Goal: Task Accomplishment & Management: Manage account settings

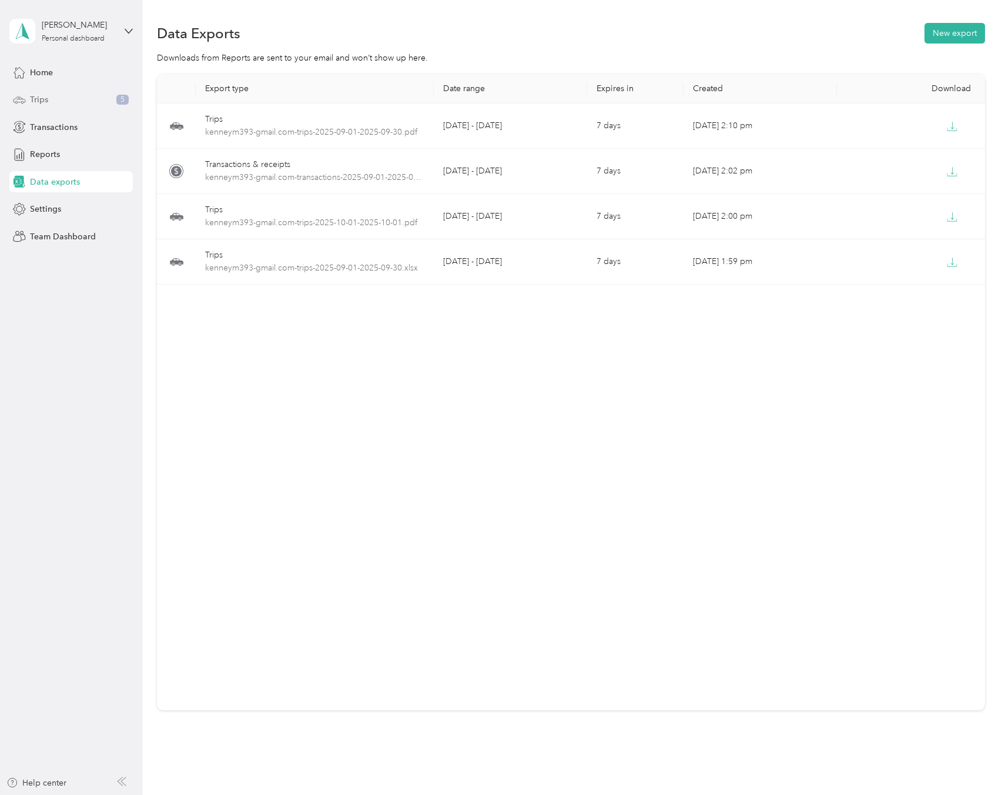
click at [53, 102] on div "Trips 5" at bounding box center [70, 99] width 123 height 21
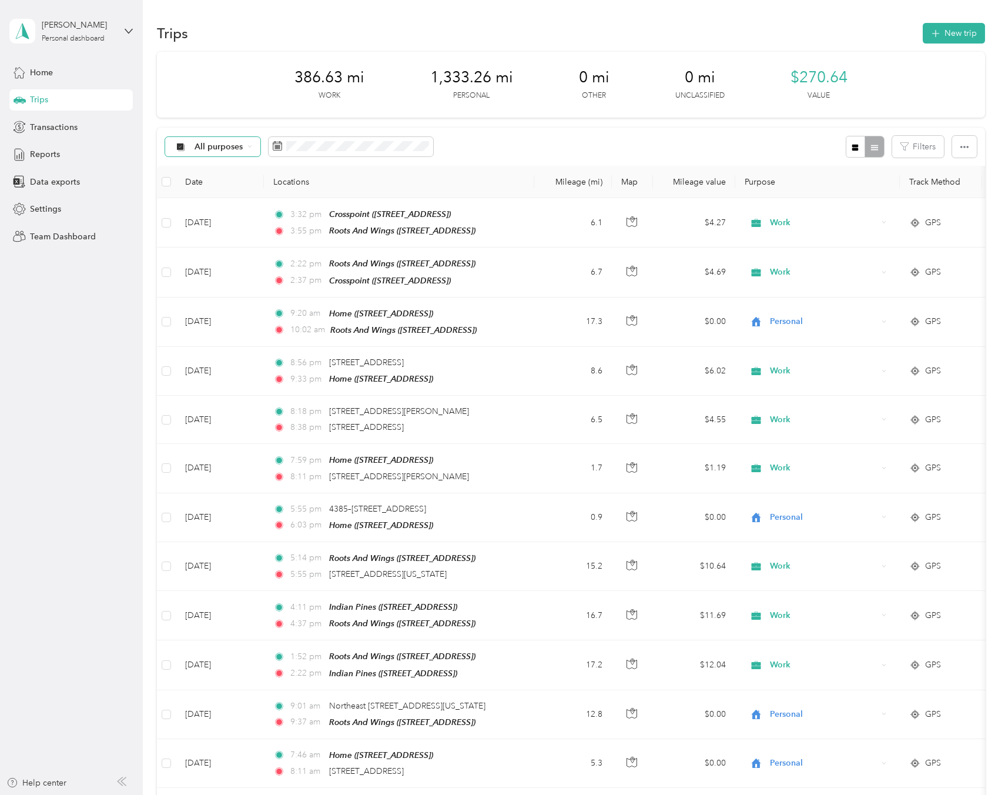
click at [248, 150] on div "All purposes" at bounding box center [212, 147] width 95 height 20
click at [224, 209] on li "Work" at bounding box center [213, 203] width 94 height 21
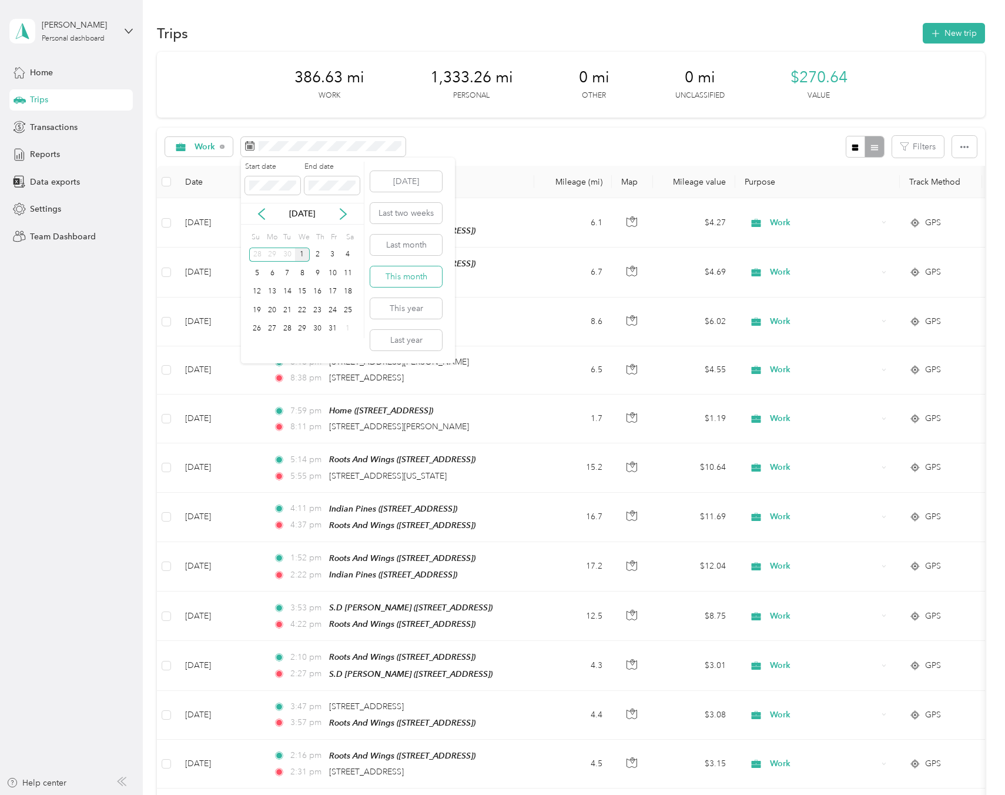
click at [415, 275] on button "This month" at bounding box center [406, 276] width 72 height 21
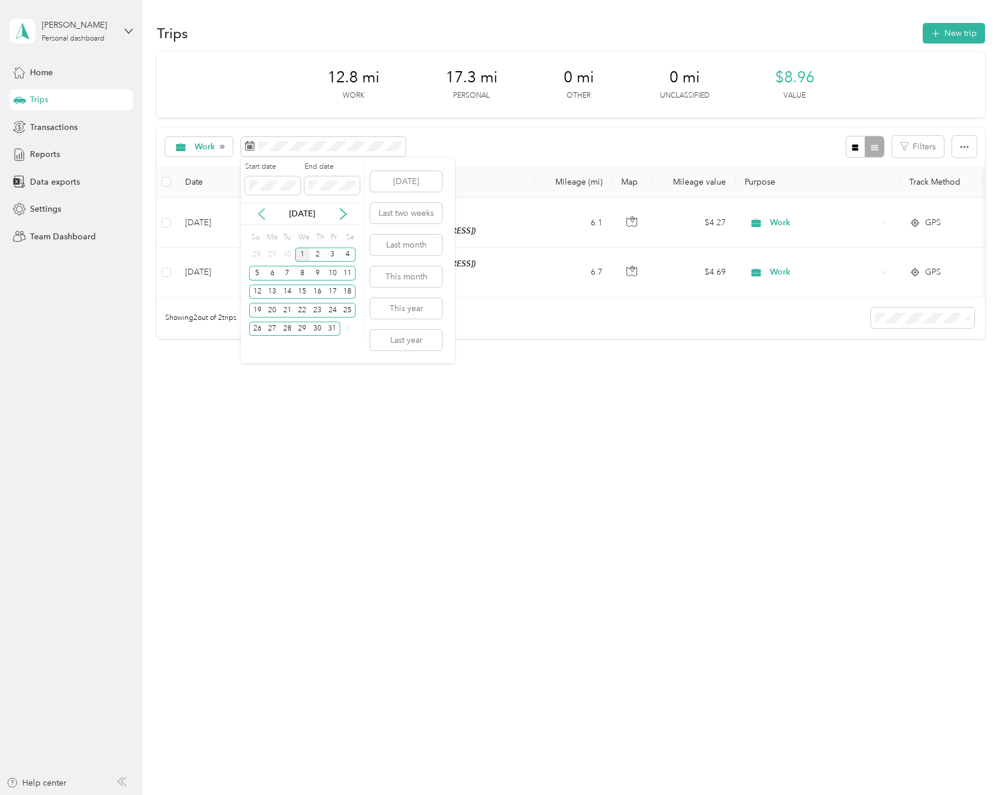
click at [264, 213] on icon at bounding box center [262, 214] width 12 height 12
click at [270, 256] on div "1" at bounding box center [272, 254] width 15 height 15
click at [290, 327] on div "30" at bounding box center [287, 329] width 15 height 15
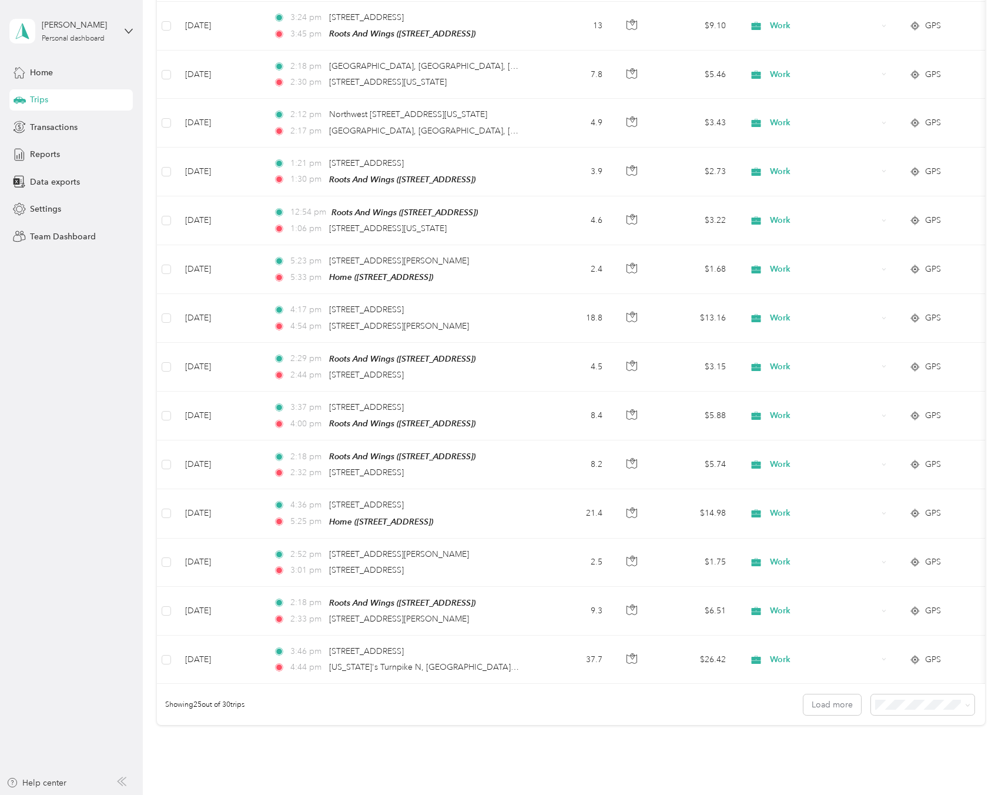
scroll to position [816, 0]
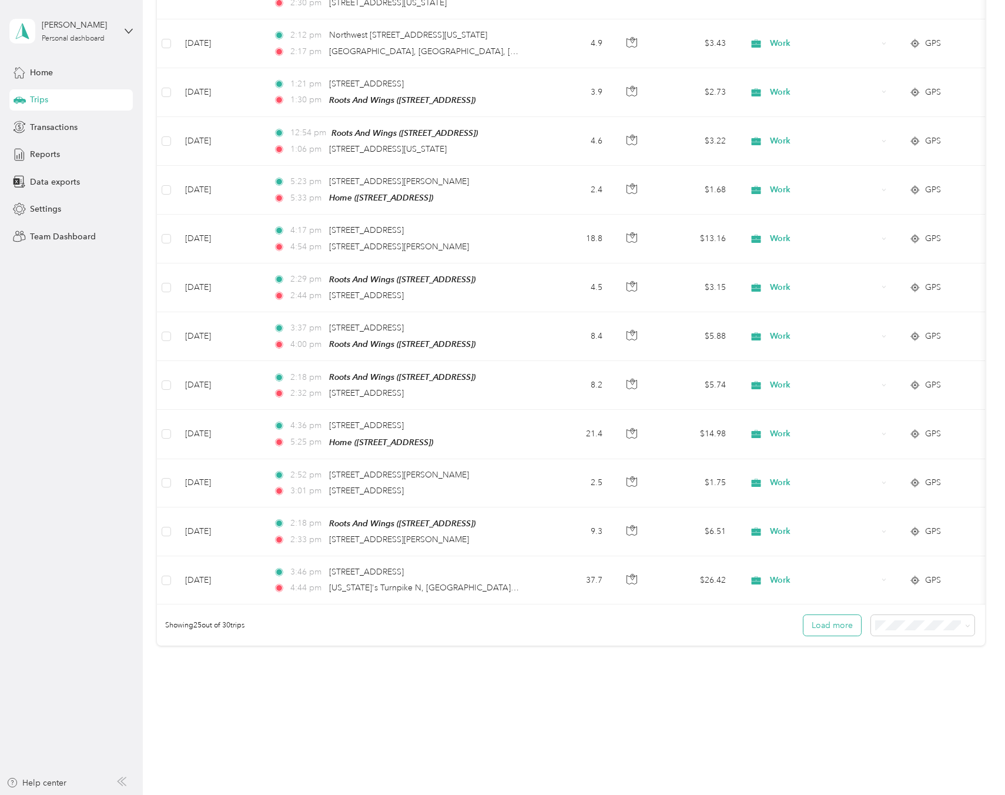
click at [826, 615] on button "Load more" at bounding box center [833, 625] width 58 height 21
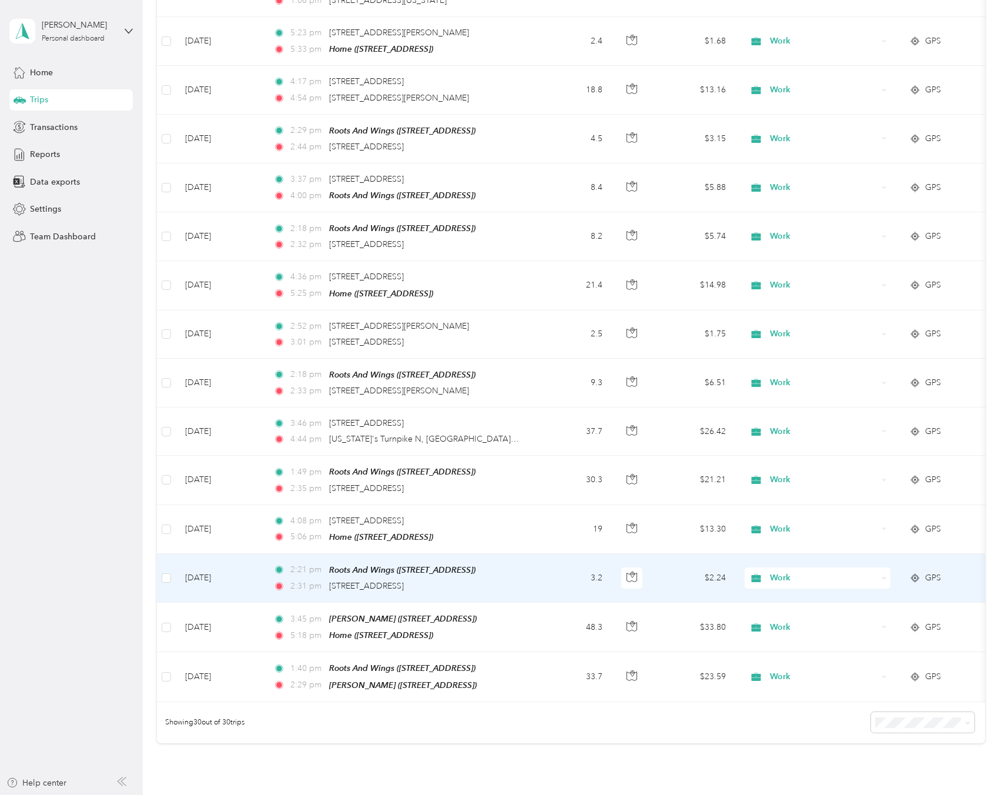
scroll to position [962, 0]
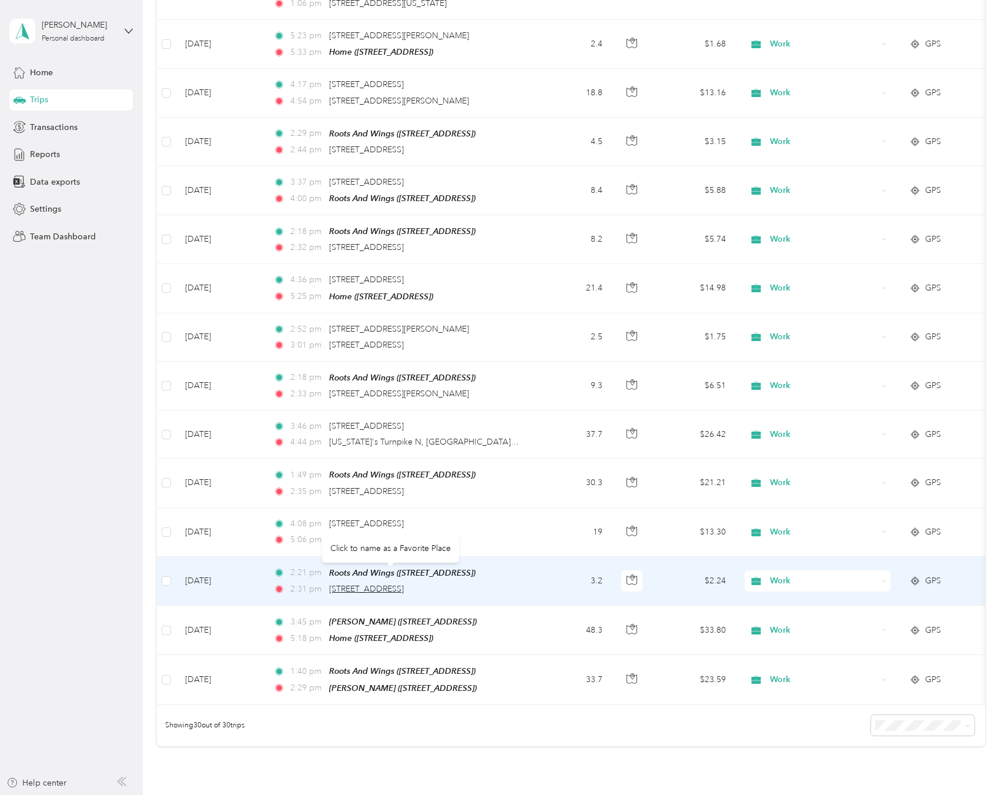
click at [400, 584] on span "[STREET_ADDRESS]" at bounding box center [366, 589] width 75 height 10
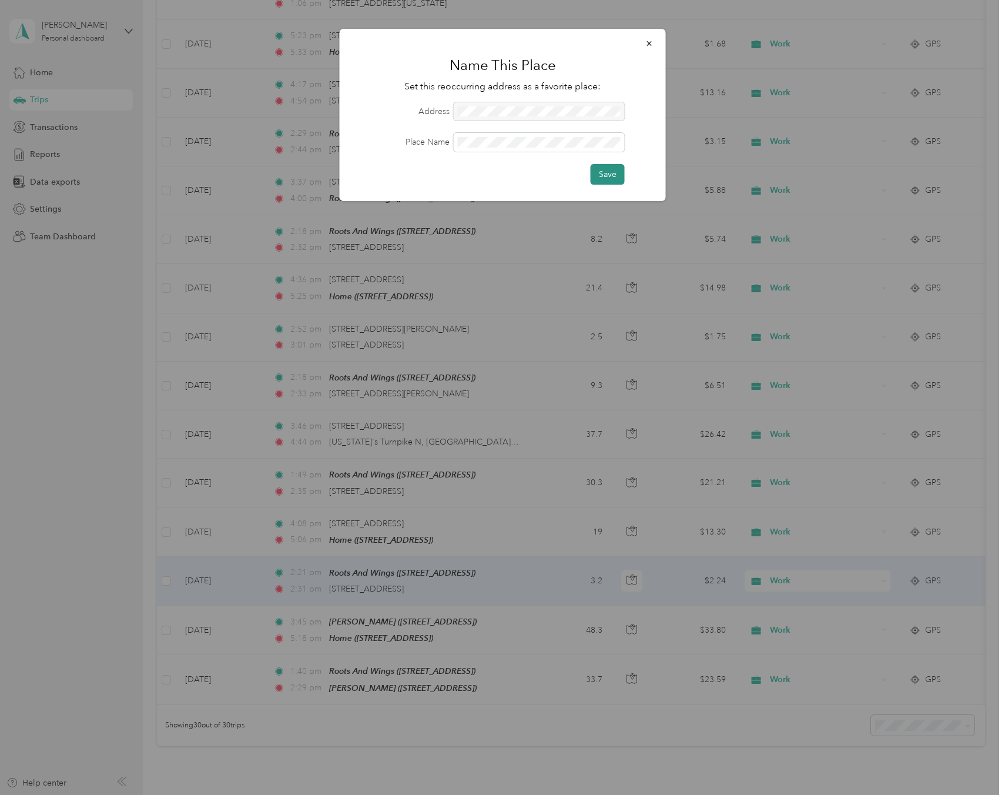
click at [605, 175] on button "Save" at bounding box center [608, 174] width 34 height 21
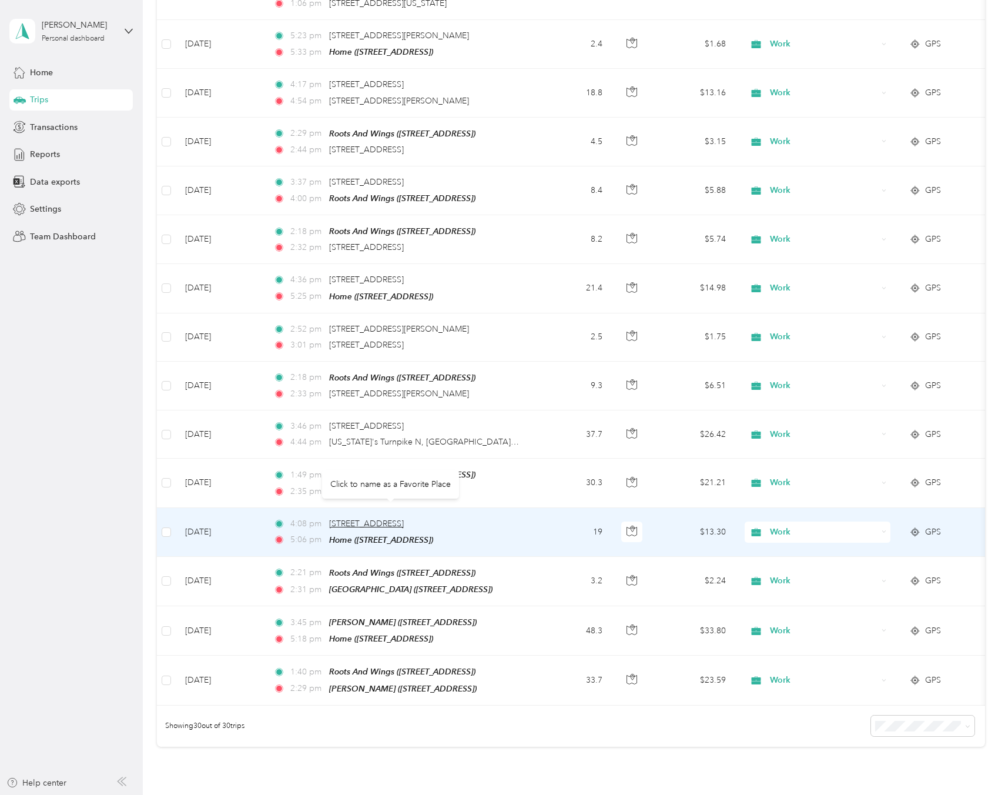
click at [404, 518] on span "[STREET_ADDRESS]" at bounding box center [366, 523] width 75 height 10
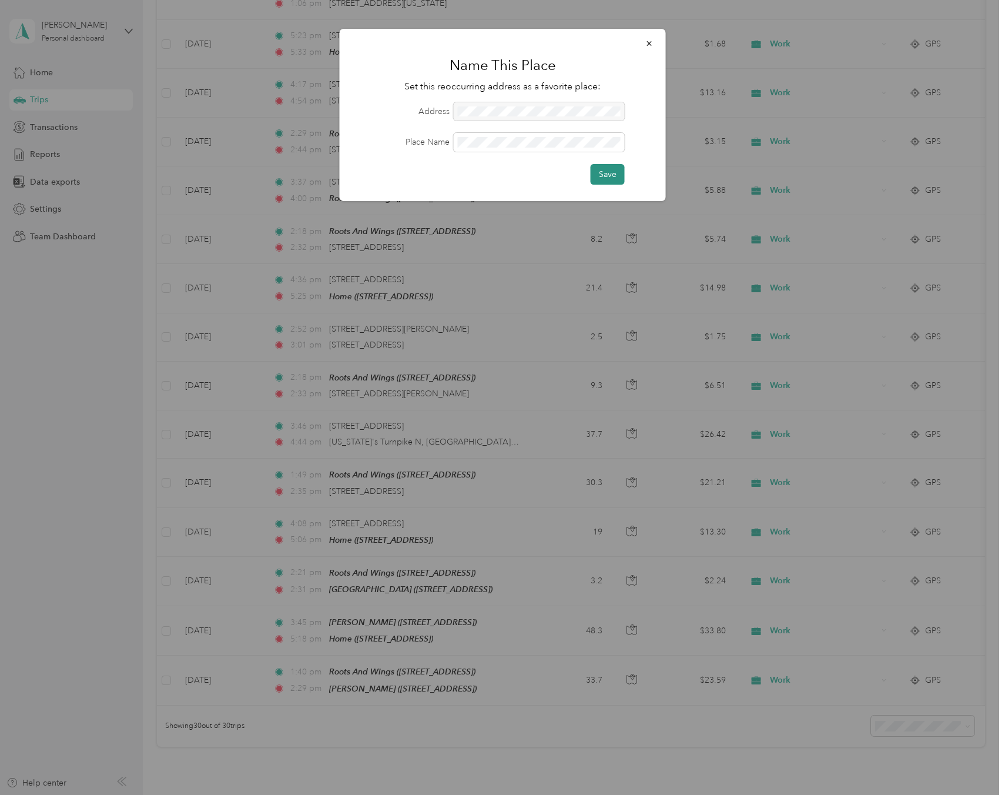
click at [616, 174] on button "Save" at bounding box center [608, 174] width 34 height 21
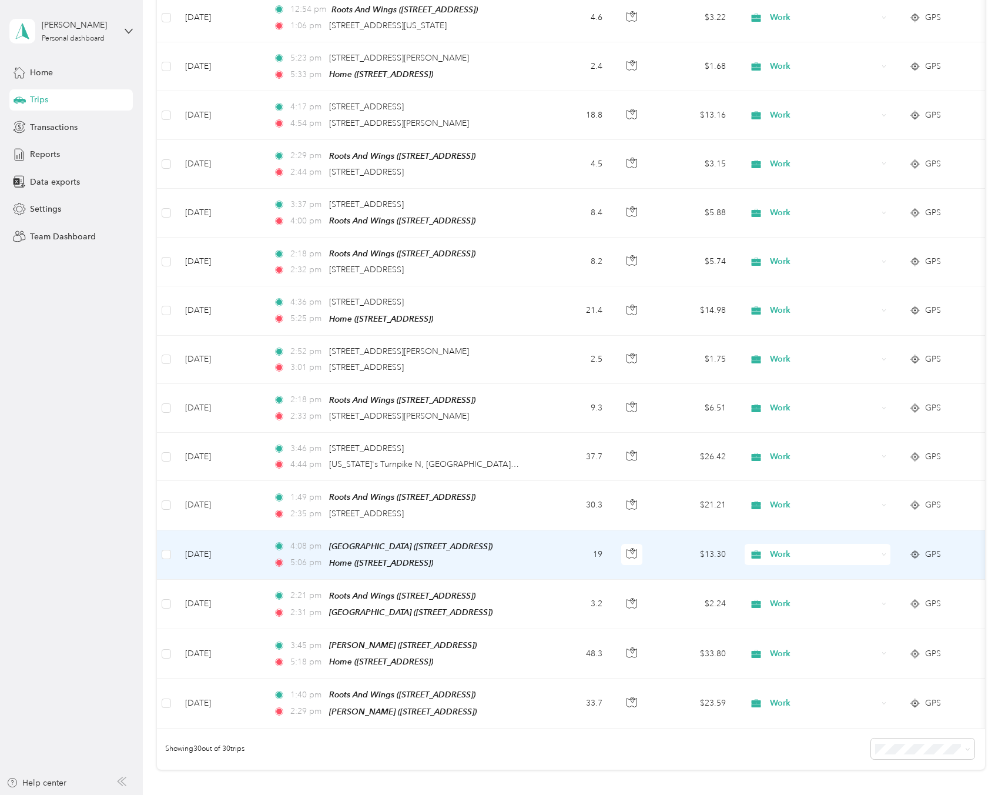
scroll to position [934, 0]
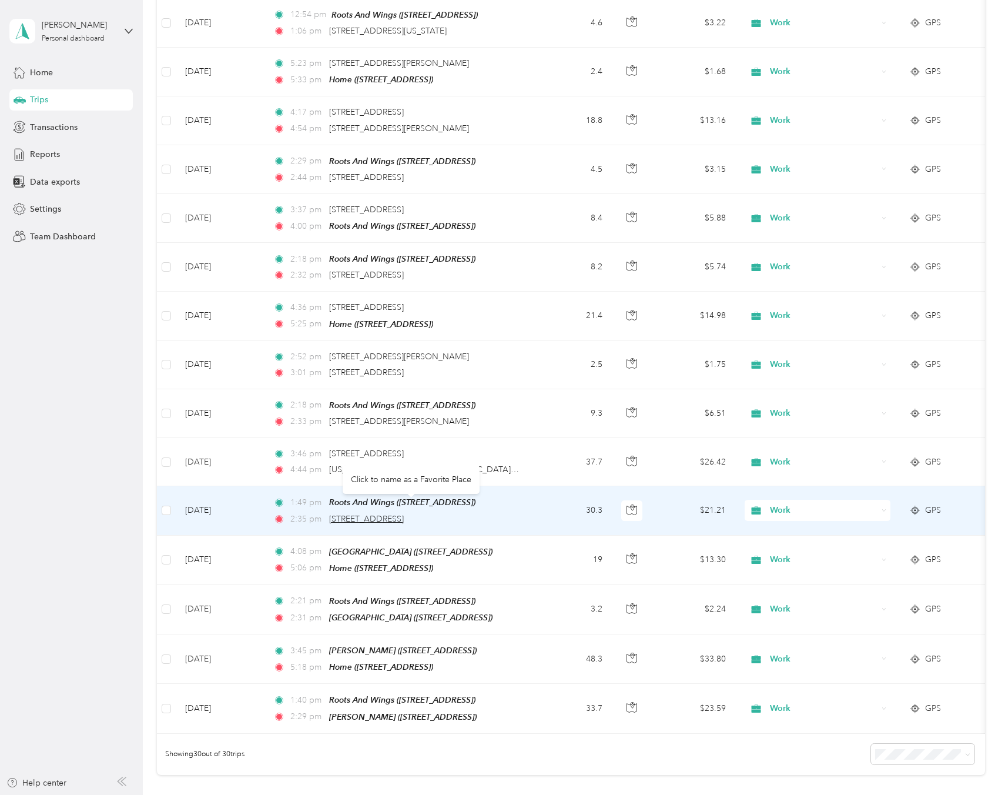
click at [404, 514] on span "[STREET_ADDRESS]" at bounding box center [366, 519] width 75 height 10
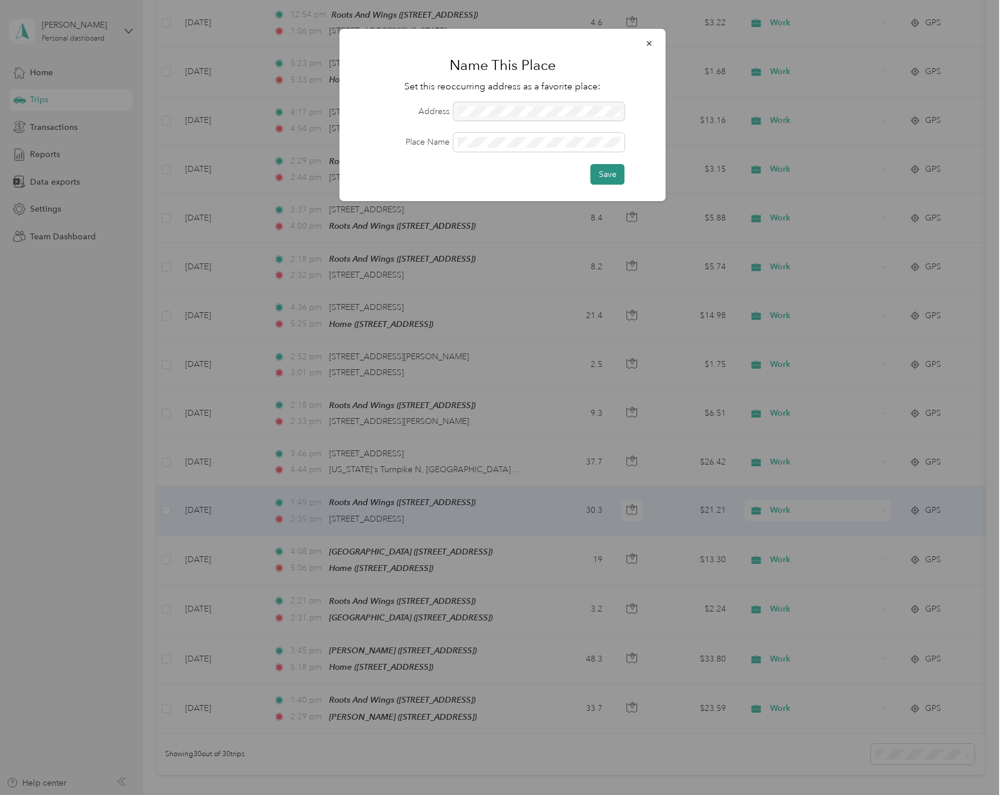
click at [607, 174] on button "Save" at bounding box center [608, 174] width 34 height 21
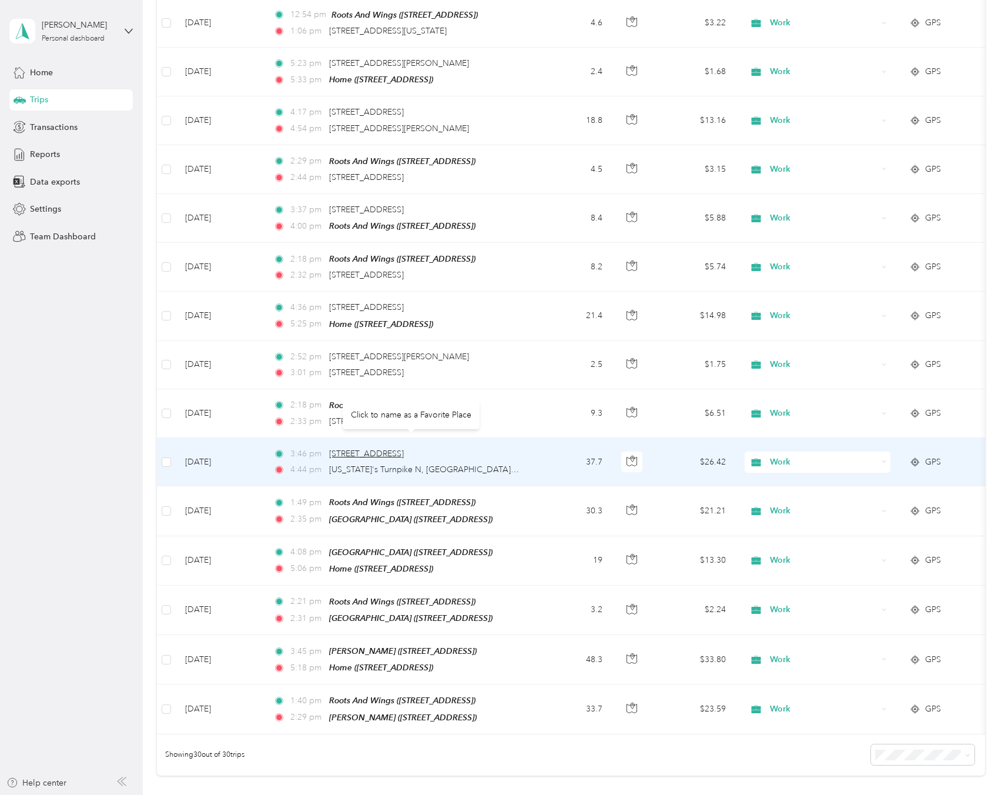
click at [404, 448] on span "[STREET_ADDRESS]" at bounding box center [366, 453] width 75 height 10
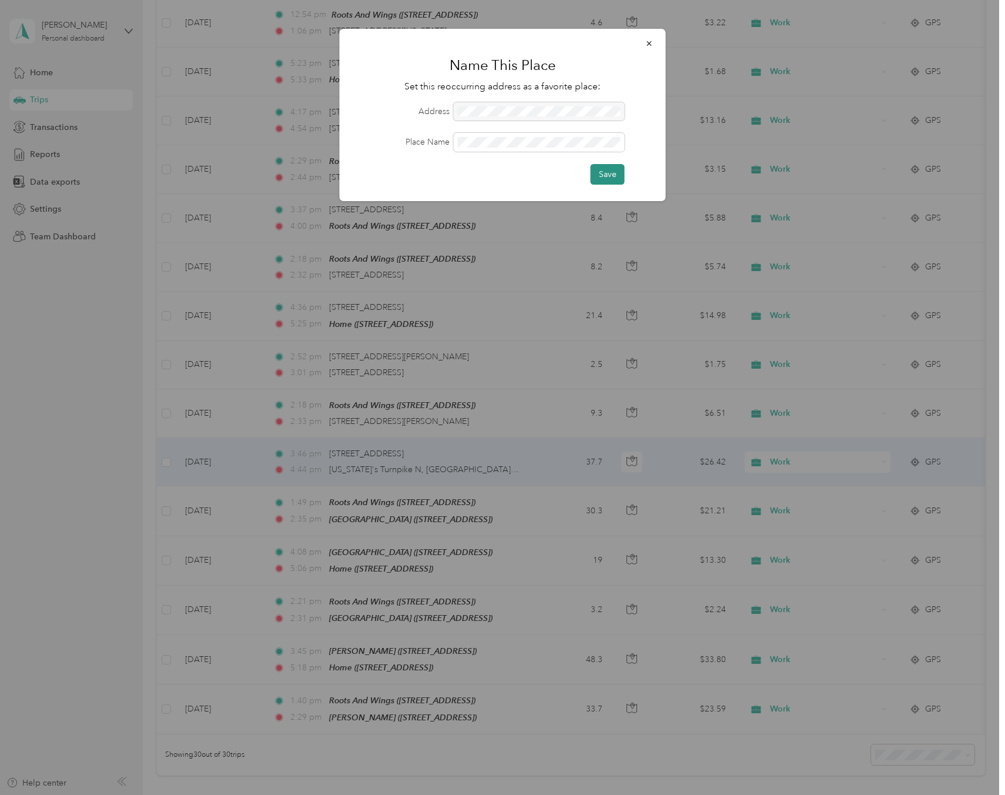
click at [608, 173] on button "Save" at bounding box center [608, 174] width 34 height 21
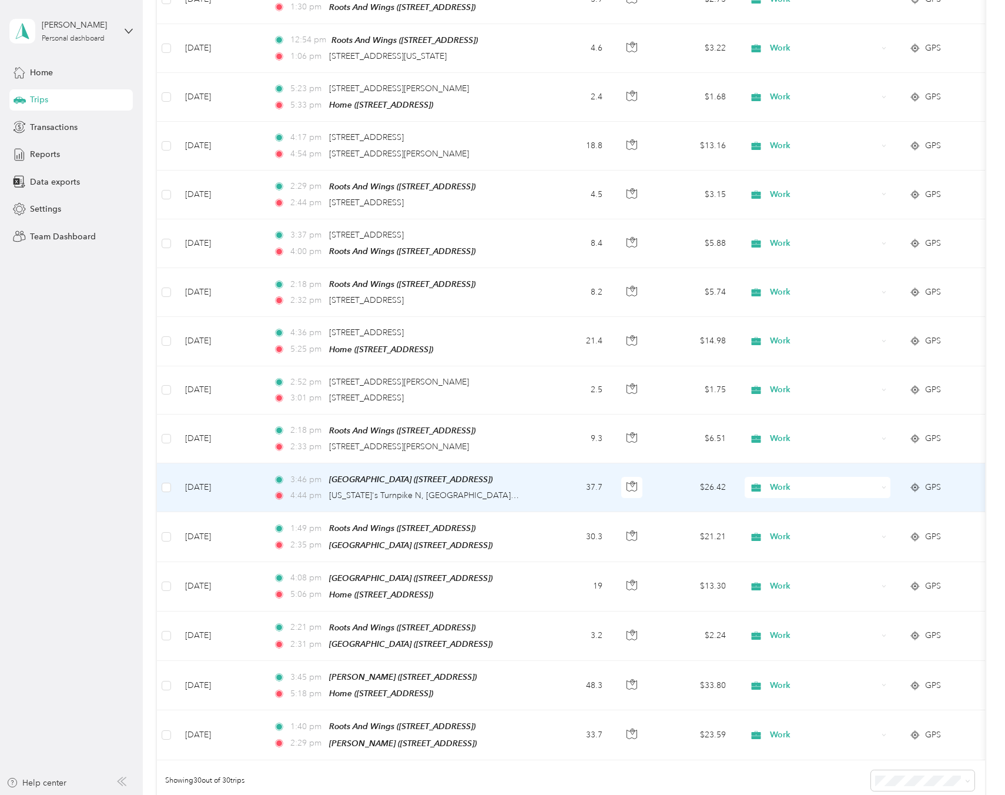
scroll to position [908, 0]
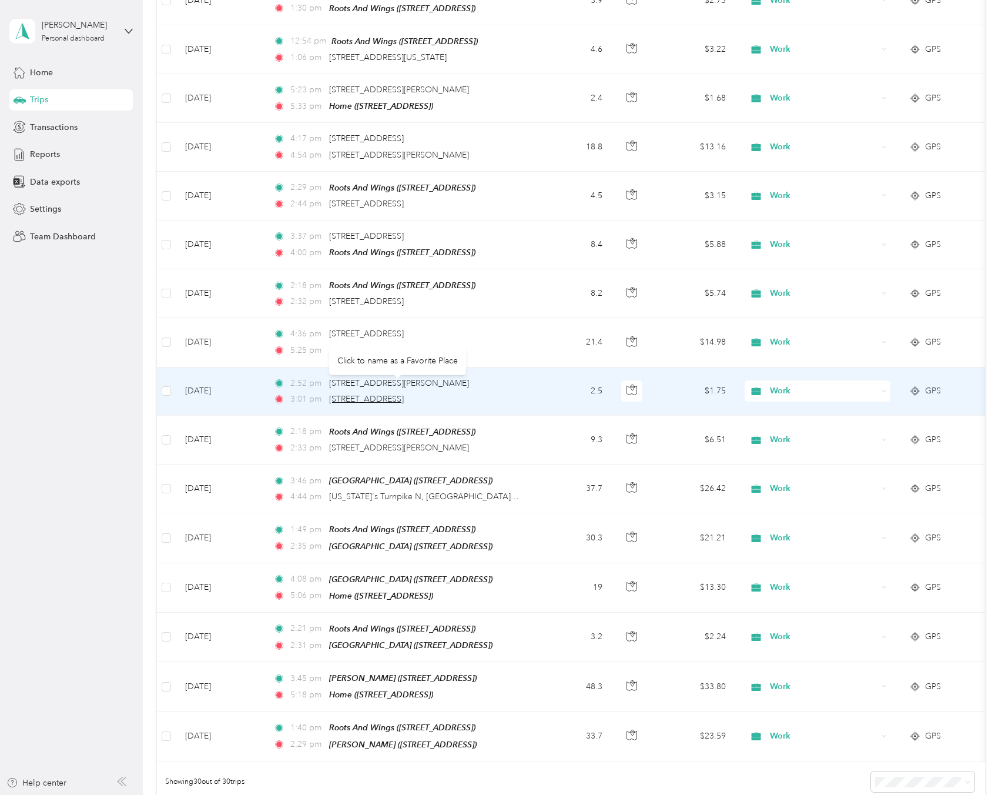
click at [387, 394] on span "[STREET_ADDRESS]" at bounding box center [366, 399] width 75 height 10
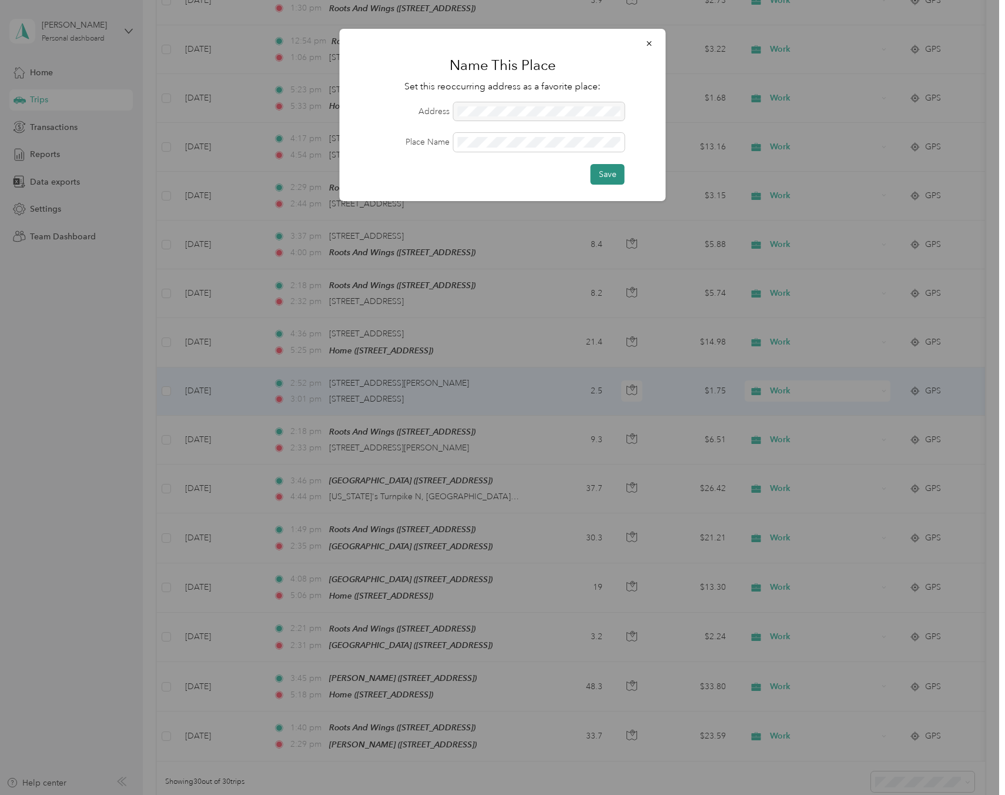
click at [616, 176] on button "Save" at bounding box center [608, 174] width 34 height 21
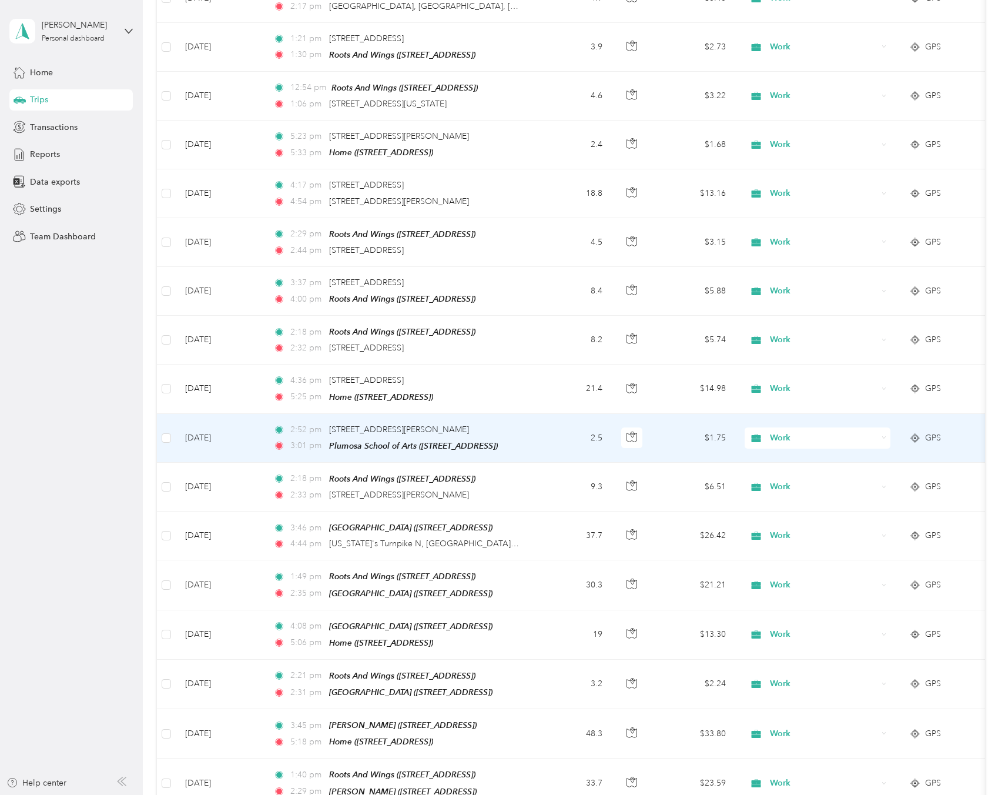
scroll to position [859, 0]
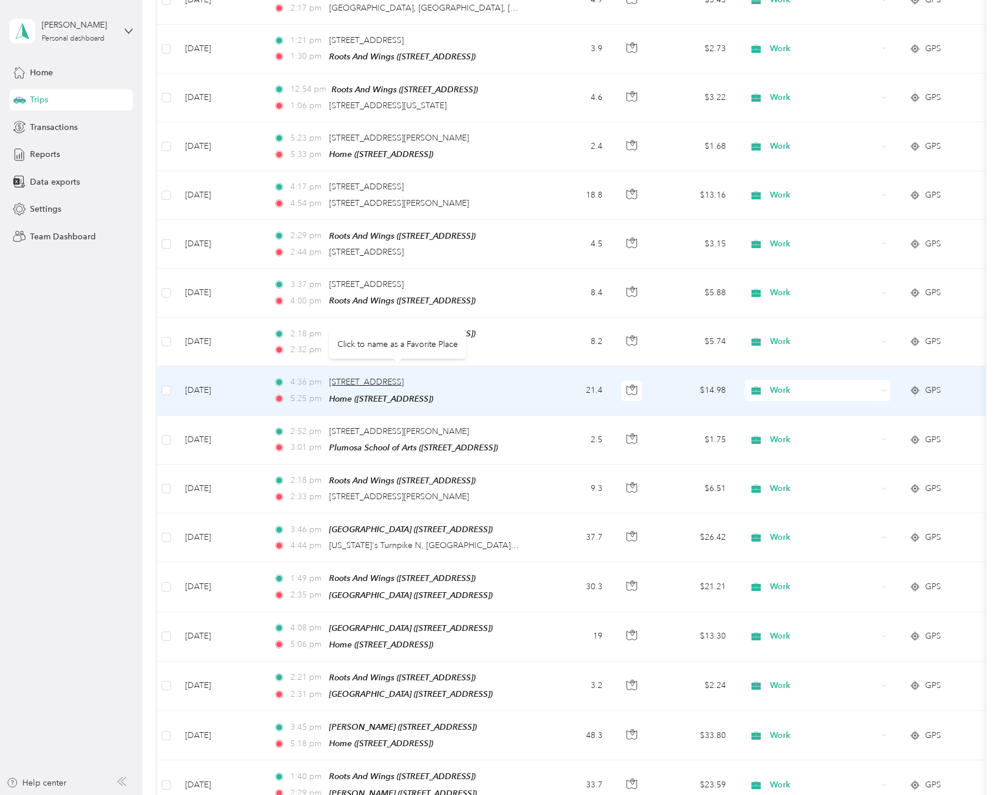
click at [404, 377] on span "[STREET_ADDRESS]" at bounding box center [366, 382] width 75 height 10
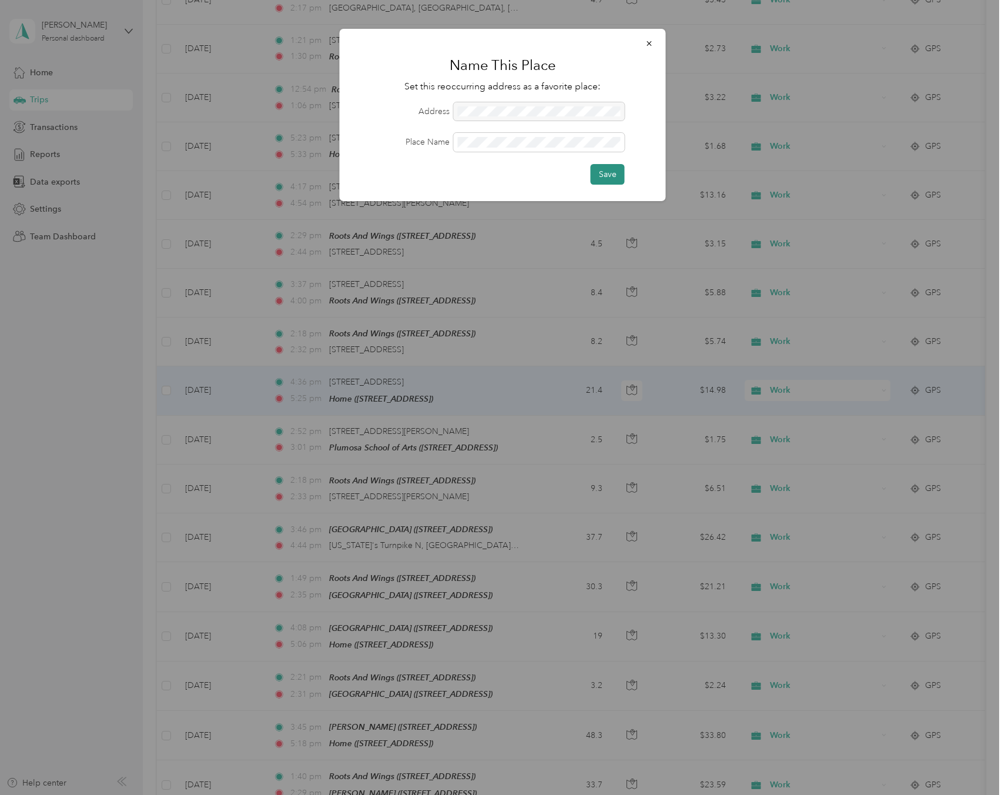
click at [607, 180] on button "Save" at bounding box center [608, 174] width 34 height 21
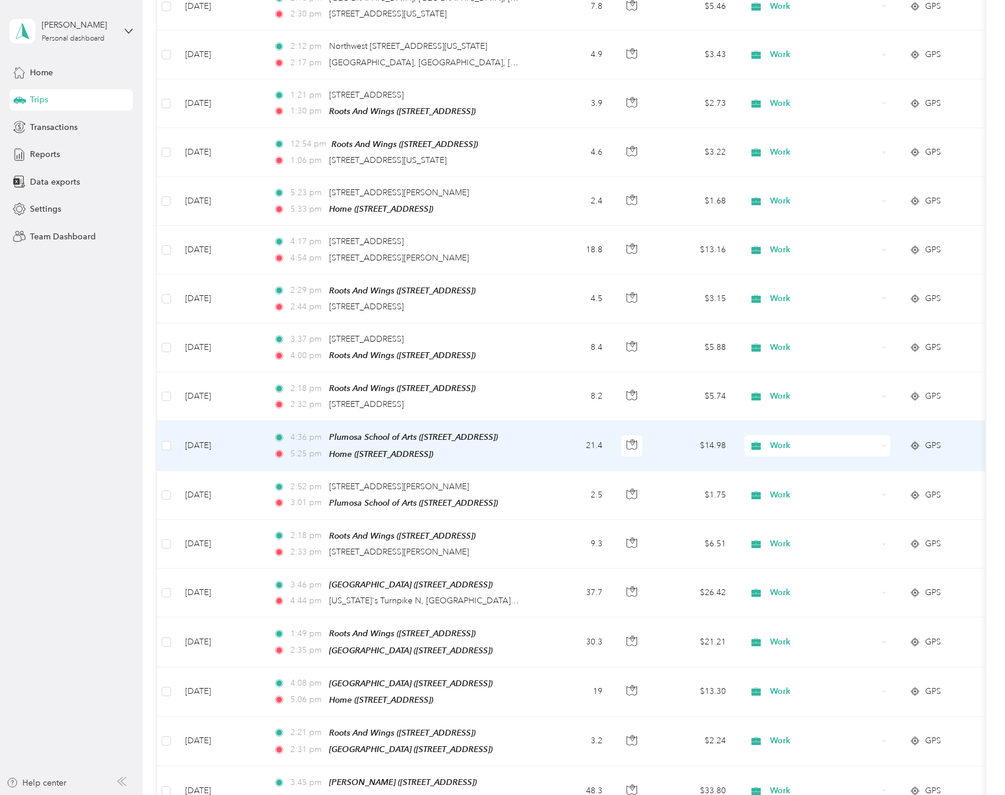
scroll to position [802, 0]
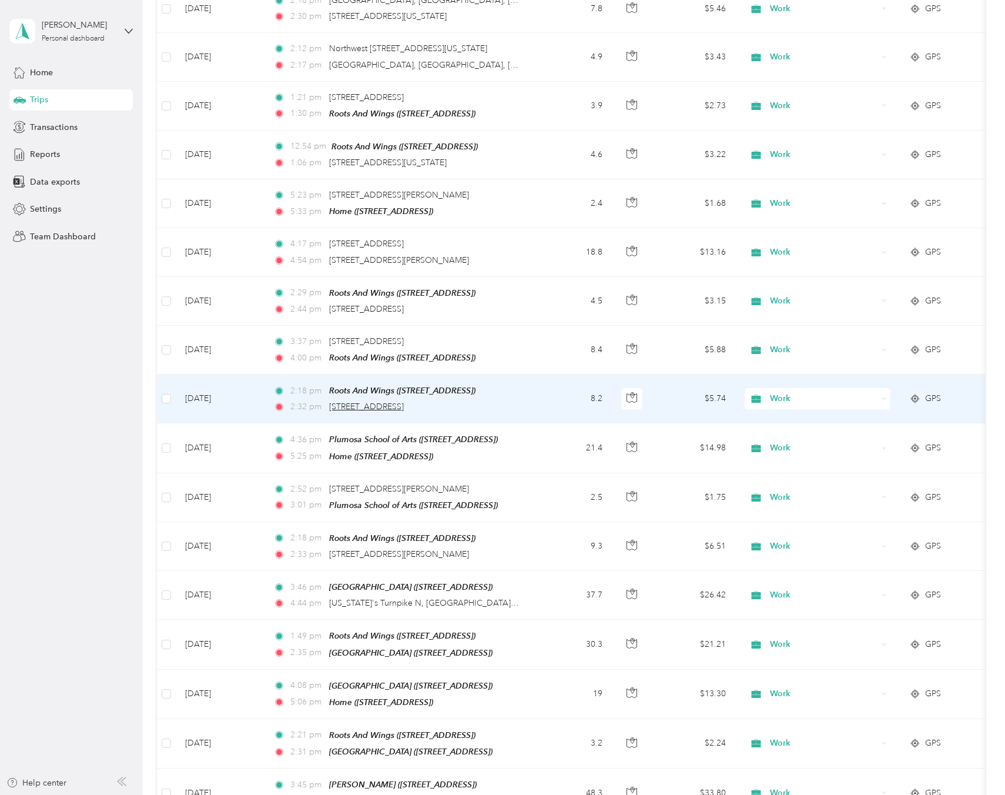
click at [404, 401] on span "[STREET_ADDRESS]" at bounding box center [366, 406] width 75 height 10
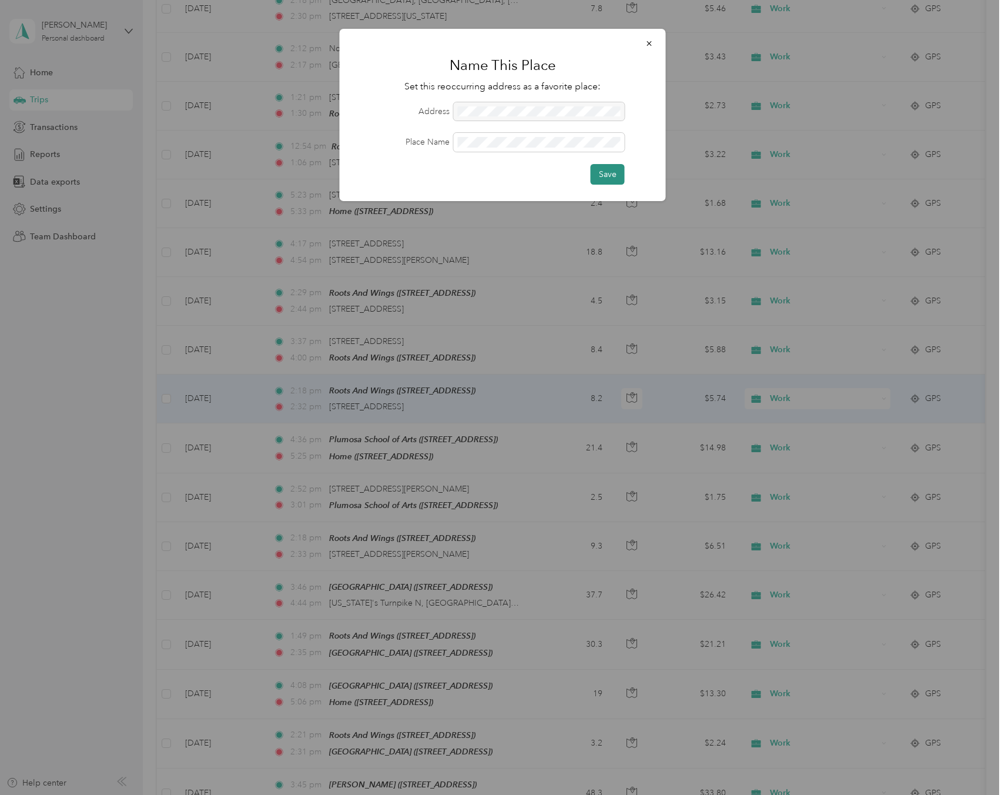
click at [615, 175] on button "Save" at bounding box center [608, 174] width 34 height 21
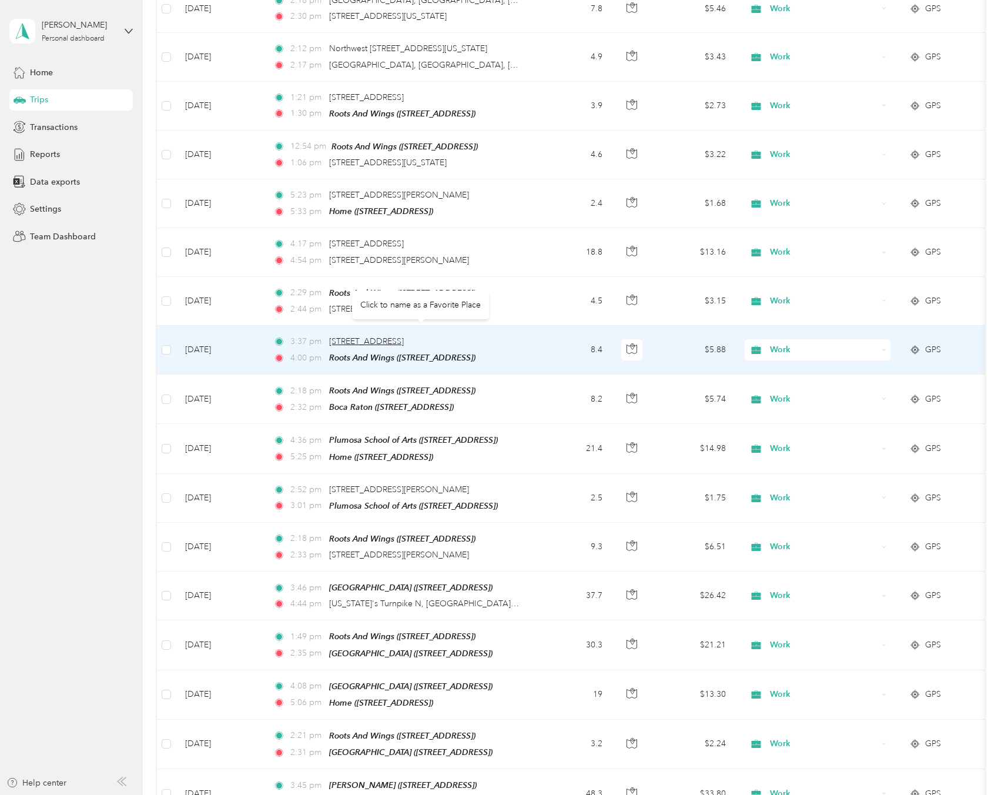
click at [404, 336] on span "[STREET_ADDRESS]" at bounding box center [366, 341] width 75 height 10
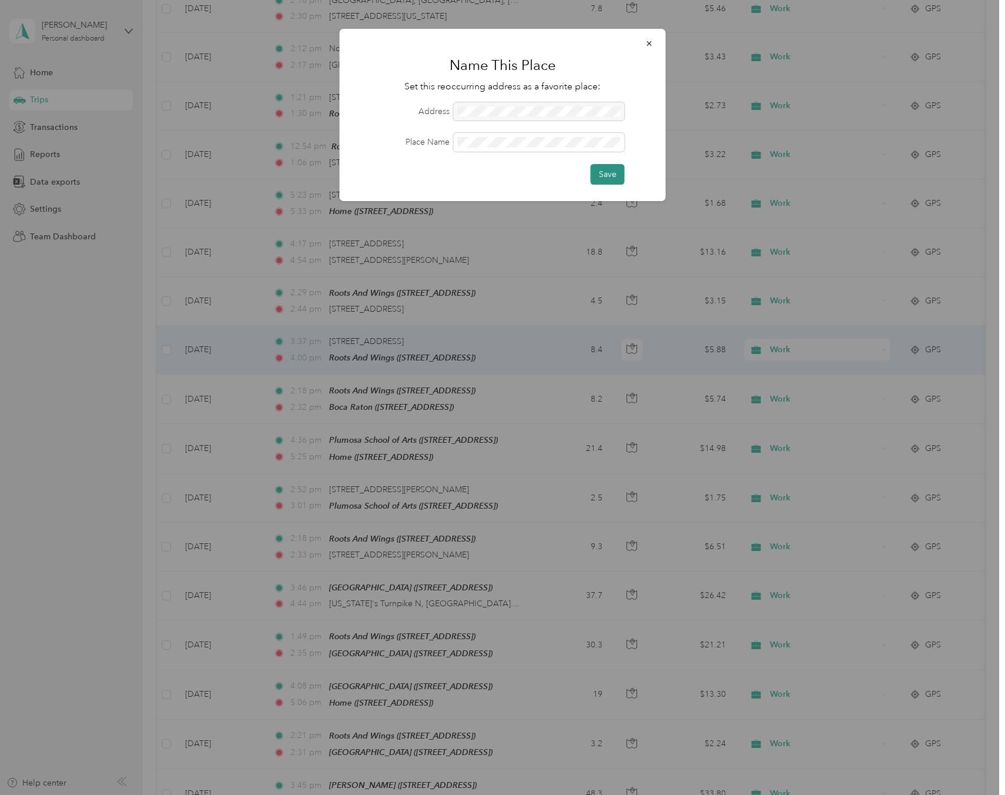
click at [614, 168] on button "Save" at bounding box center [608, 174] width 34 height 21
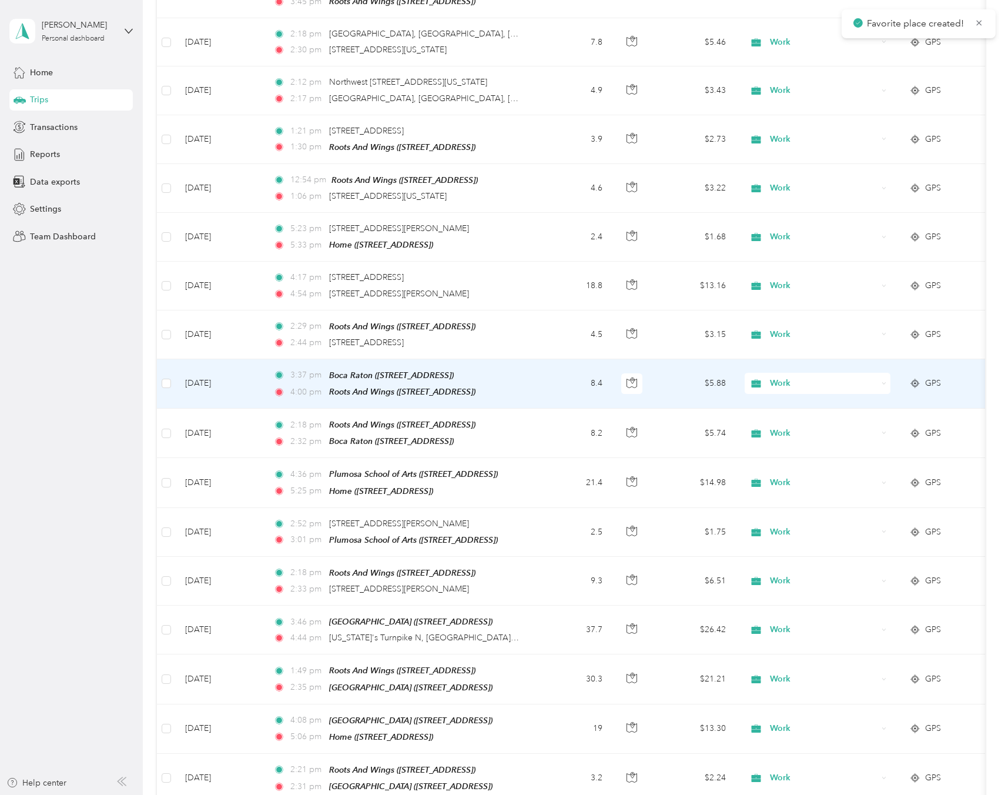
scroll to position [767, 0]
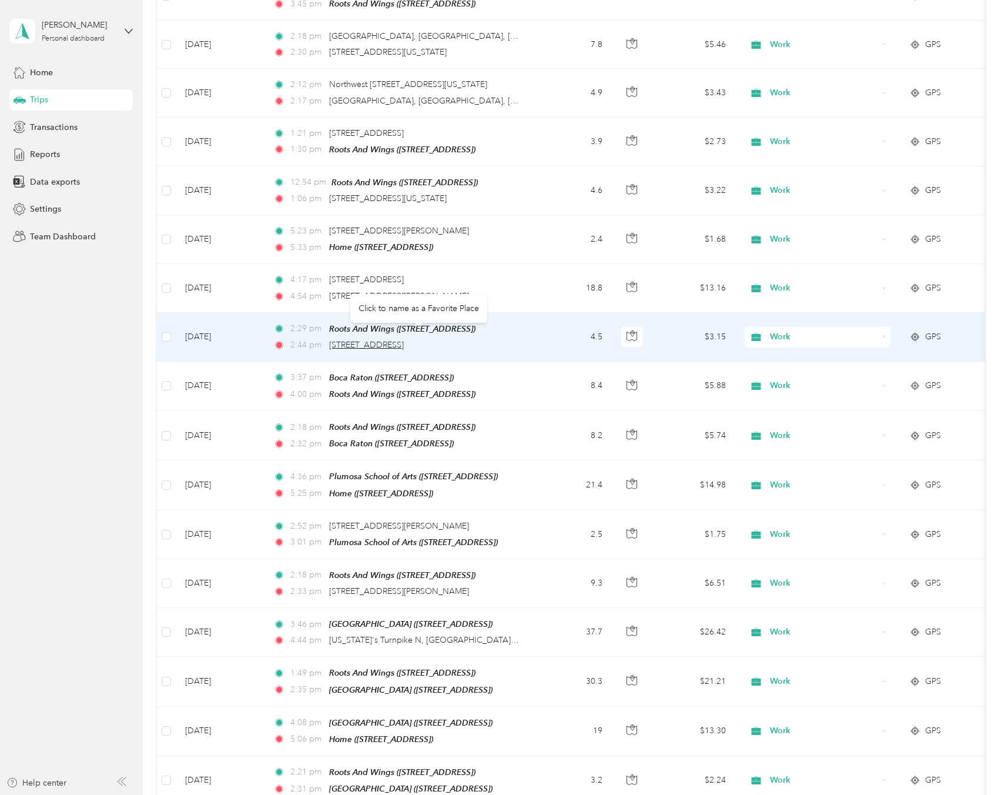
click at [404, 340] on span "[STREET_ADDRESS]" at bounding box center [366, 345] width 75 height 10
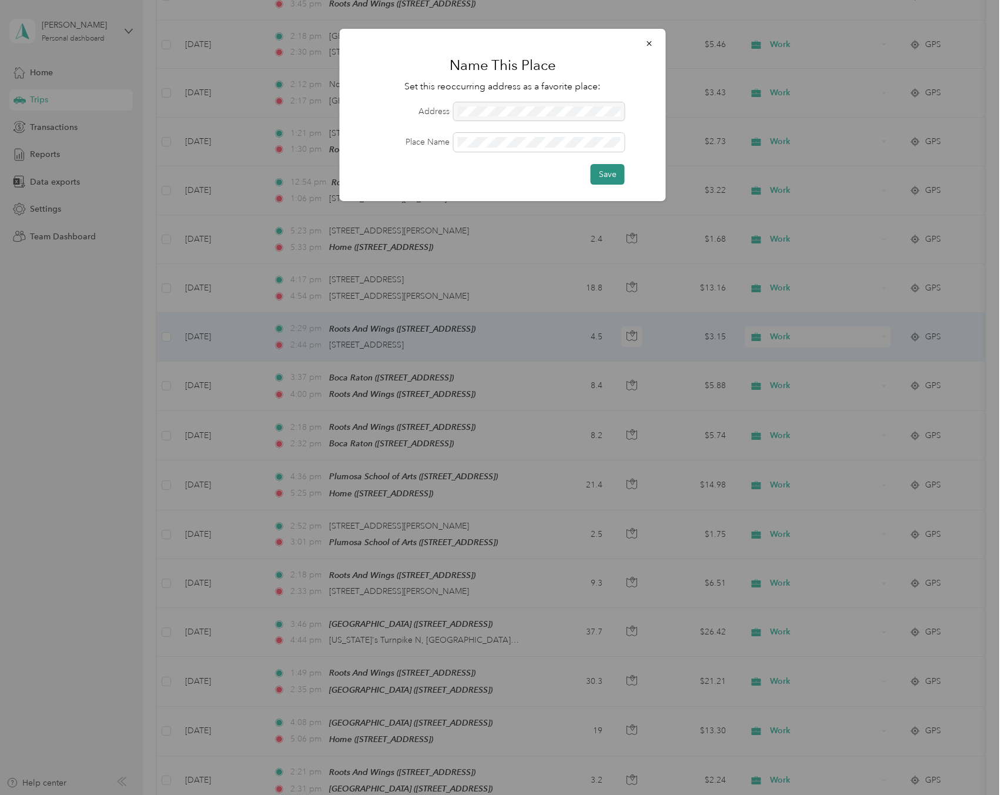
click at [607, 172] on button "Save" at bounding box center [608, 174] width 34 height 21
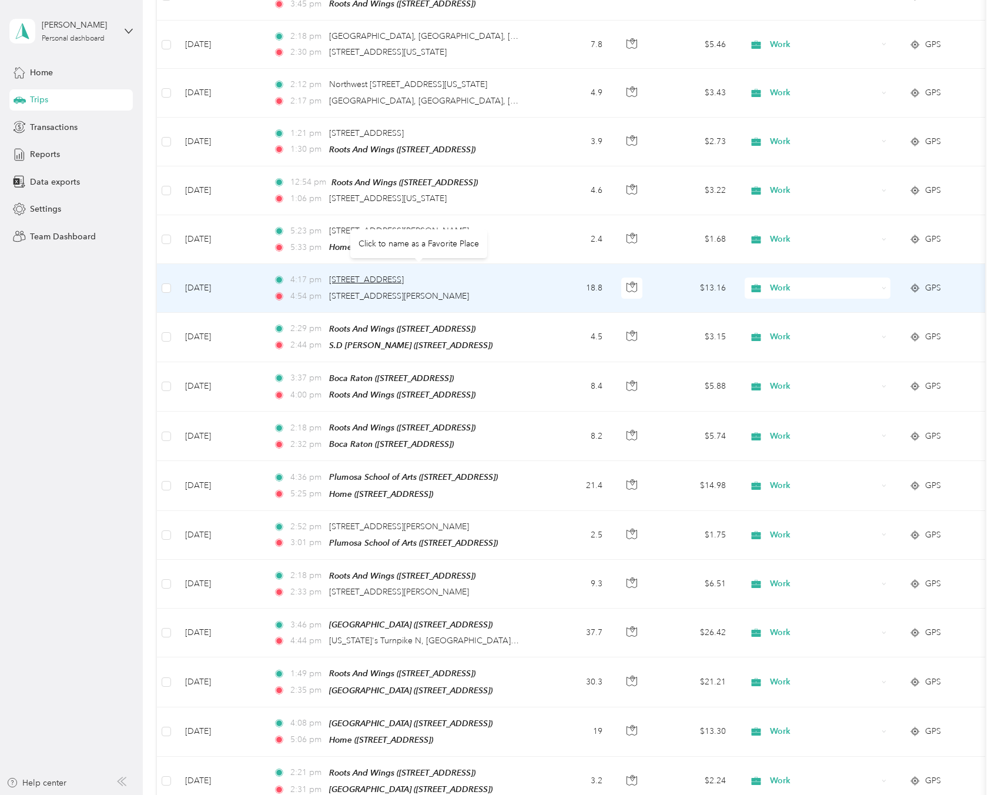
click at [404, 275] on span "[STREET_ADDRESS]" at bounding box center [366, 280] width 75 height 10
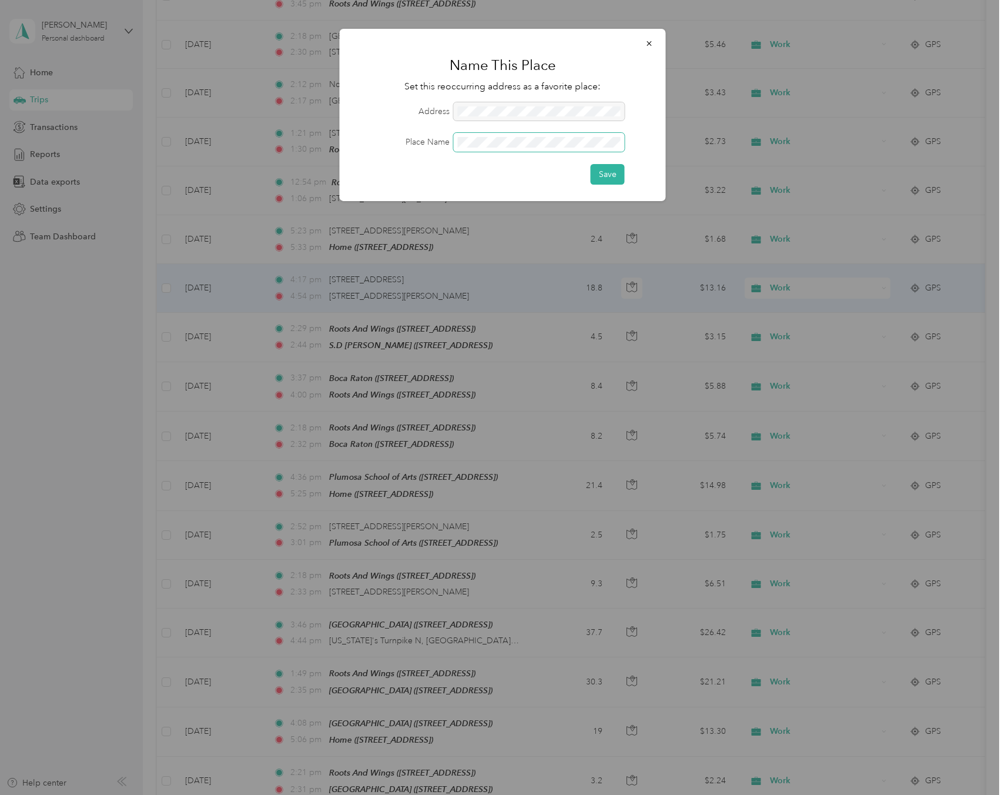
click at [551, 147] on span at bounding box center [539, 142] width 171 height 19
click at [547, 134] on span at bounding box center [539, 142] width 171 height 19
click at [620, 174] on button "Save" at bounding box center [608, 174] width 34 height 21
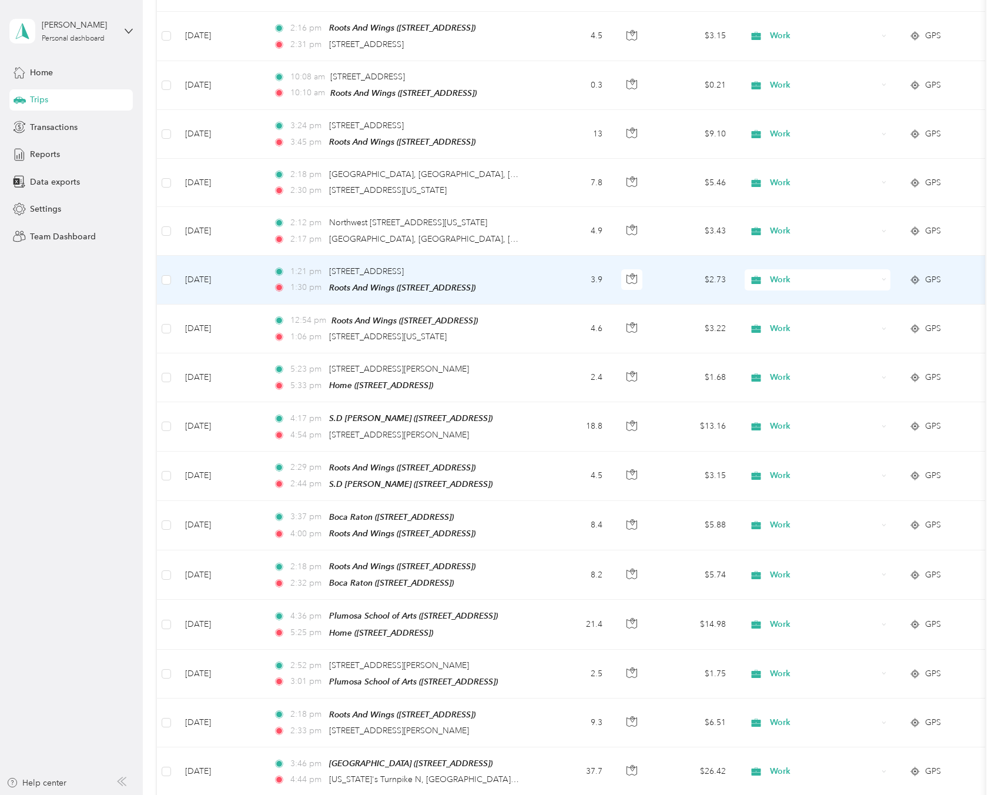
scroll to position [625, 0]
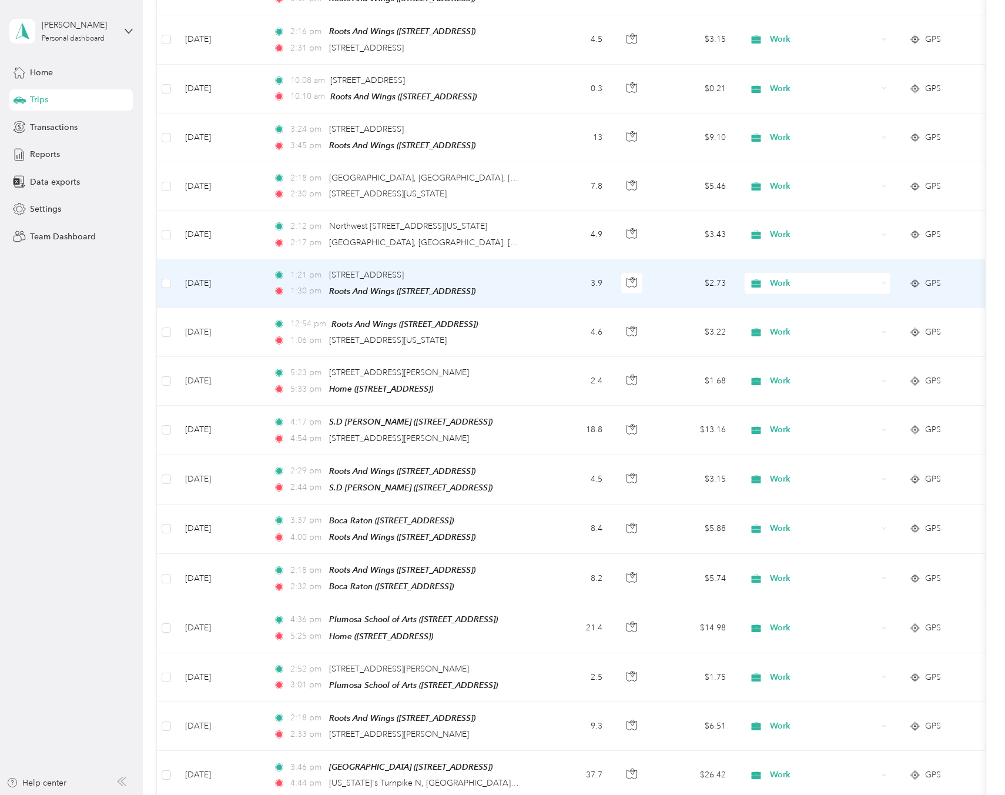
click at [808, 277] on span "Work" at bounding box center [824, 283] width 108 height 13
click at [808, 319] on li "Personal" at bounding box center [818, 310] width 146 height 21
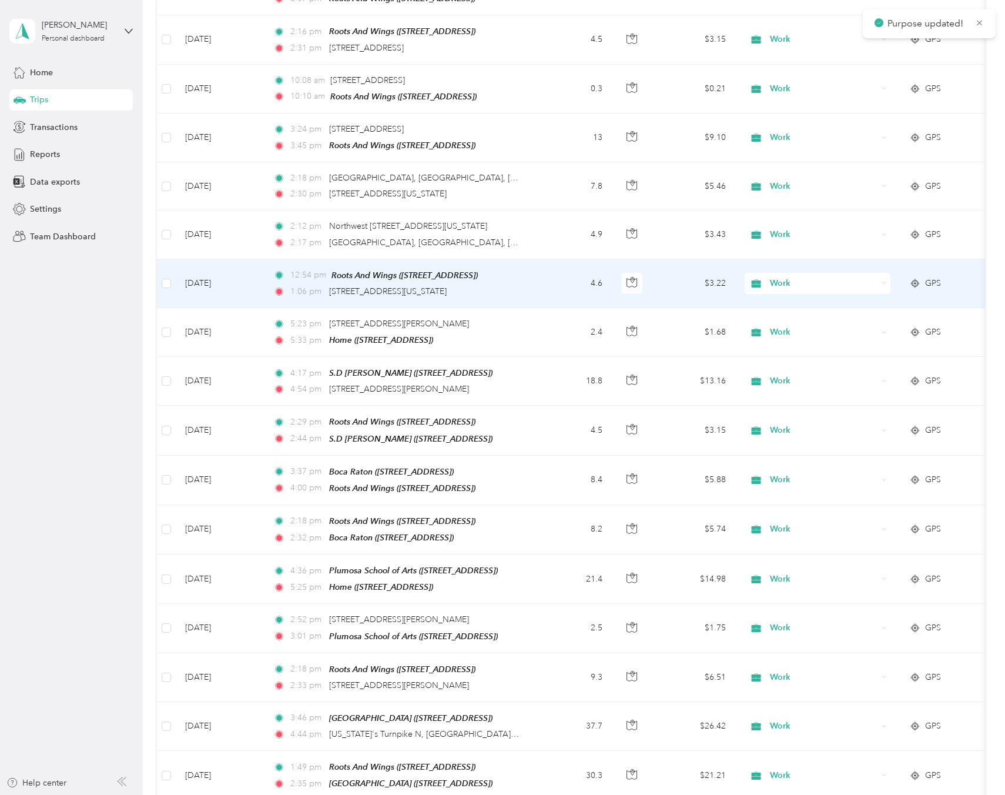
click at [818, 277] on span "Work" at bounding box center [824, 283] width 108 height 13
click at [806, 309] on li "Personal" at bounding box center [818, 311] width 146 height 21
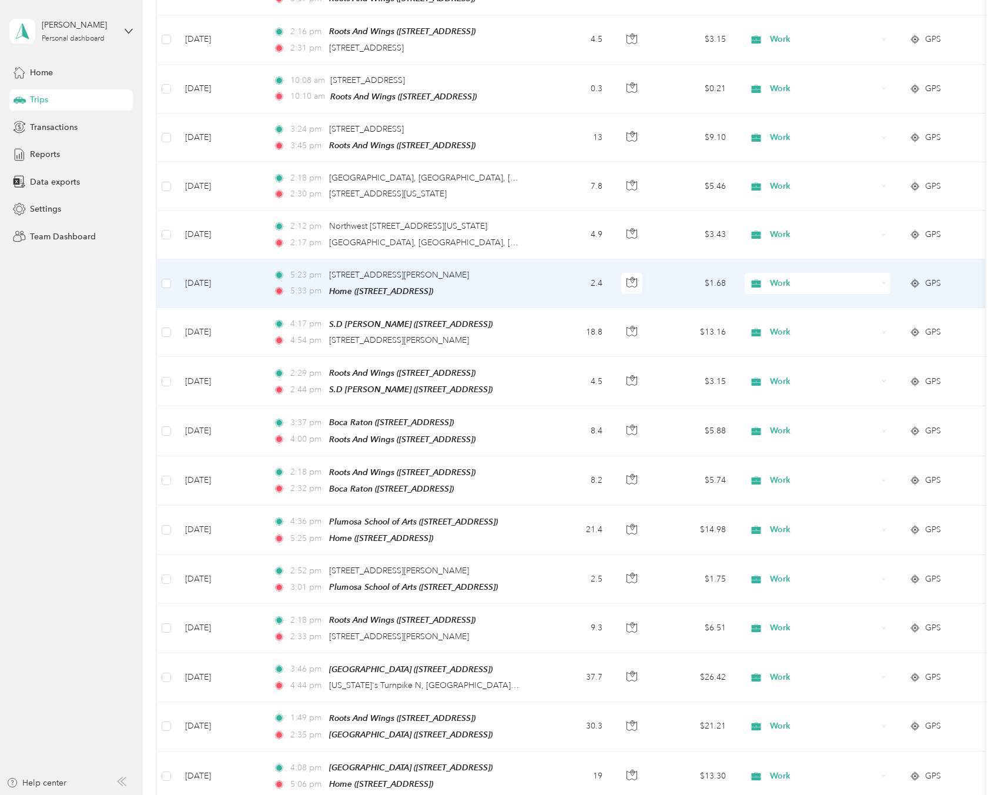
scroll to position [612, 0]
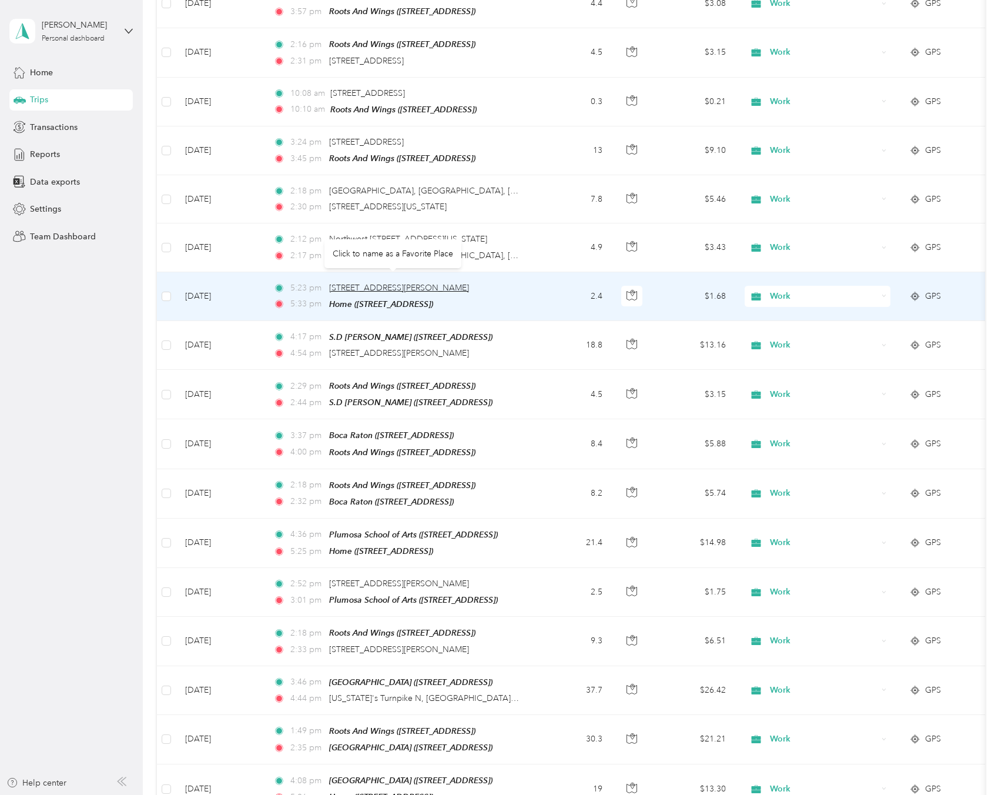
click at [403, 283] on span "[STREET_ADDRESS][PERSON_NAME]" at bounding box center [399, 288] width 140 height 10
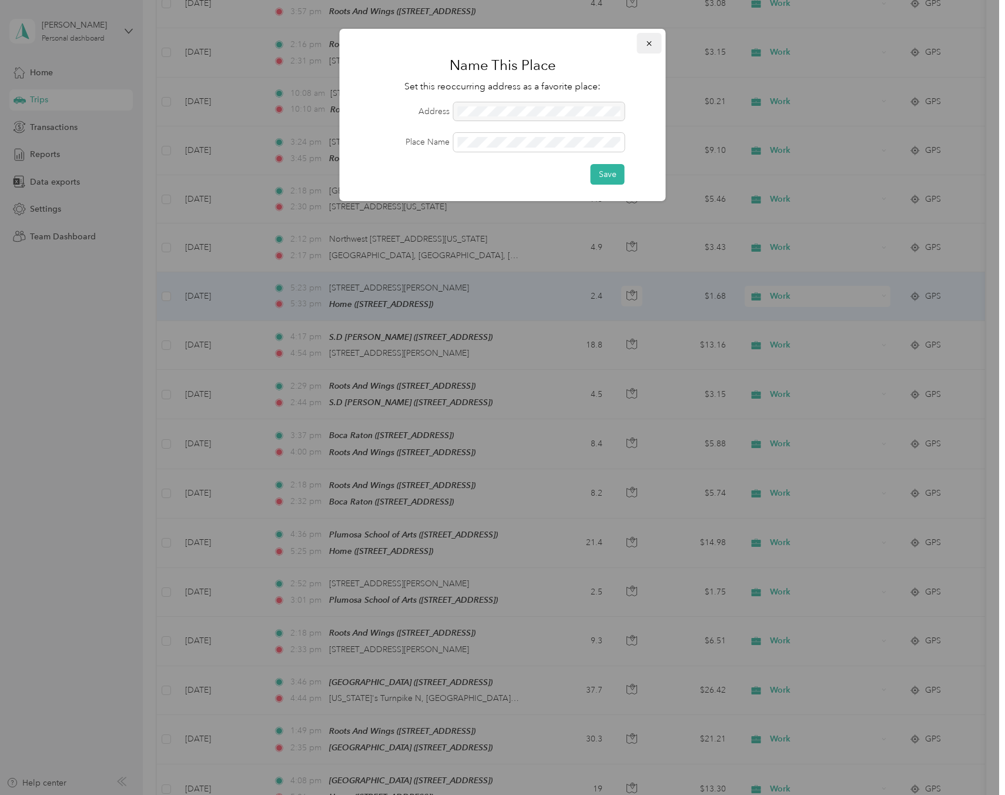
click at [648, 41] on icon "button" at bounding box center [649, 43] width 8 height 8
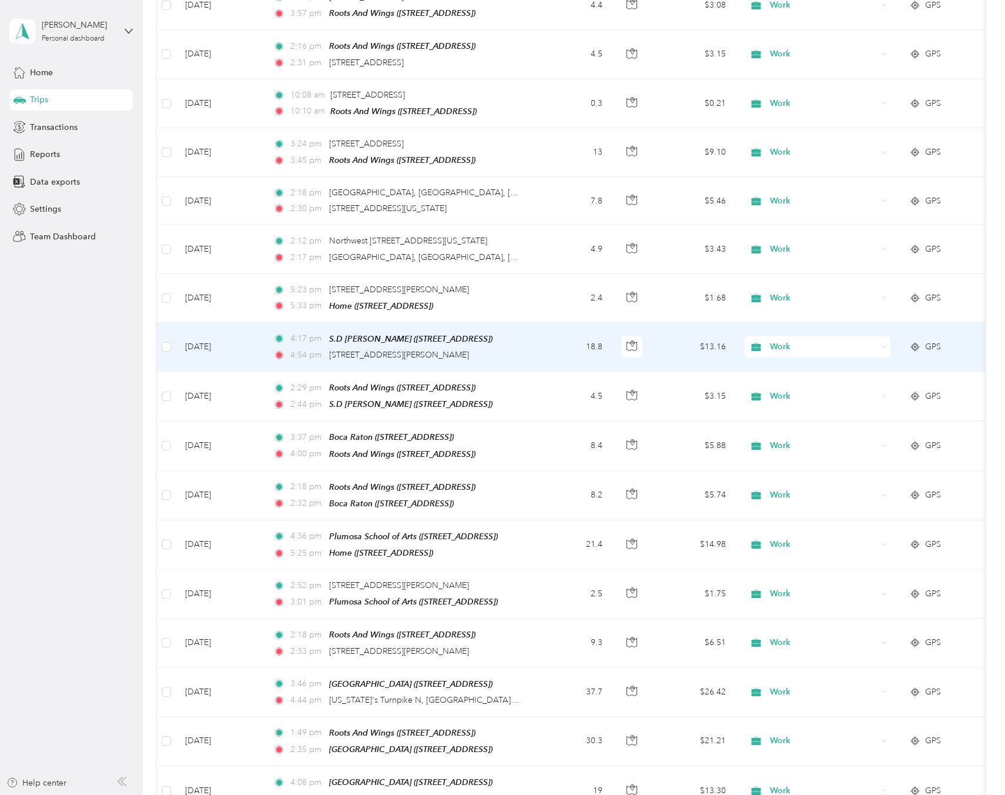
scroll to position [611, 0]
click at [414, 349] on span "[STREET_ADDRESS][PERSON_NAME]" at bounding box center [399, 354] width 140 height 10
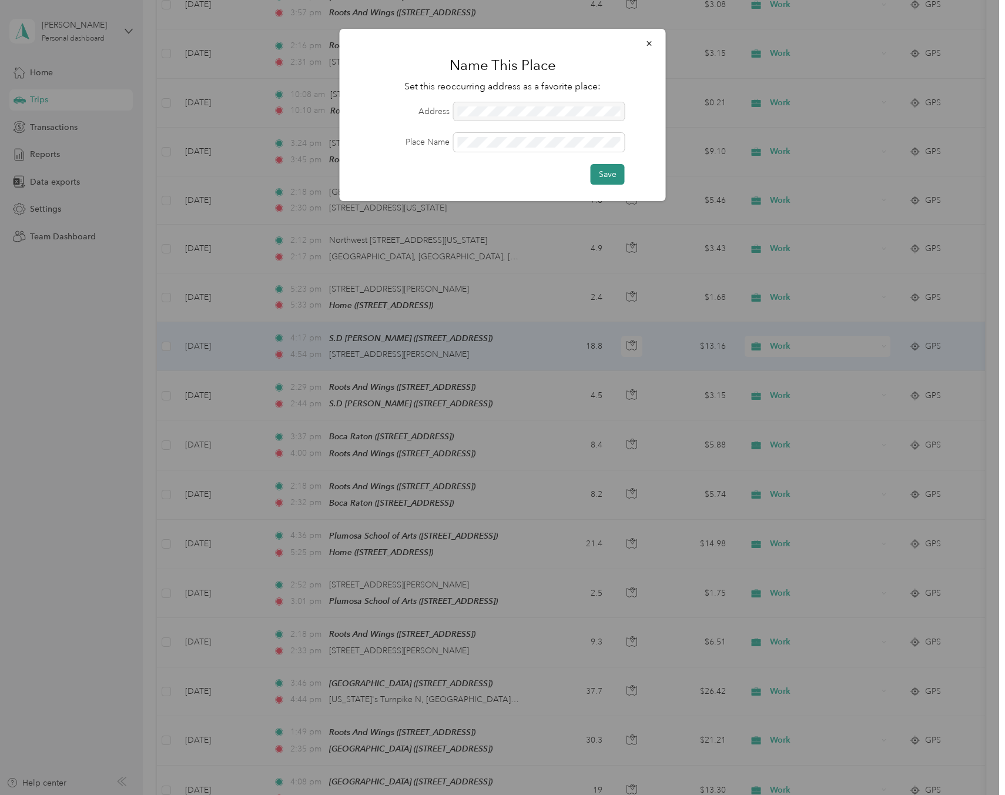
click at [608, 170] on button "Save" at bounding box center [608, 174] width 34 height 21
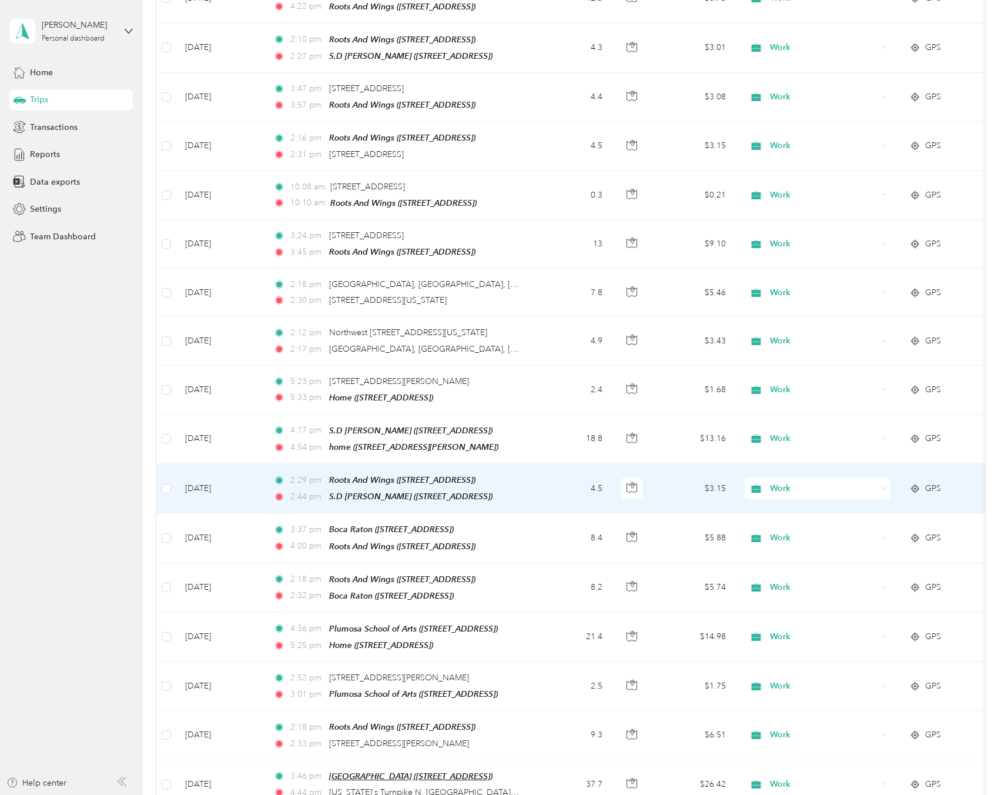
scroll to position [510, 0]
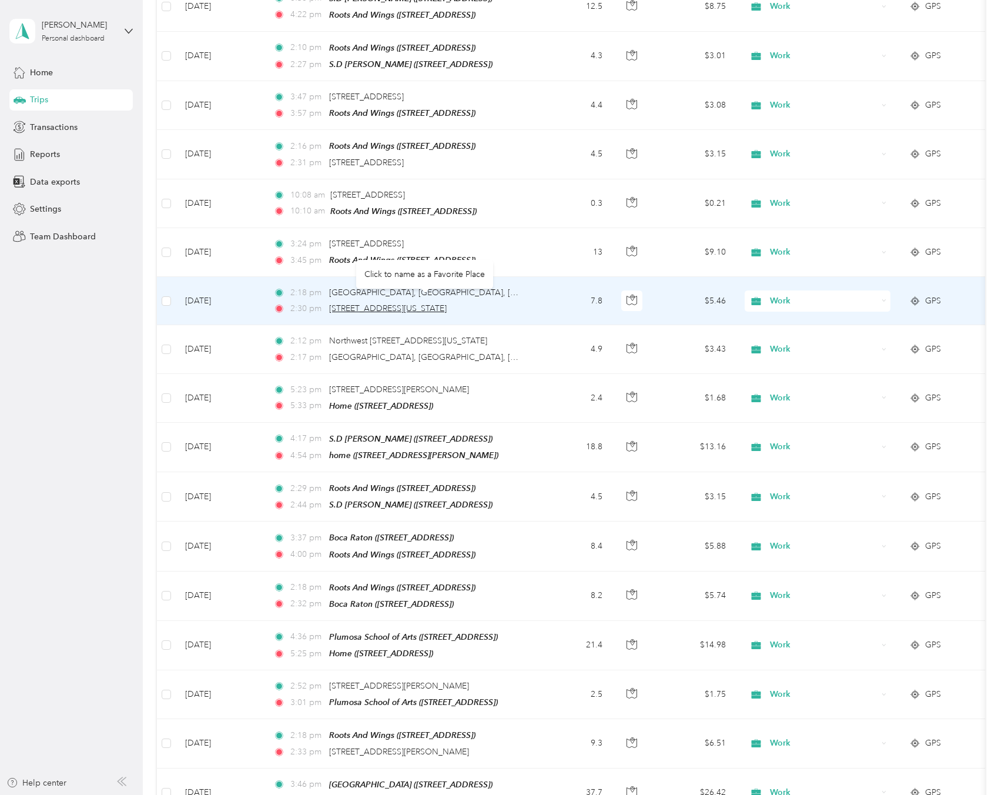
click at [426, 303] on span "[STREET_ADDRESS][US_STATE]" at bounding box center [388, 308] width 118 height 10
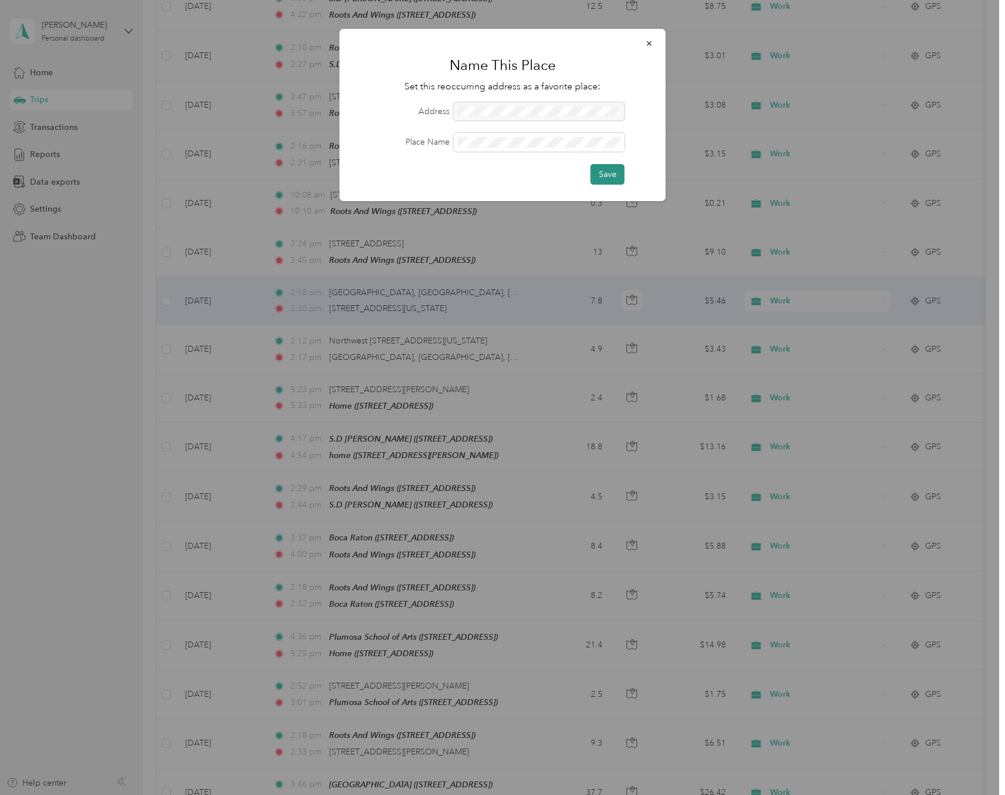
click at [600, 173] on button "Save" at bounding box center [608, 174] width 34 height 21
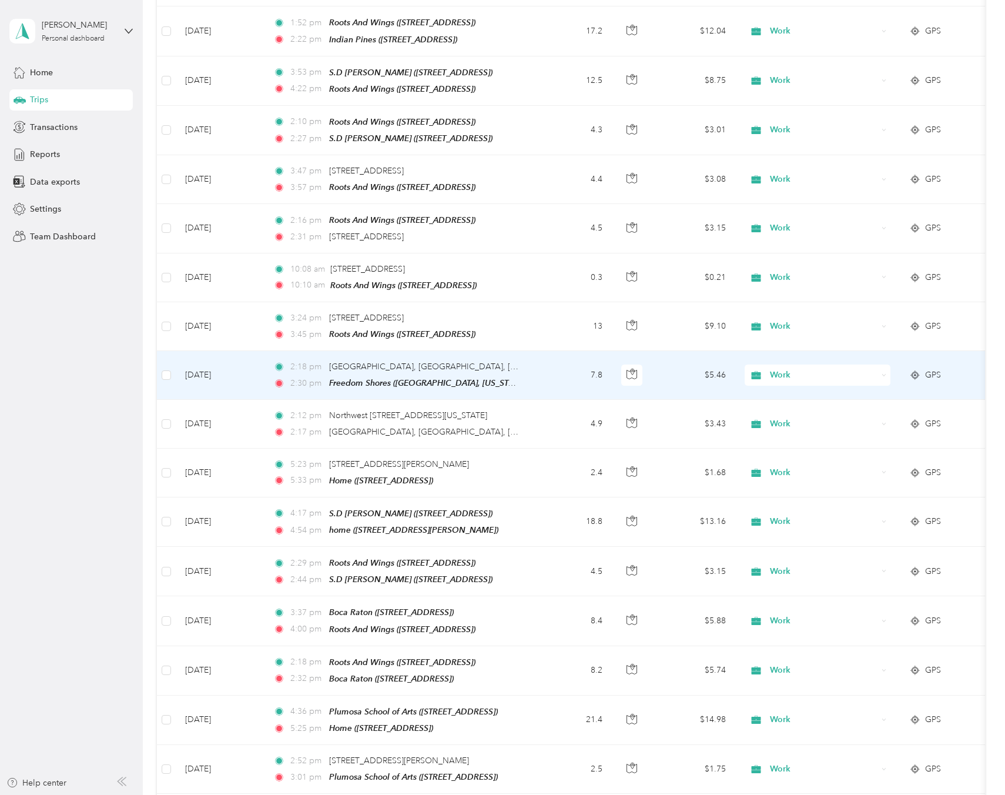
scroll to position [435, 0]
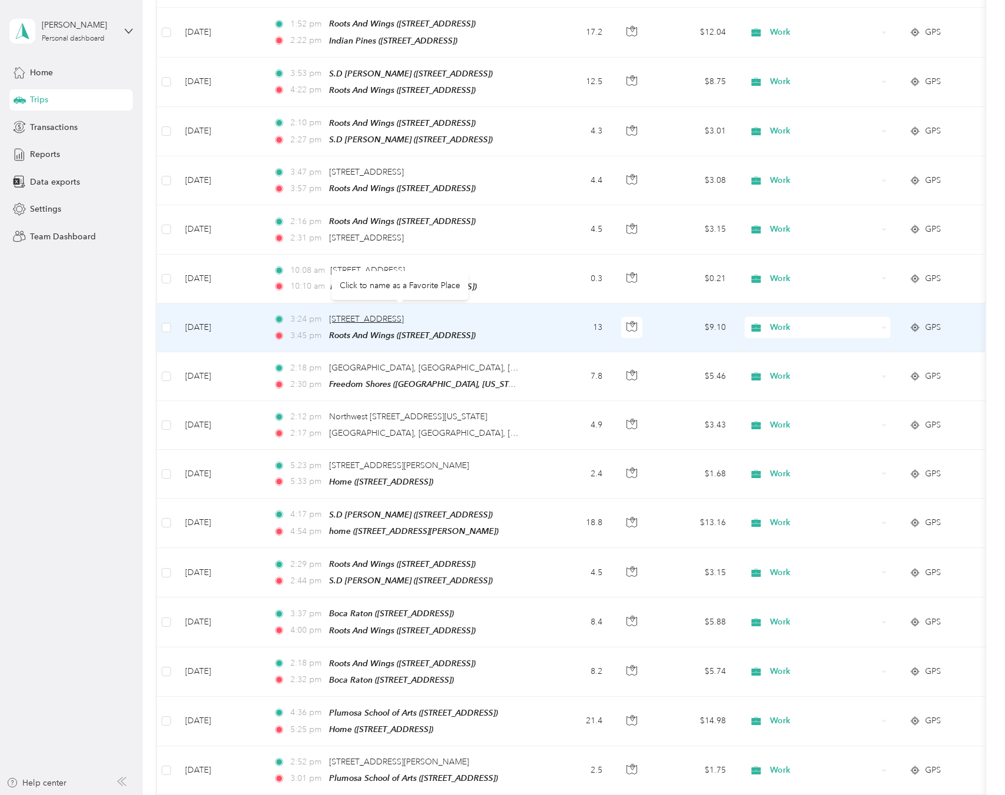
click at [404, 314] on span "[STREET_ADDRESS]" at bounding box center [366, 319] width 75 height 10
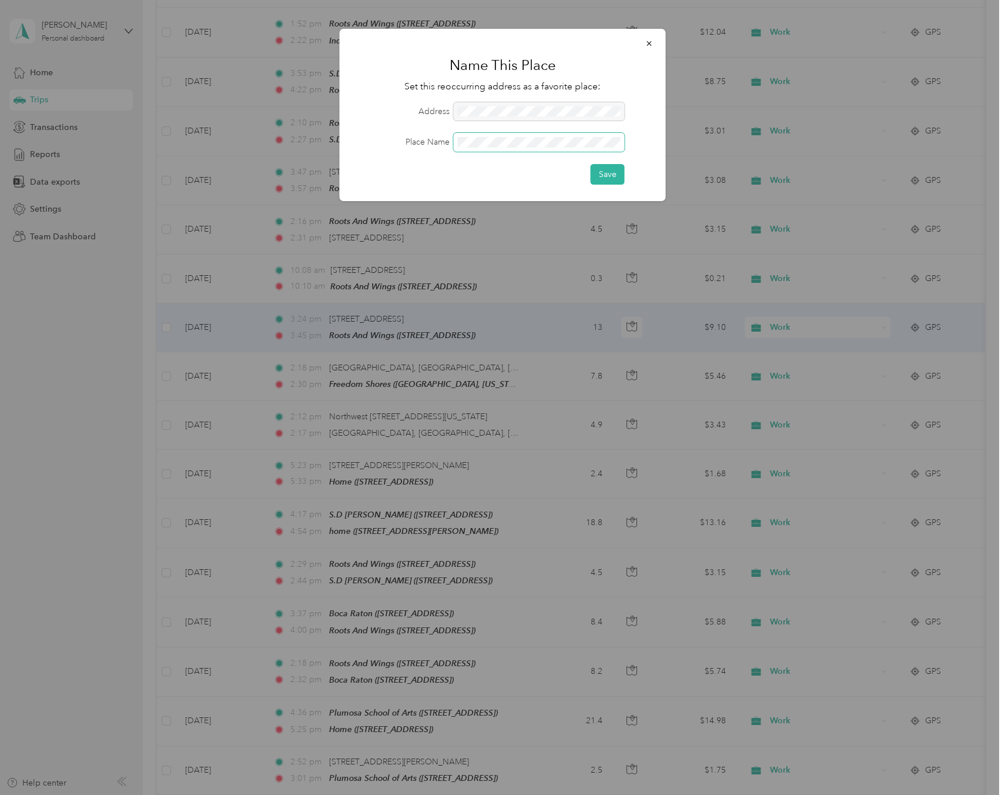
click at [529, 148] on span at bounding box center [539, 142] width 171 height 19
click at [605, 169] on button "Save" at bounding box center [608, 174] width 34 height 21
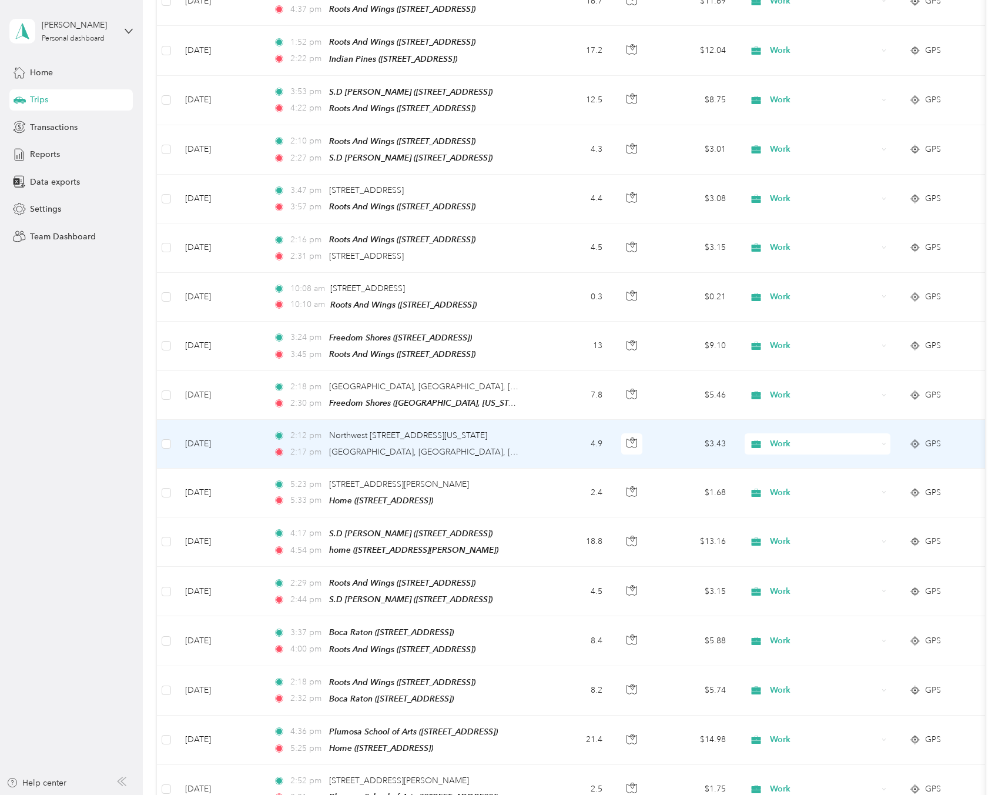
scroll to position [414, 0]
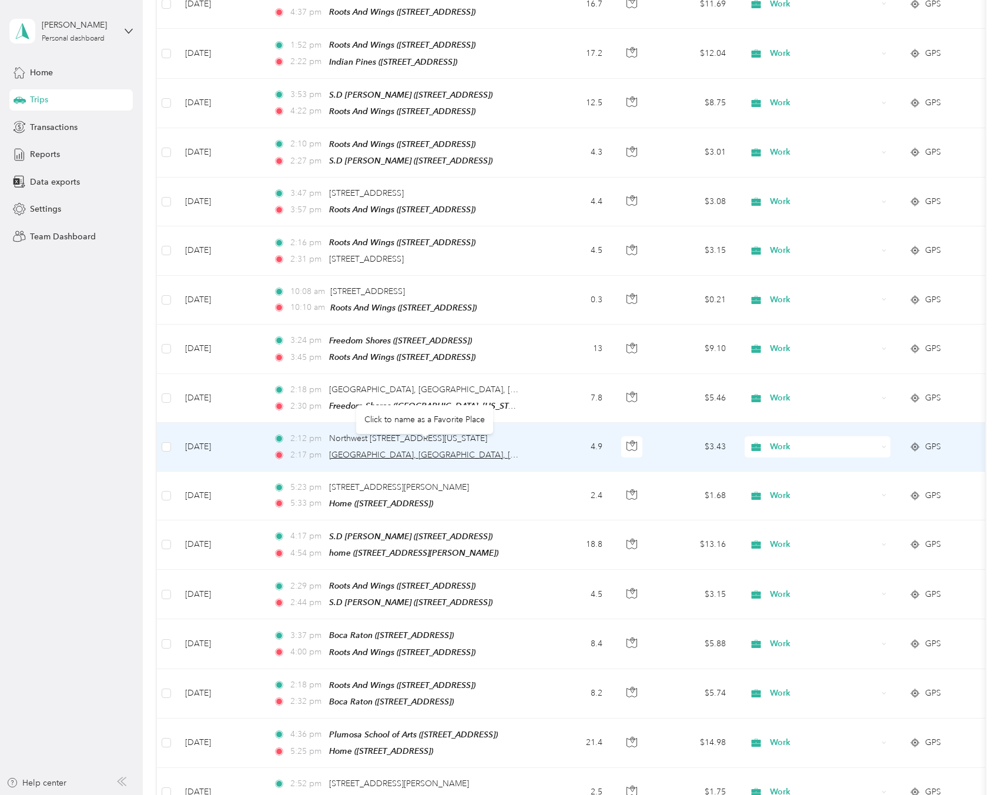
click at [352, 450] on span "[GEOGRAPHIC_DATA], [GEOGRAPHIC_DATA], [GEOGRAPHIC_DATA][US_STATE], [GEOGRAPHIC_…" at bounding box center [527, 455] width 396 height 10
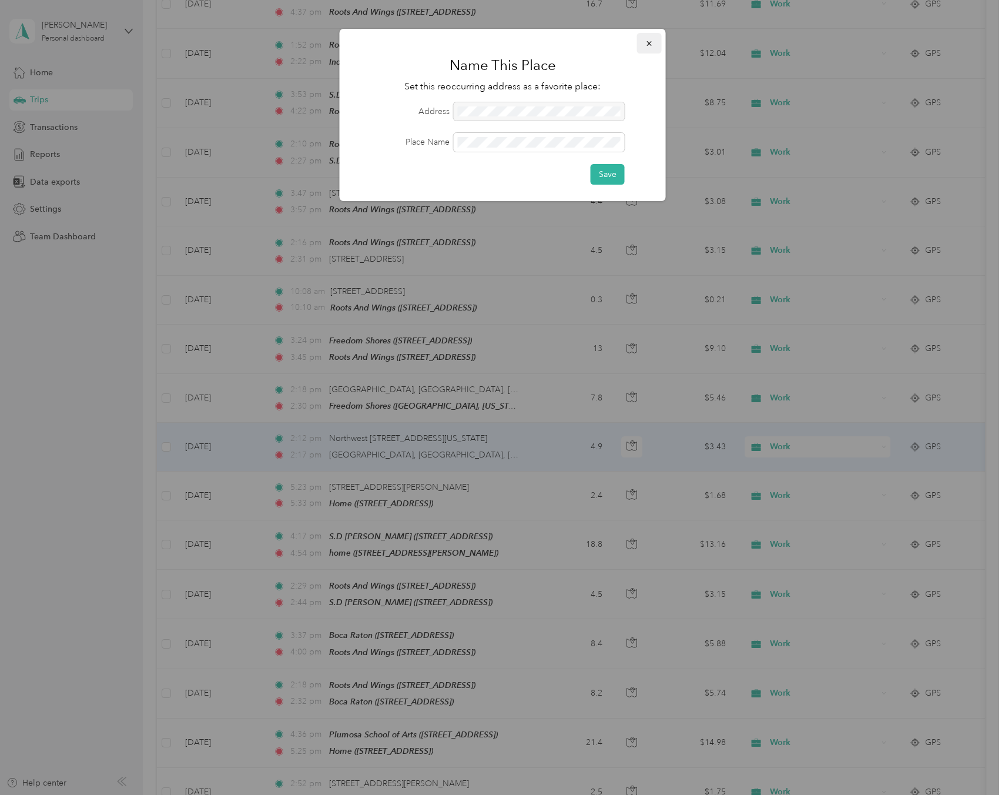
click at [647, 41] on icon "button" at bounding box center [649, 43] width 8 height 8
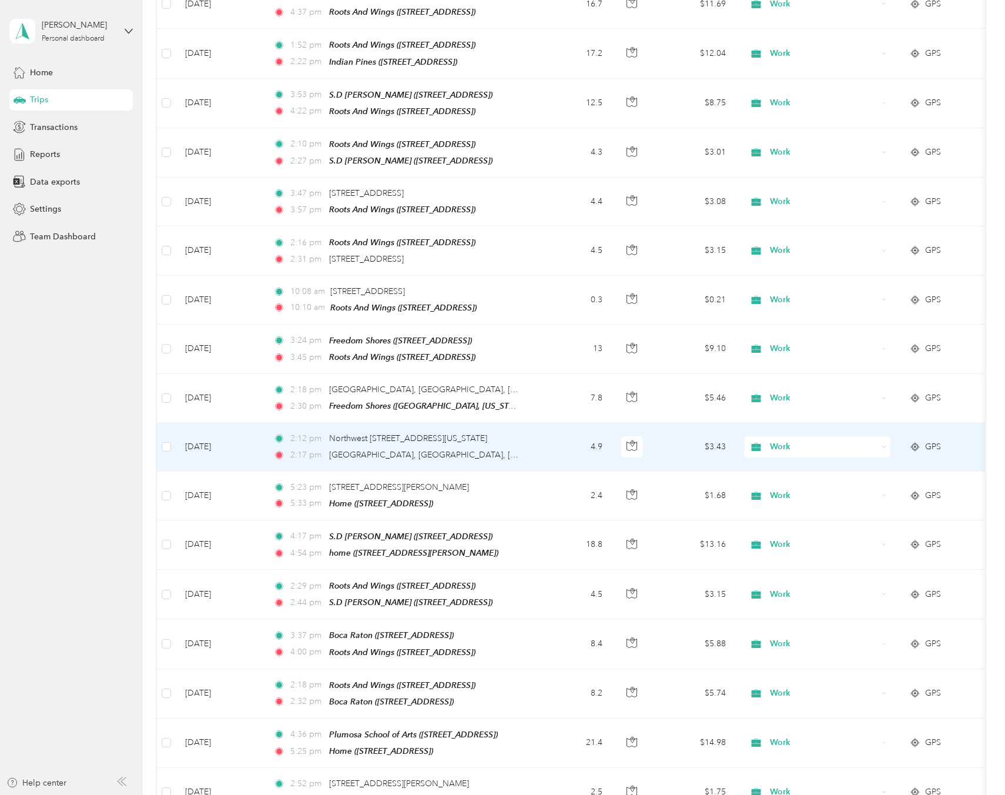
click at [647, 41] on icon "button" at bounding box center [649, 43] width 8 height 8
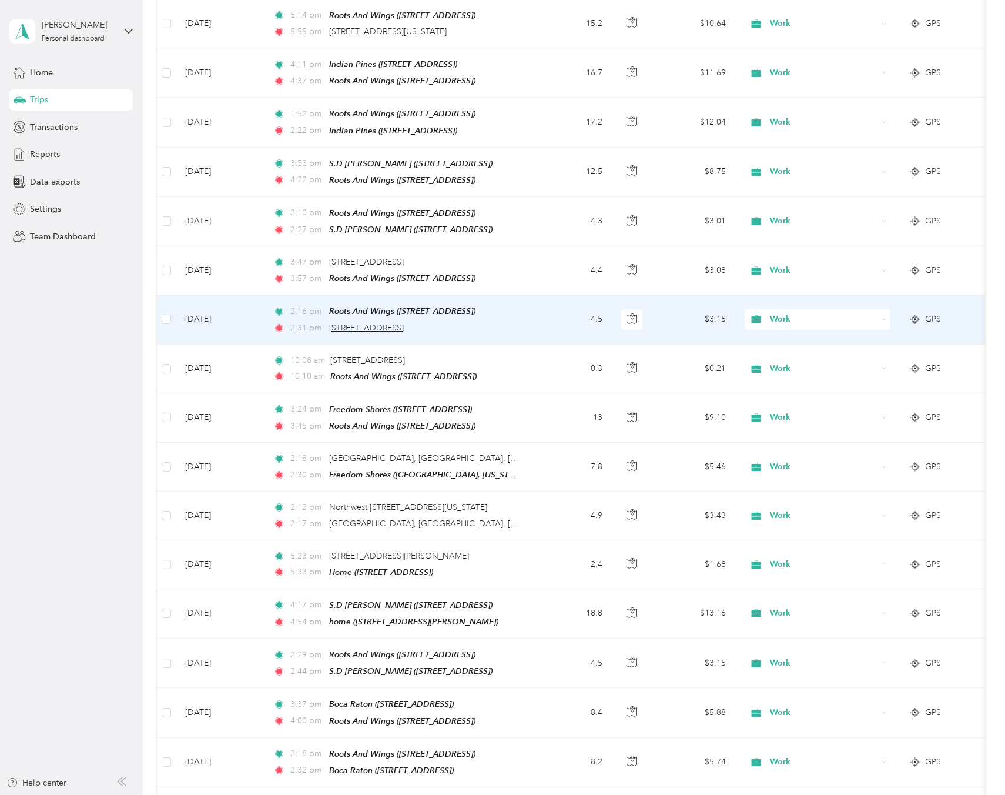
scroll to position [341, 0]
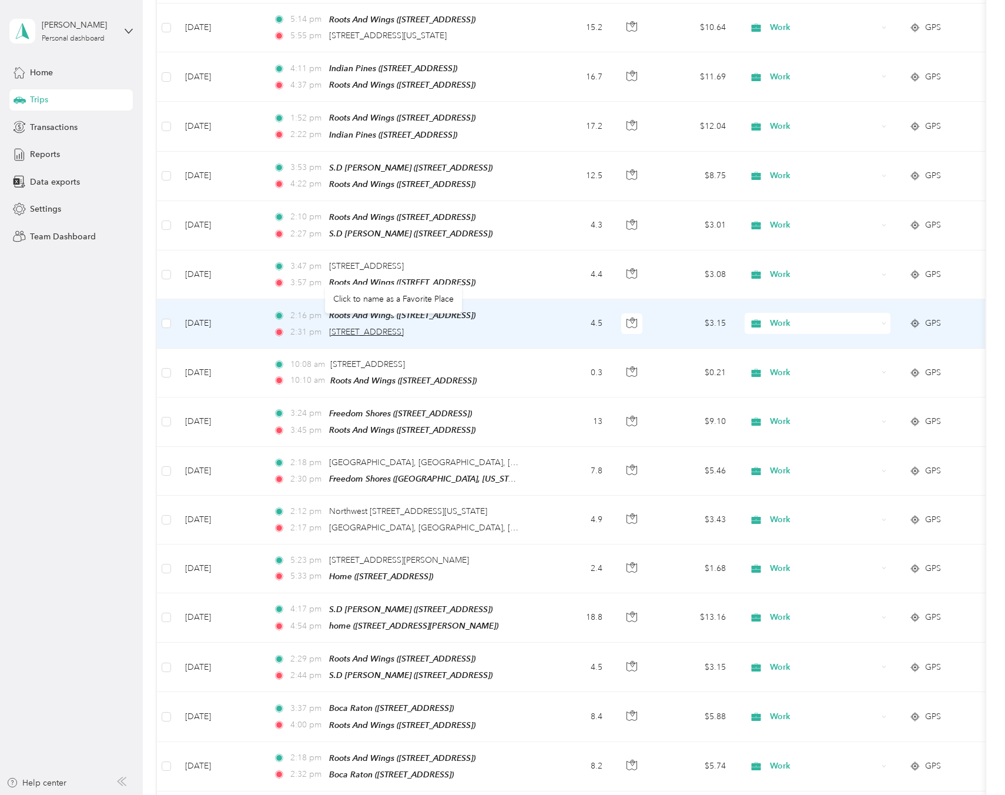
click at [404, 327] on span "[STREET_ADDRESS]" at bounding box center [366, 332] width 75 height 10
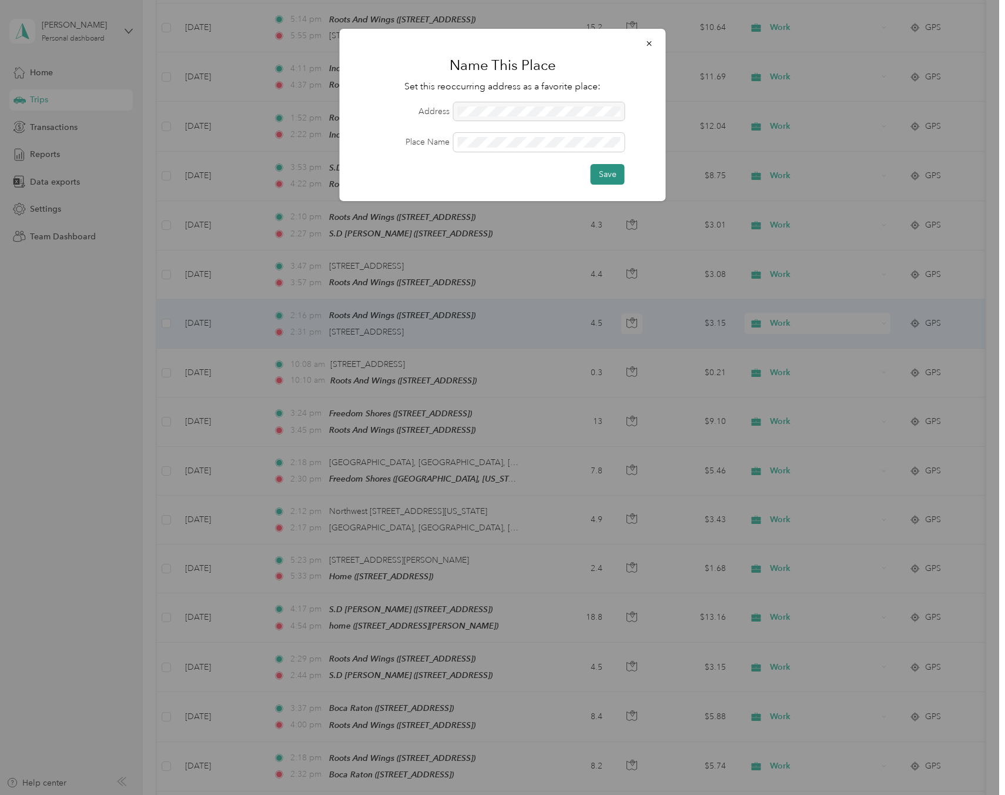
click at [606, 168] on button "Save" at bounding box center [608, 174] width 34 height 21
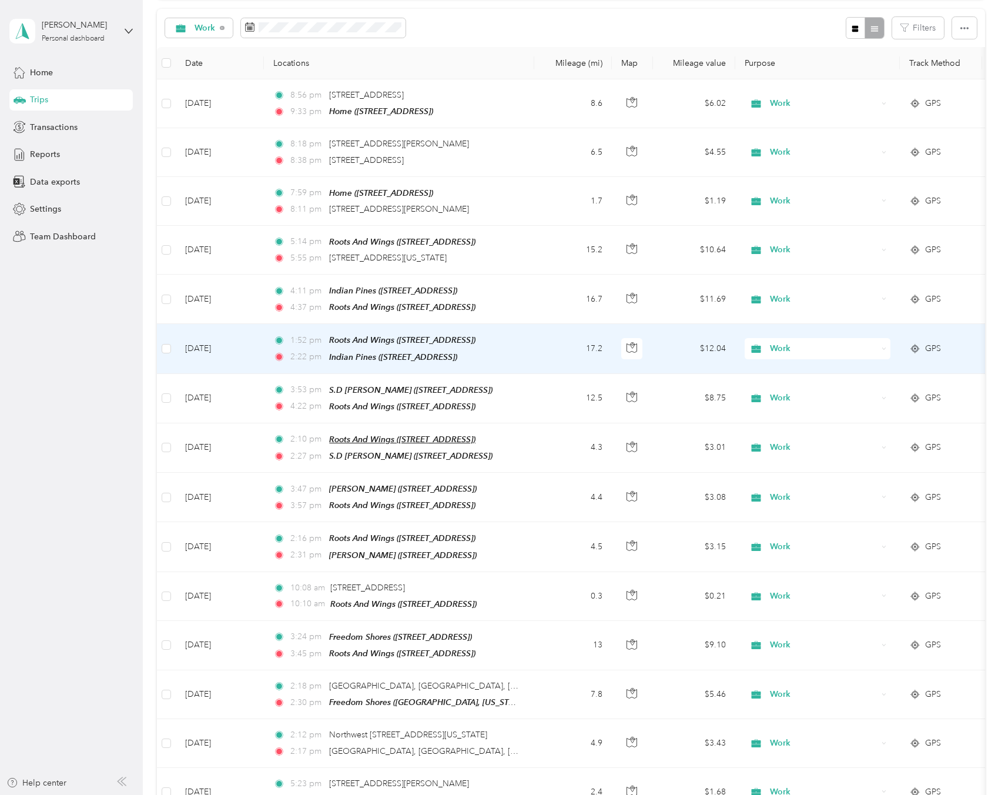
scroll to position [117, 0]
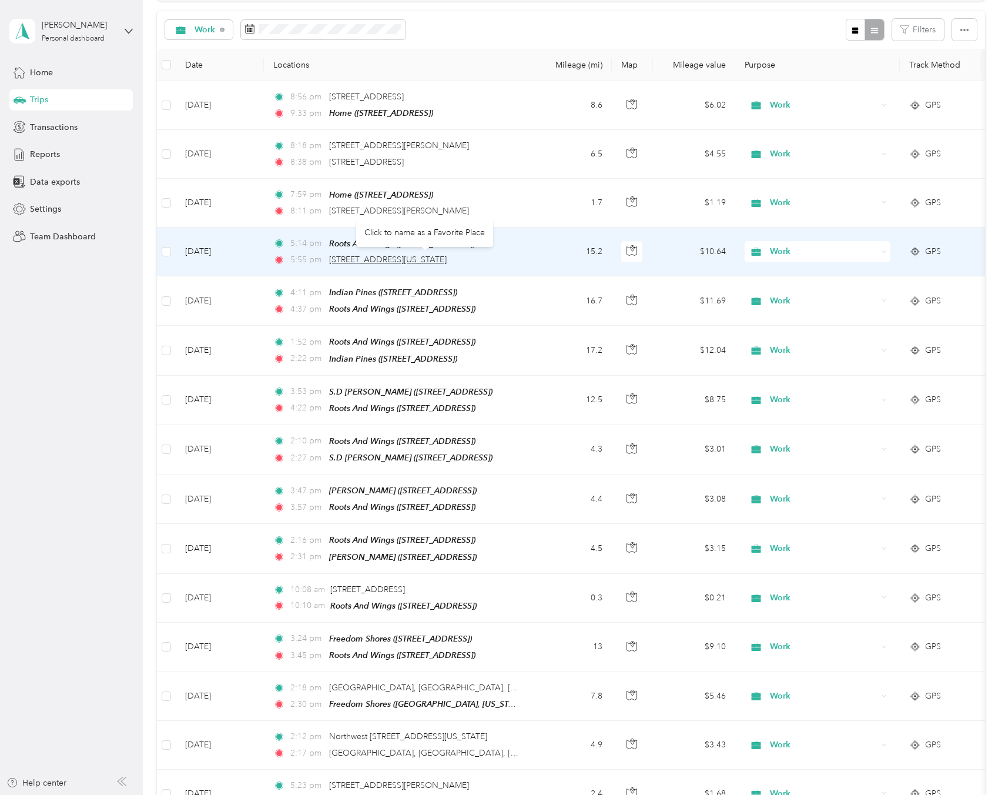
click at [447, 256] on span "[STREET_ADDRESS][US_STATE]" at bounding box center [388, 260] width 118 height 10
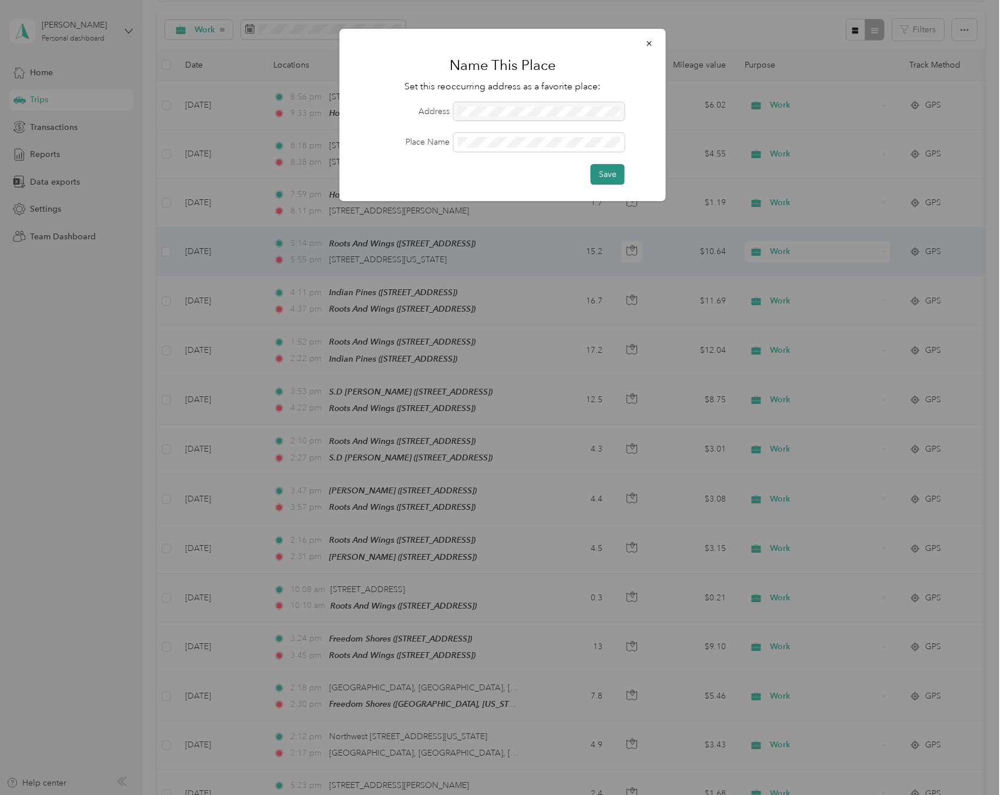
click at [614, 173] on button "Save" at bounding box center [608, 174] width 34 height 21
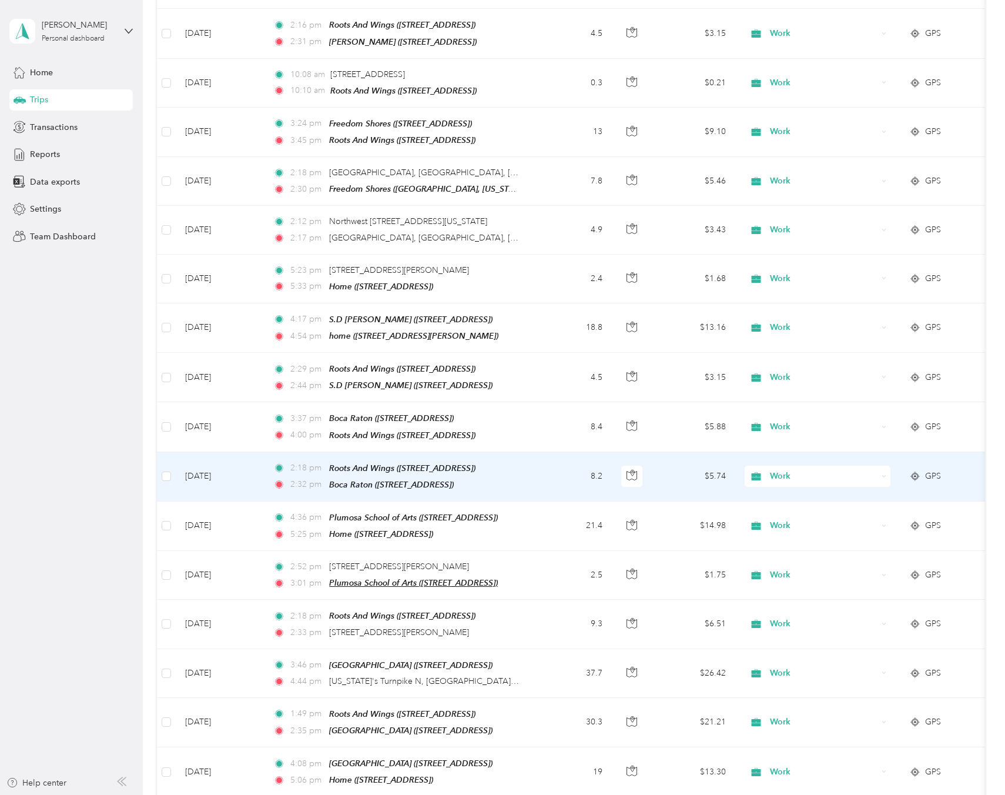
scroll to position [629, 0]
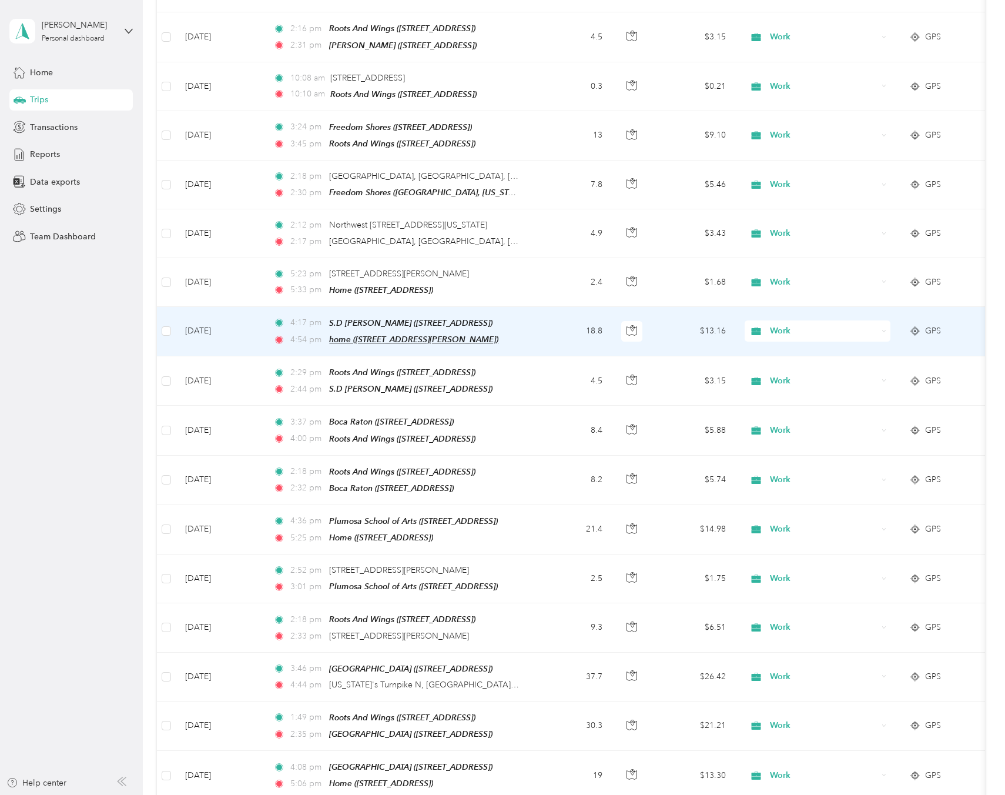
click at [420, 334] on span "home ([STREET_ADDRESS][PERSON_NAME])" at bounding box center [413, 338] width 169 height 9
click at [362, 296] on button "Edit Place" at bounding box center [364, 297] width 67 height 21
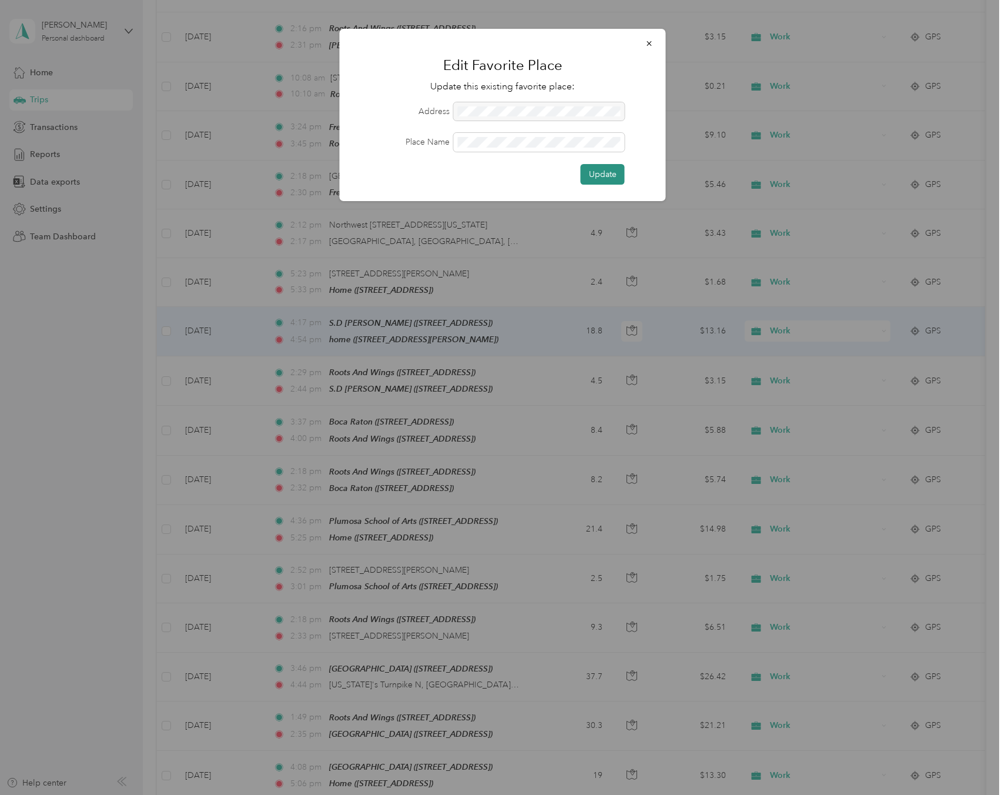
click at [610, 172] on button "Update" at bounding box center [603, 174] width 44 height 21
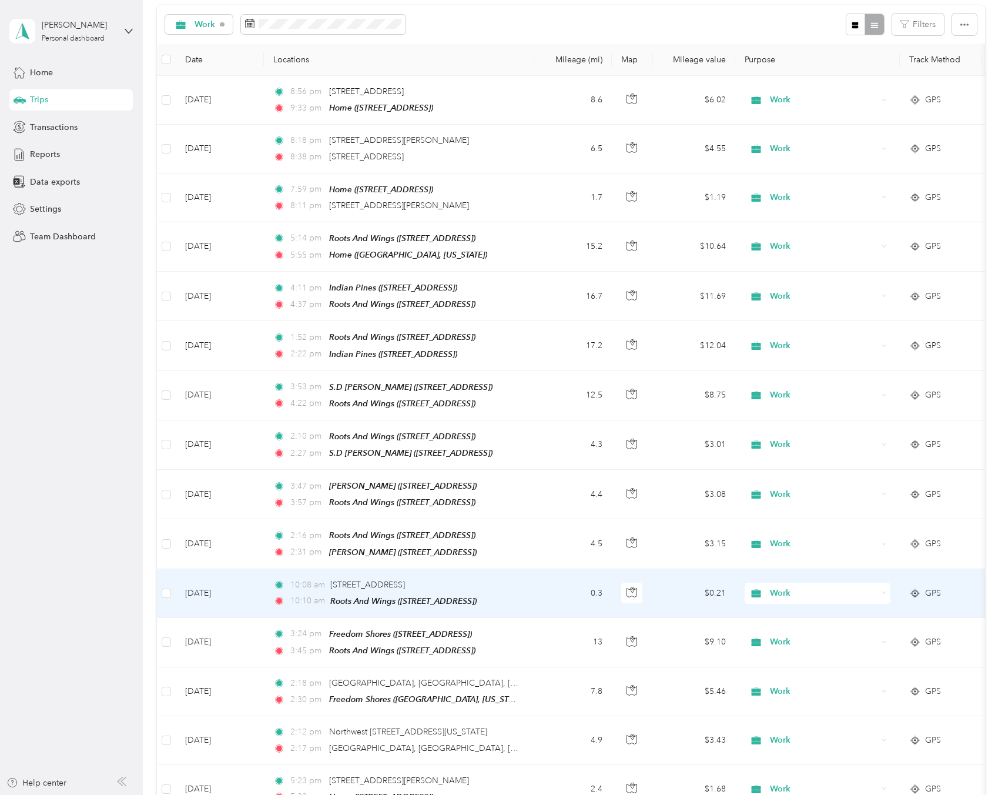
scroll to position [0, 0]
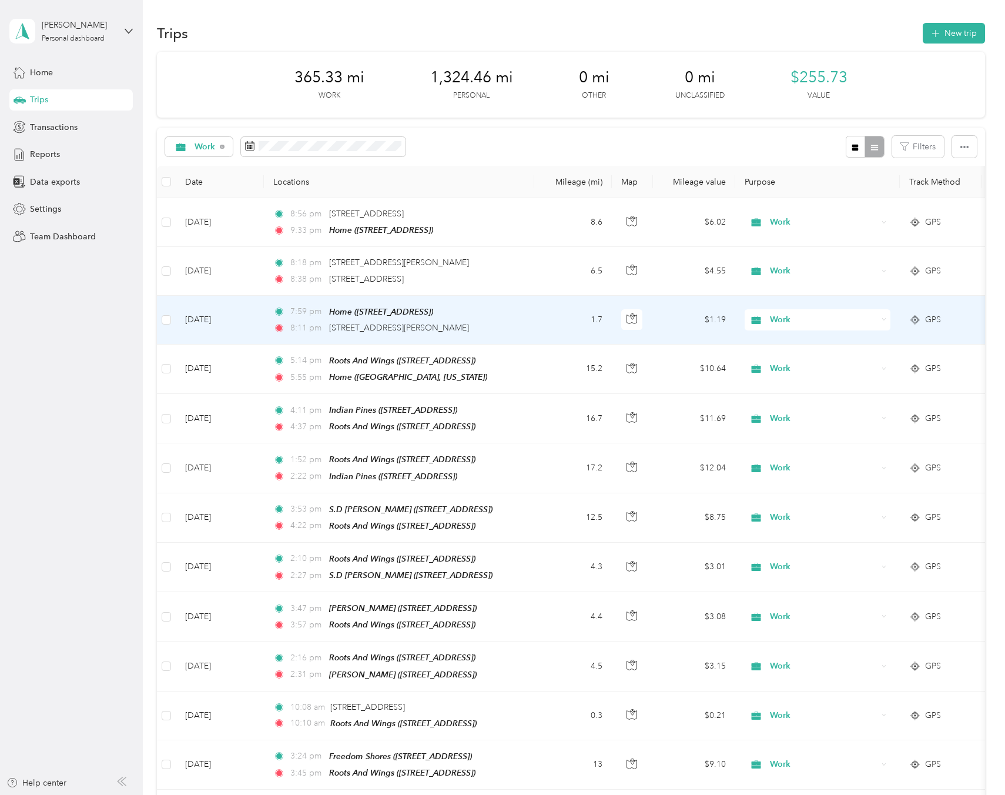
click at [781, 319] on span "Work" at bounding box center [824, 319] width 108 height 13
click at [802, 358] on span "Personal" at bounding box center [828, 355] width 109 height 12
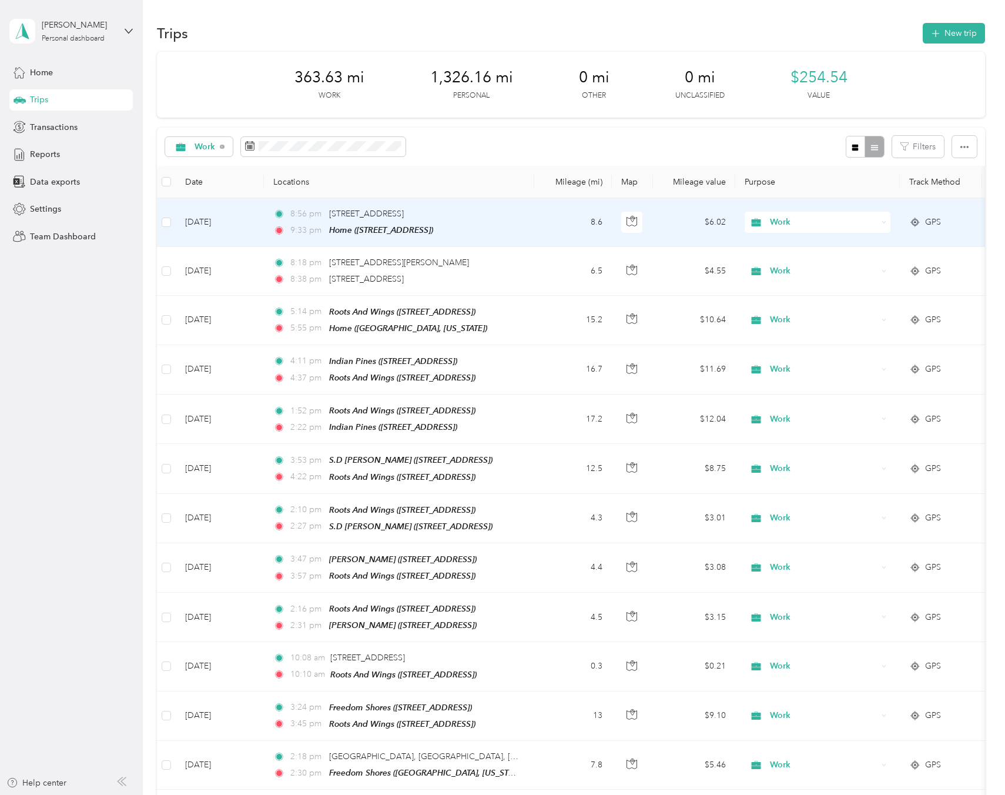
click at [859, 223] on span "Work" at bounding box center [824, 222] width 108 height 13
click at [832, 269] on ol "Work Personal Other Charity Medical Moving Commute" at bounding box center [818, 299] width 146 height 144
click at [834, 224] on span "Work" at bounding box center [824, 222] width 108 height 13
click at [824, 224] on span "Work" at bounding box center [824, 222] width 108 height 13
click at [809, 262] on span "Personal" at bounding box center [828, 265] width 109 height 12
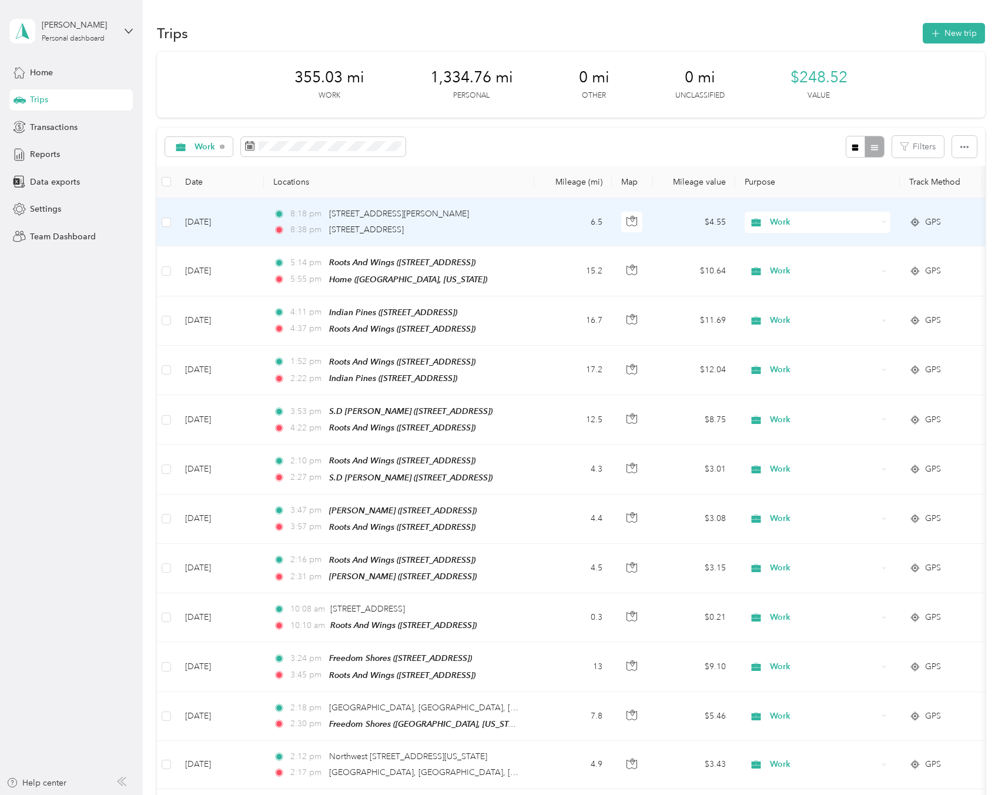
click at [816, 225] on span "Work" at bounding box center [824, 222] width 108 height 13
click at [808, 259] on span "Personal" at bounding box center [828, 265] width 109 height 12
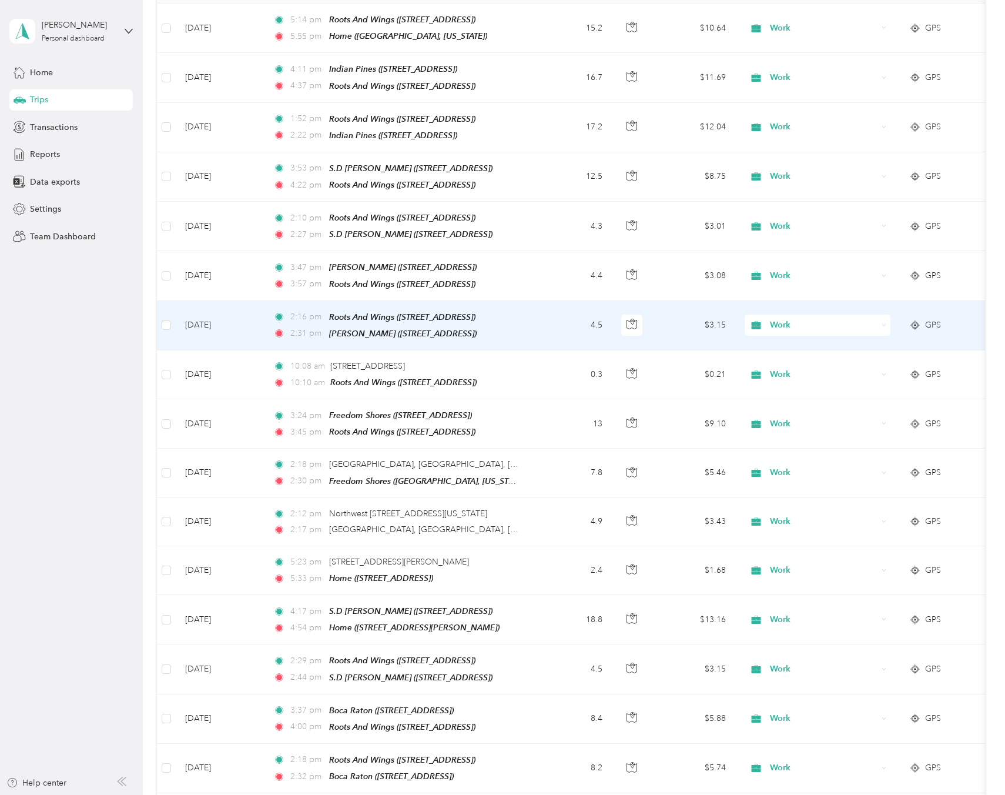
scroll to position [212, 0]
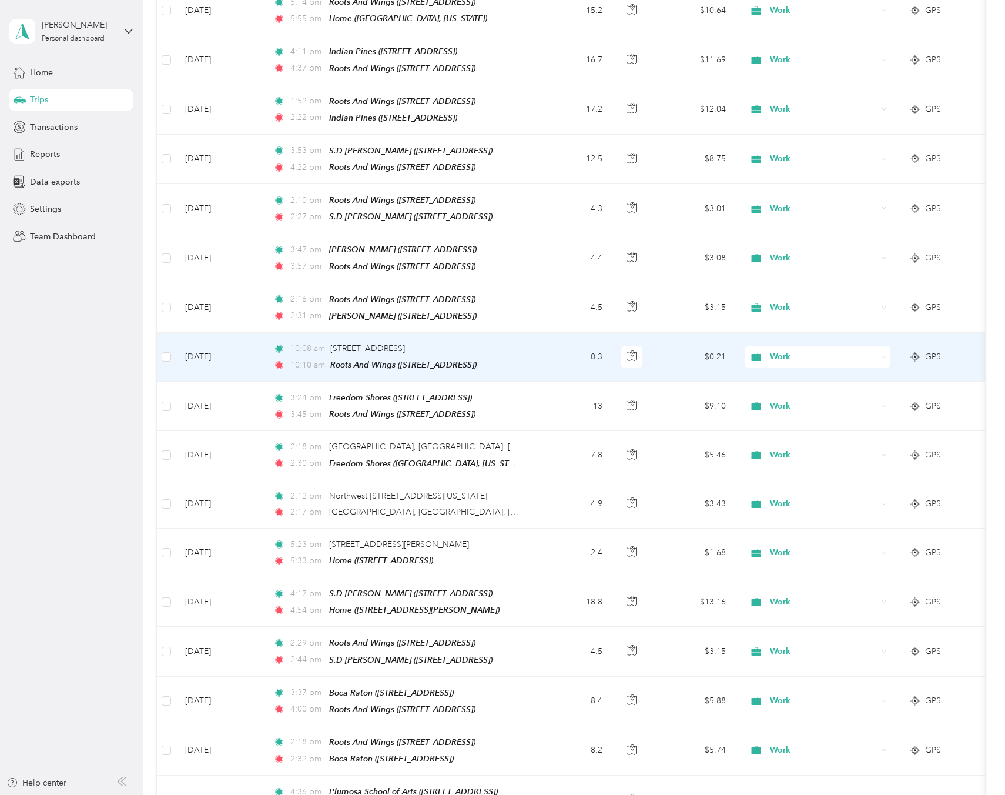
click at [839, 350] on span "Work" at bounding box center [824, 356] width 108 height 13
click at [839, 391] on span "Personal" at bounding box center [828, 390] width 109 height 12
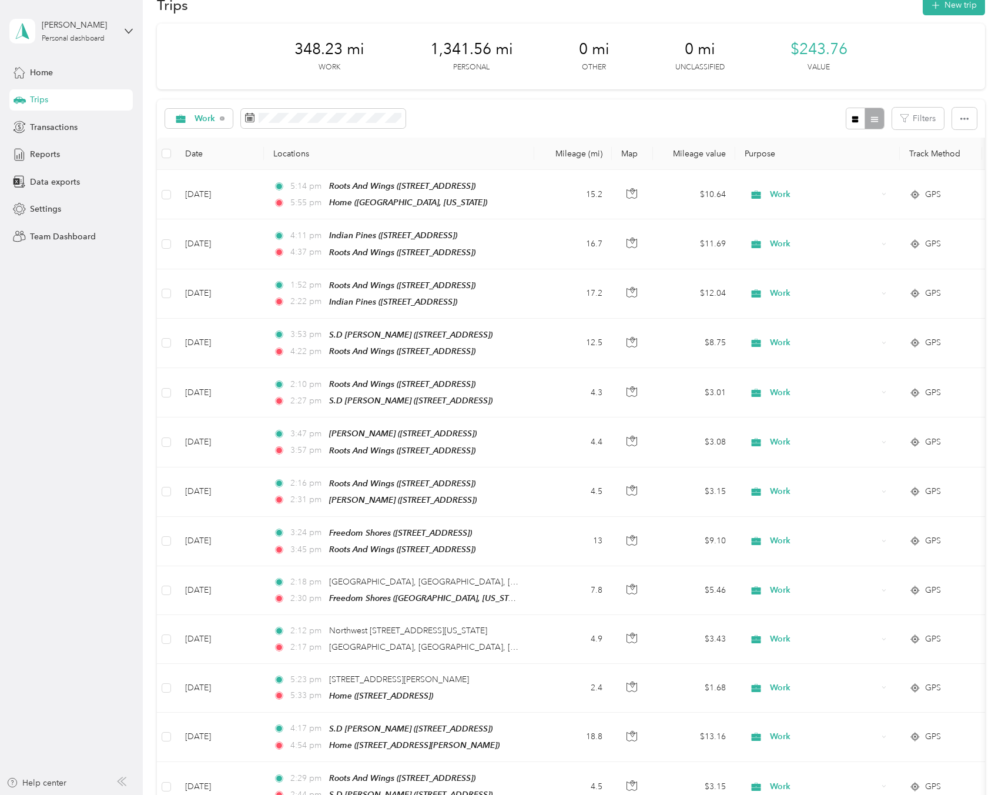
scroll to position [0, 0]
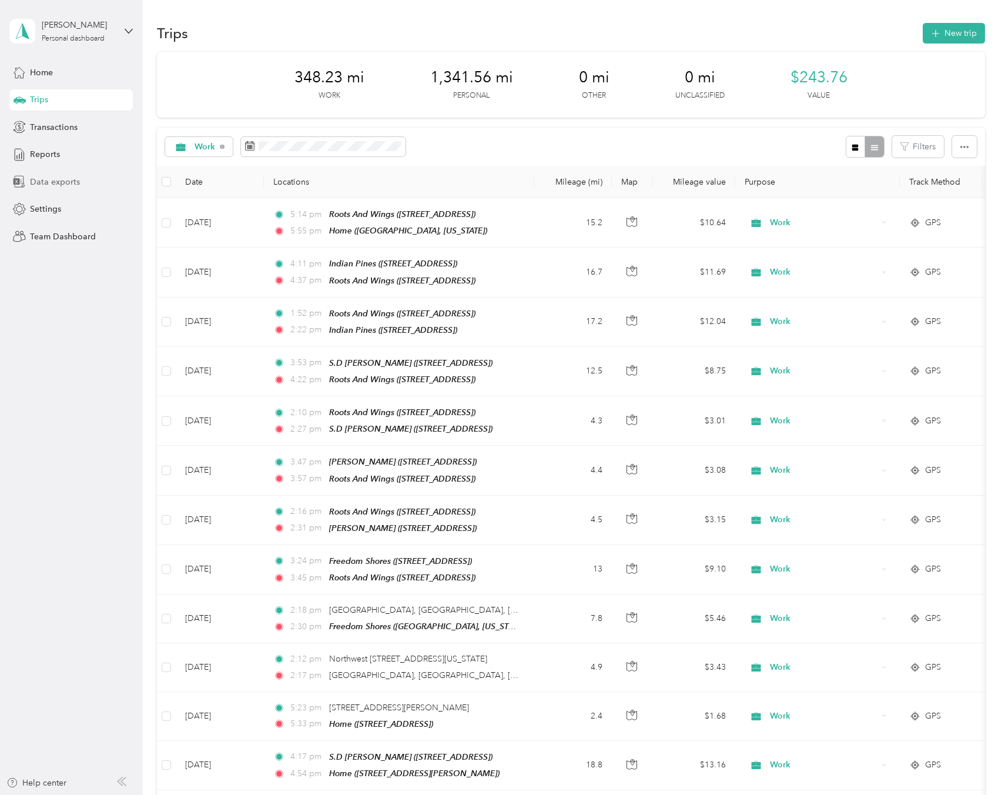
click at [79, 184] on div "Data exports" at bounding box center [70, 181] width 123 height 21
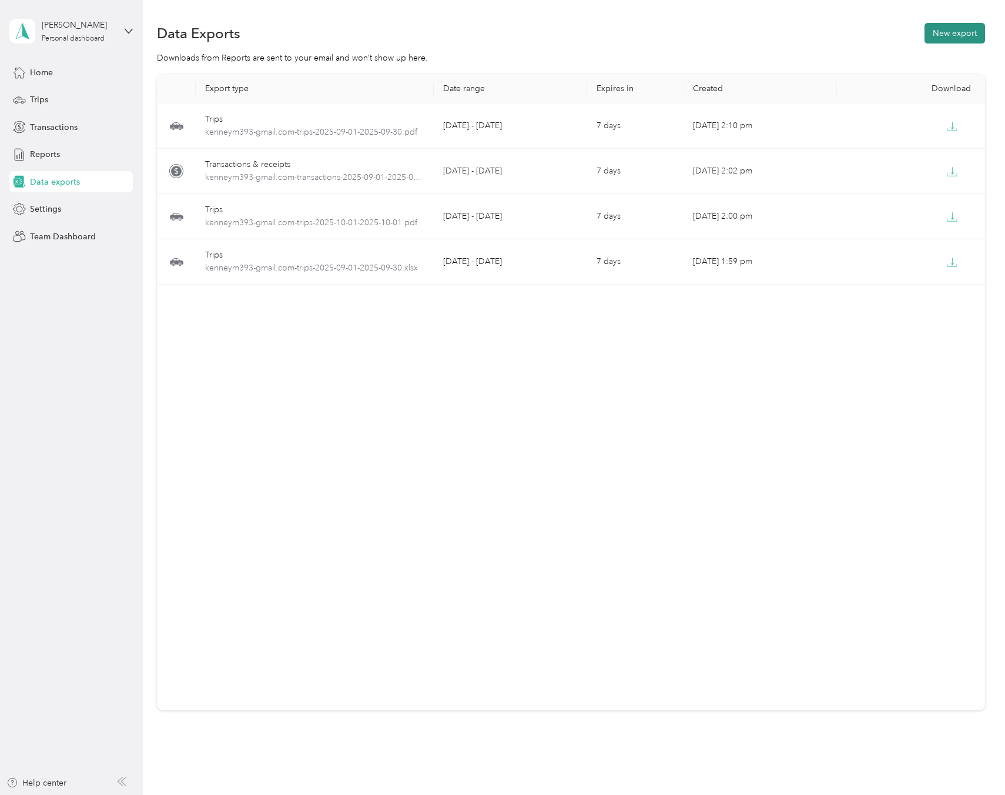
click at [956, 28] on button "New export" at bounding box center [955, 33] width 61 height 21
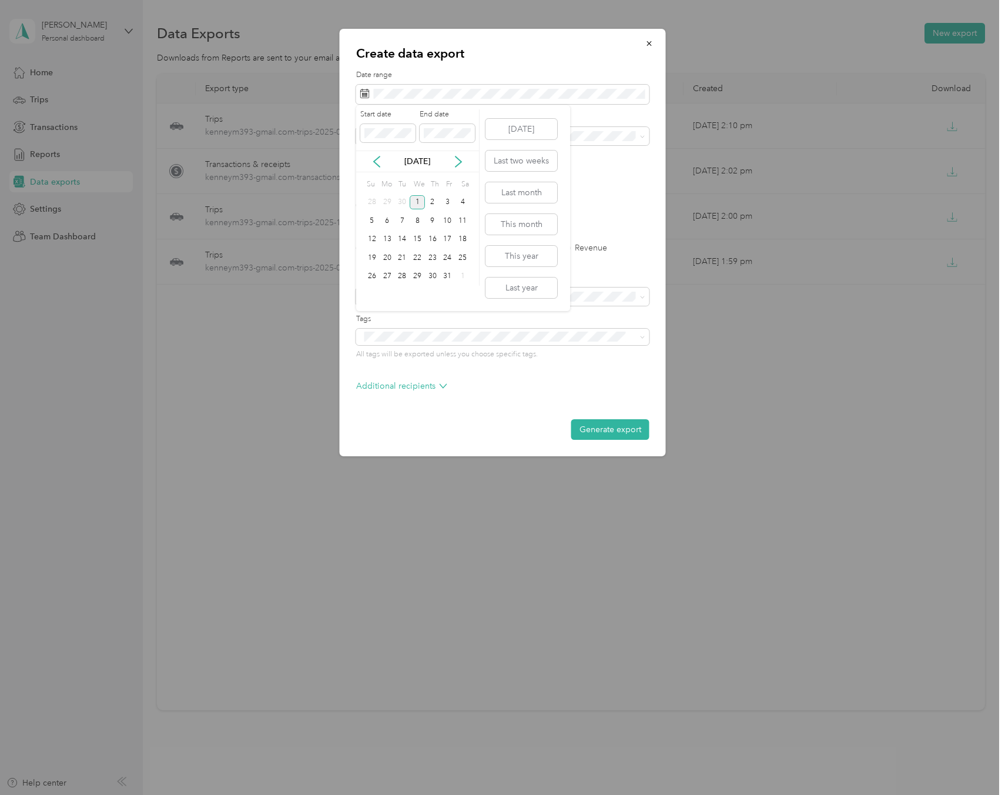
click at [383, 160] on div "[DATE]" at bounding box center [417, 161] width 123 height 12
click at [379, 160] on icon at bounding box center [377, 162] width 12 height 12
click at [387, 201] on div "1" at bounding box center [387, 202] width 15 height 15
click at [400, 275] on div "30" at bounding box center [401, 276] width 15 height 15
click at [441, 202] on label "PDF" at bounding box center [455, 205] width 28 height 8
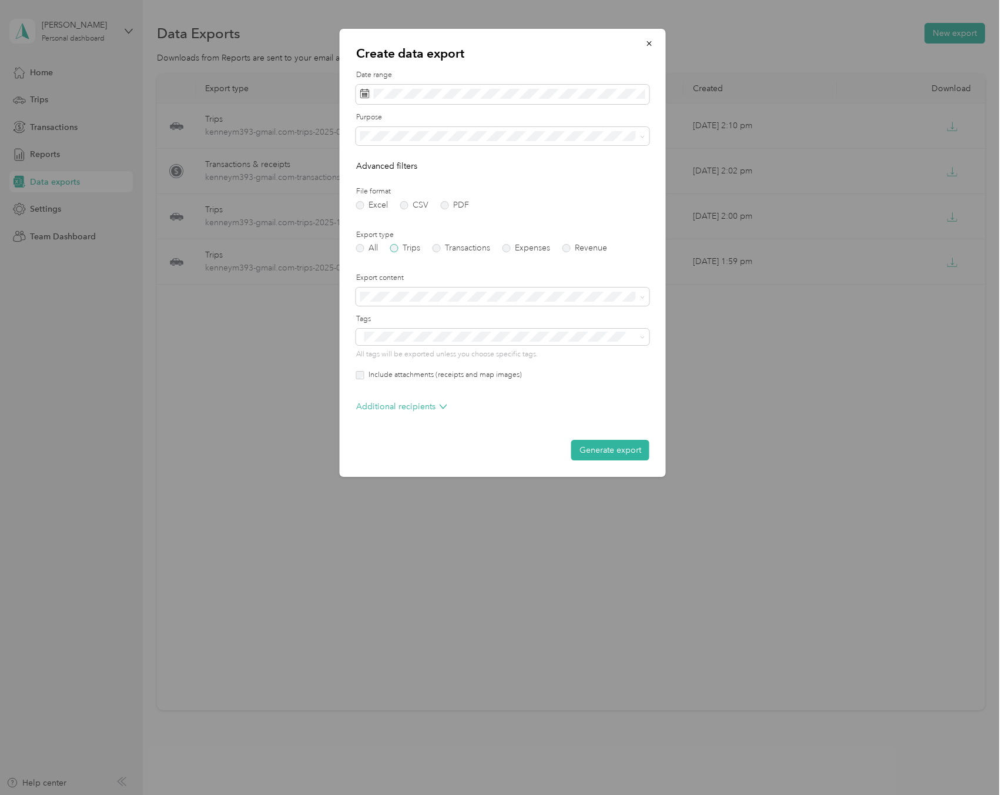
click at [397, 245] on label "Trips" at bounding box center [405, 248] width 30 height 8
click at [604, 450] on button "Generate export" at bounding box center [610, 450] width 78 height 21
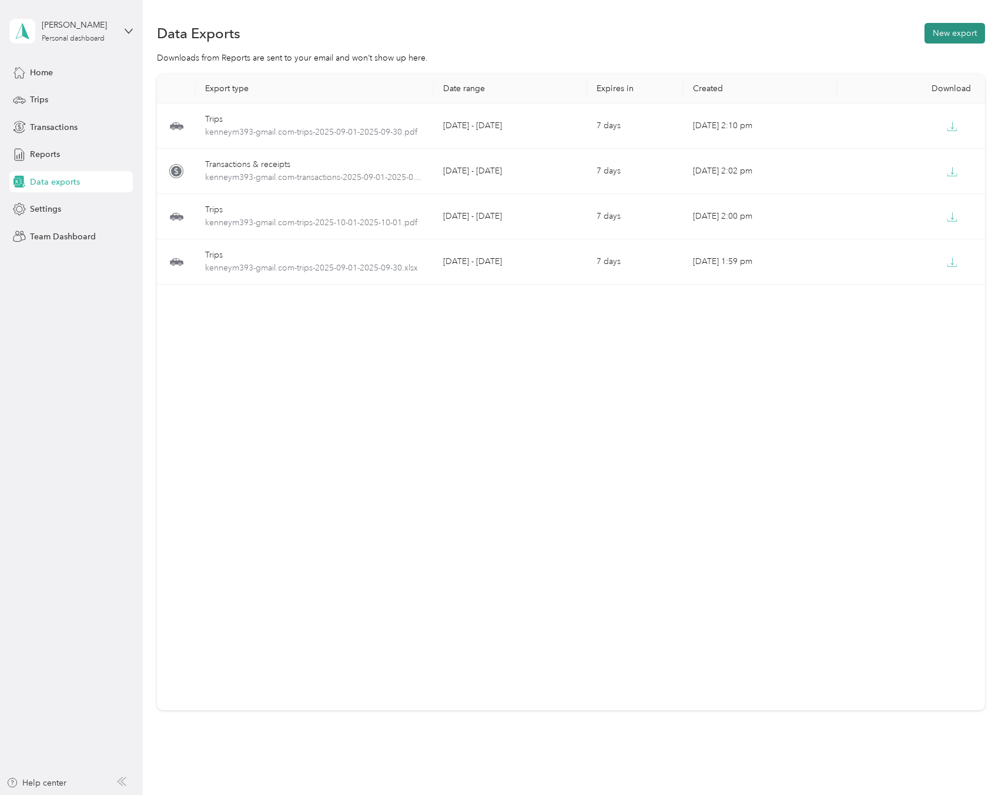
click at [942, 30] on button "New export" at bounding box center [955, 33] width 61 height 21
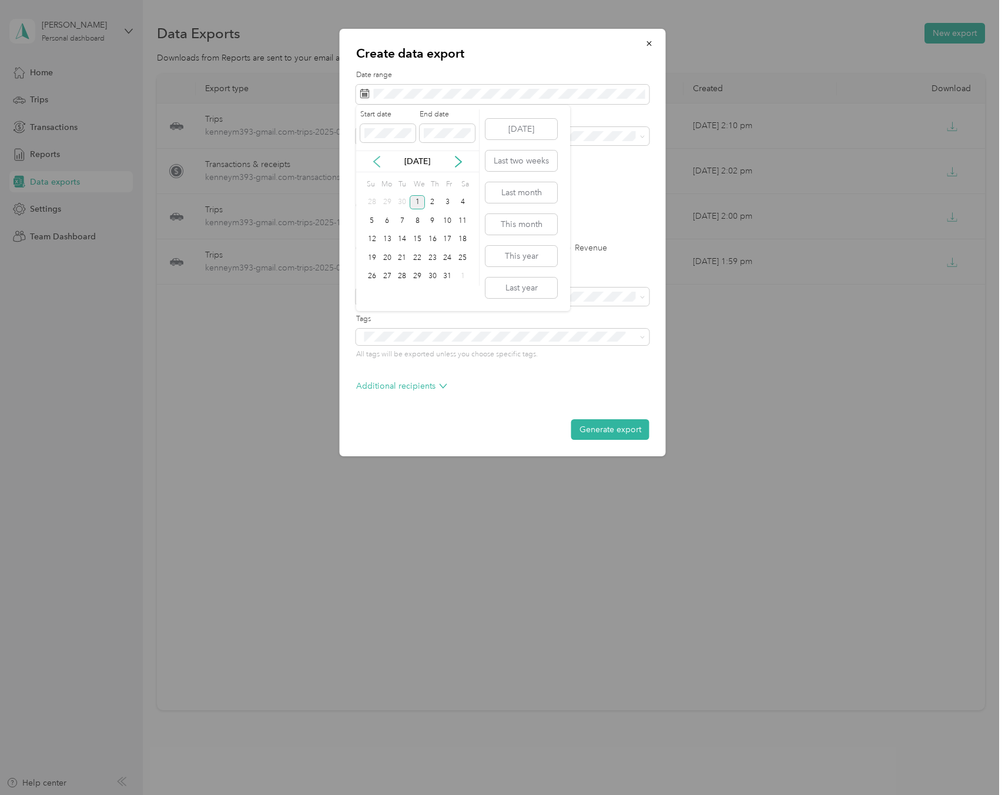
click at [376, 165] on icon at bounding box center [377, 162] width 12 height 12
click at [389, 196] on div "1" at bounding box center [387, 202] width 15 height 15
click at [400, 280] on div "30" at bounding box center [401, 276] width 15 height 15
click at [395, 245] on label "Trips" at bounding box center [405, 248] width 30 height 8
click at [444, 206] on label "PDF" at bounding box center [455, 205] width 28 height 8
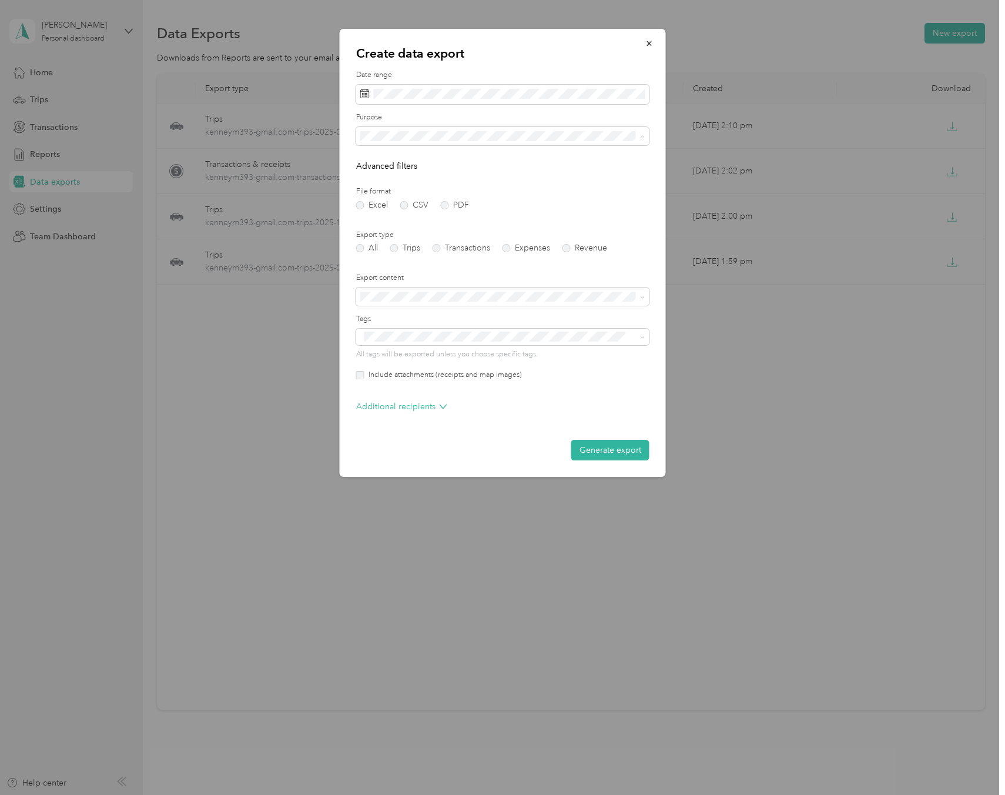
click at [461, 175] on div "Work" at bounding box center [502, 177] width 277 height 12
click at [607, 453] on button "Generate export" at bounding box center [610, 450] width 78 height 21
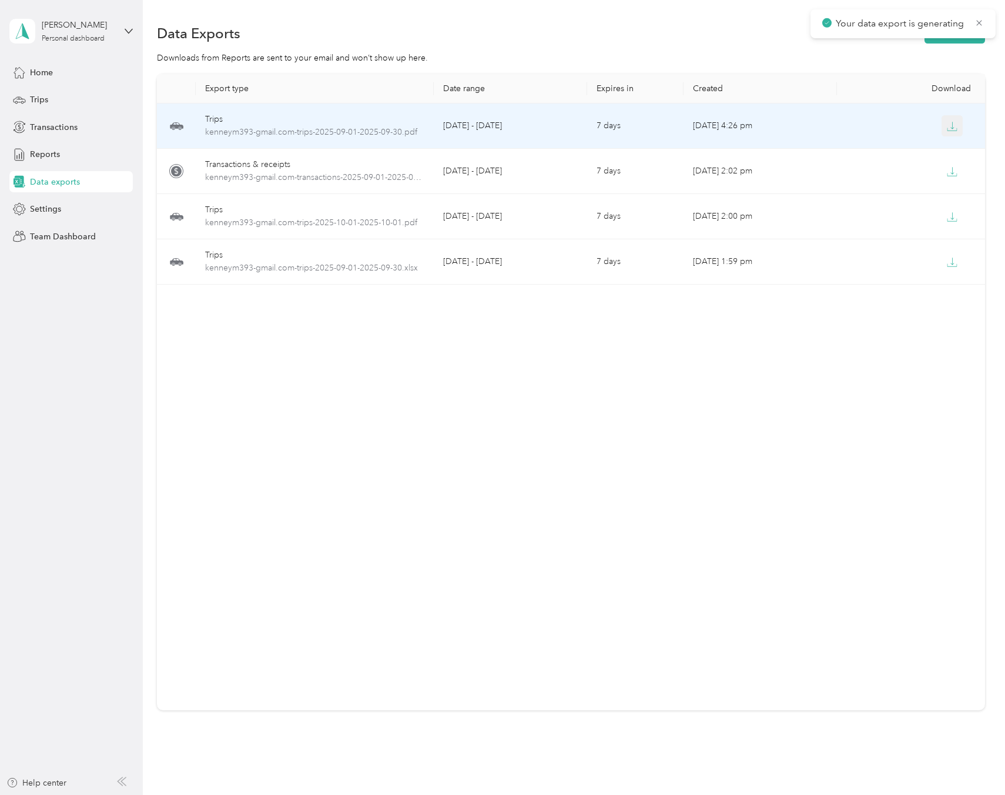
click at [956, 123] on icon "button" at bounding box center [952, 126] width 11 height 11
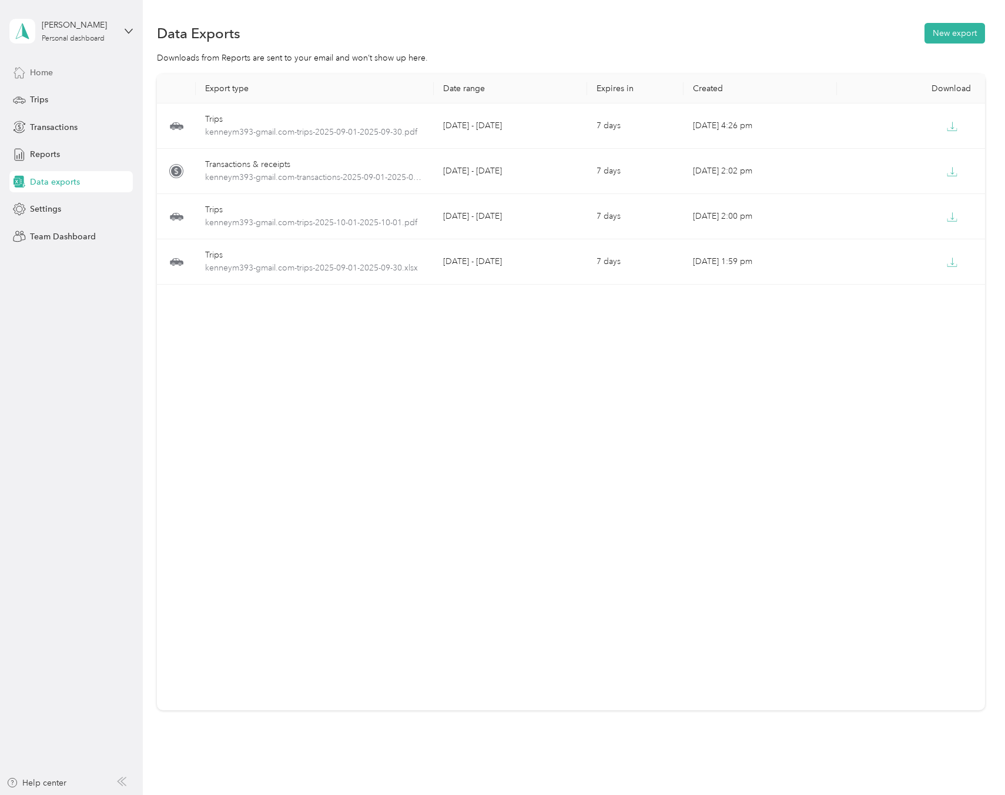
click at [76, 76] on div "Home" at bounding box center [70, 72] width 123 height 21
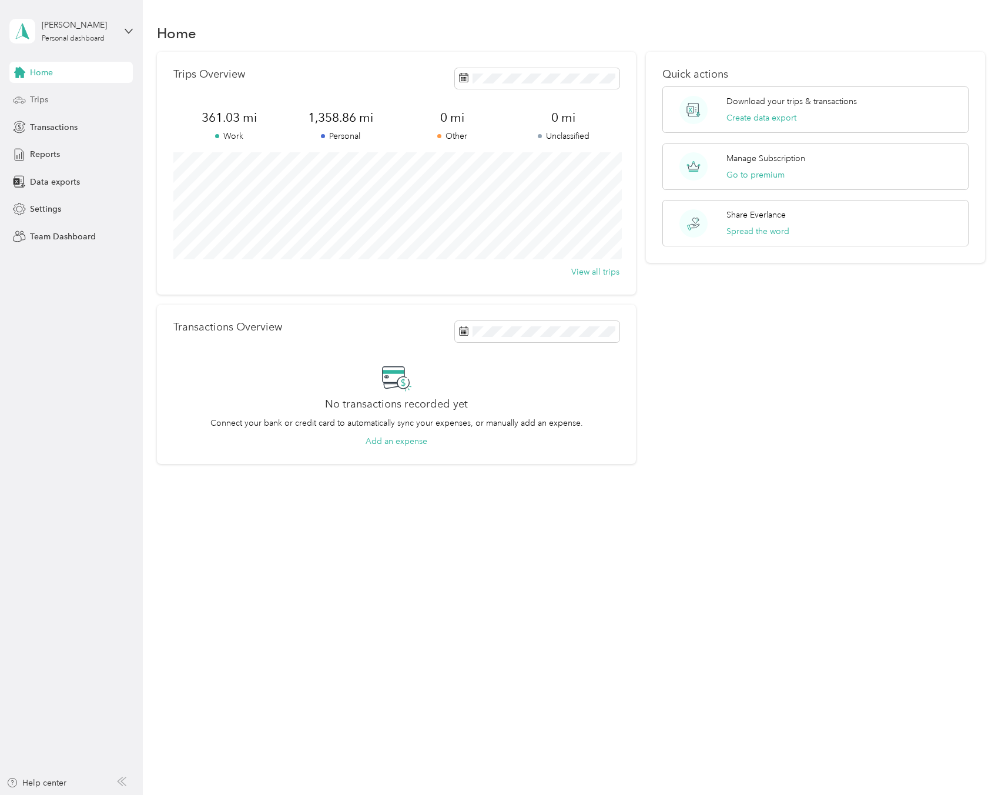
click at [69, 109] on div "Trips" at bounding box center [70, 99] width 123 height 21
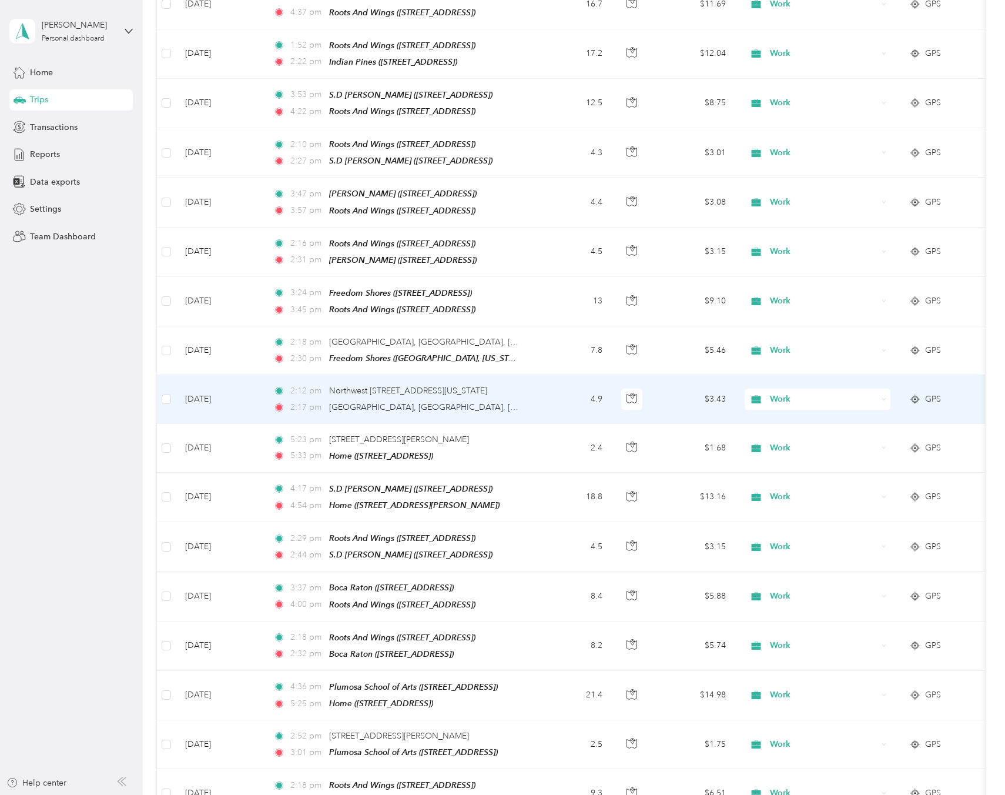
scroll to position [275, 0]
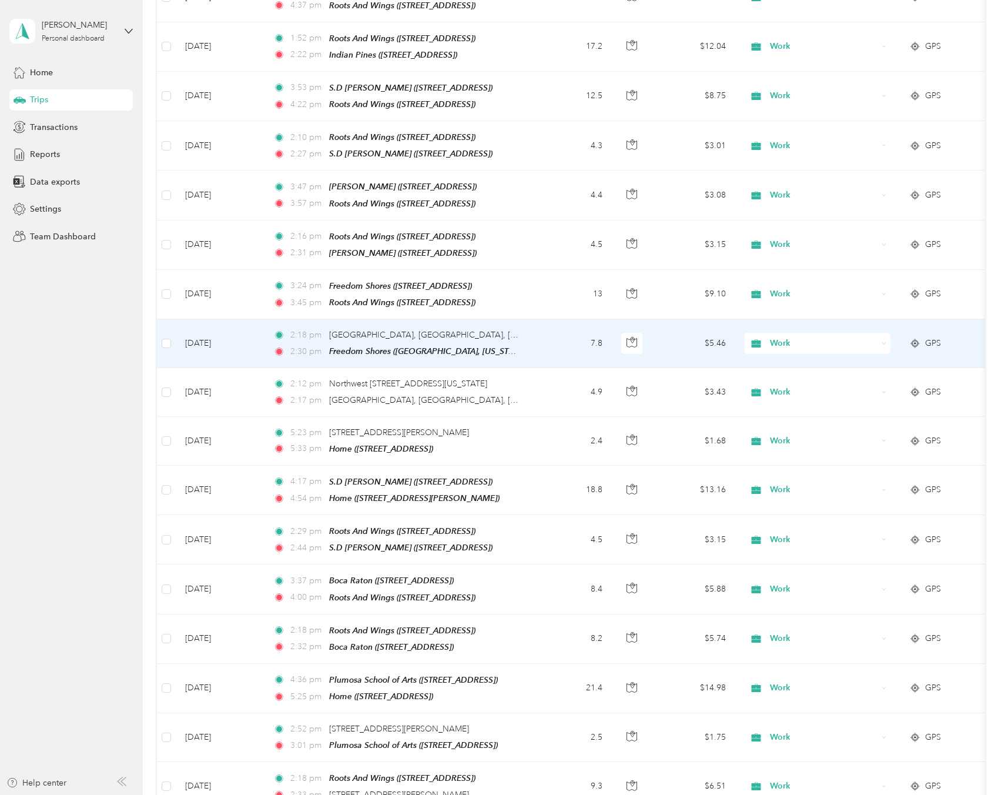
click at [852, 337] on span "Work" at bounding box center [824, 343] width 108 height 13
click at [839, 376] on span "Personal" at bounding box center [828, 376] width 109 height 12
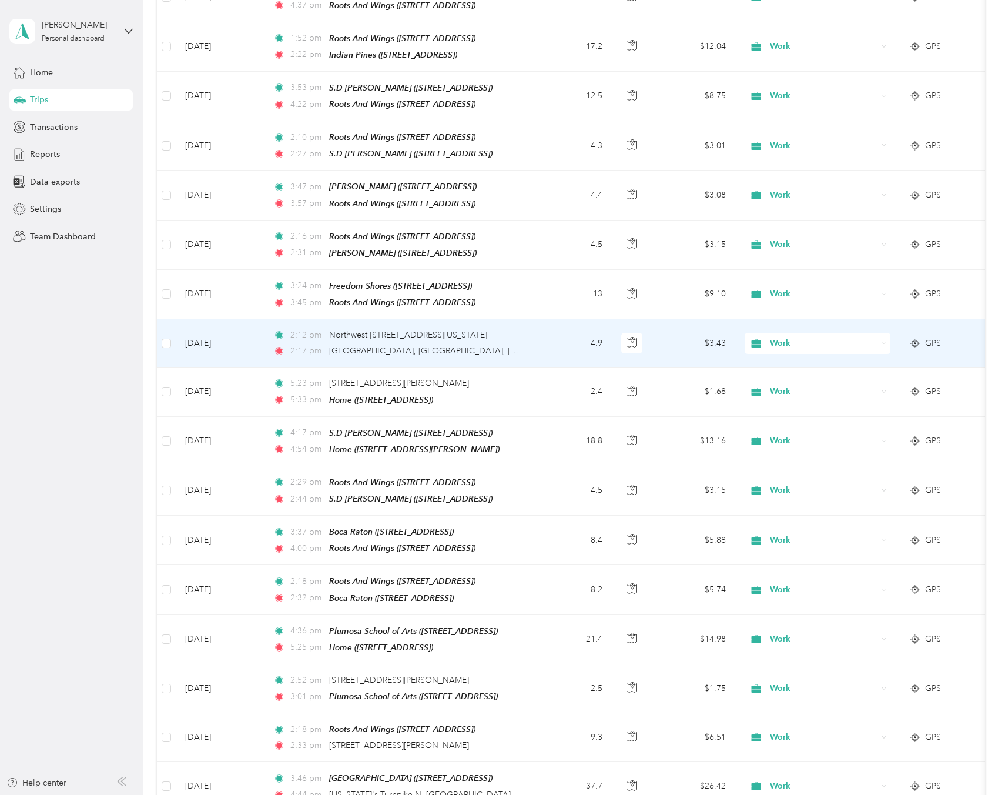
click at [799, 337] on span "Work" at bounding box center [824, 343] width 108 height 13
click at [799, 379] on span "Personal" at bounding box center [828, 376] width 109 height 12
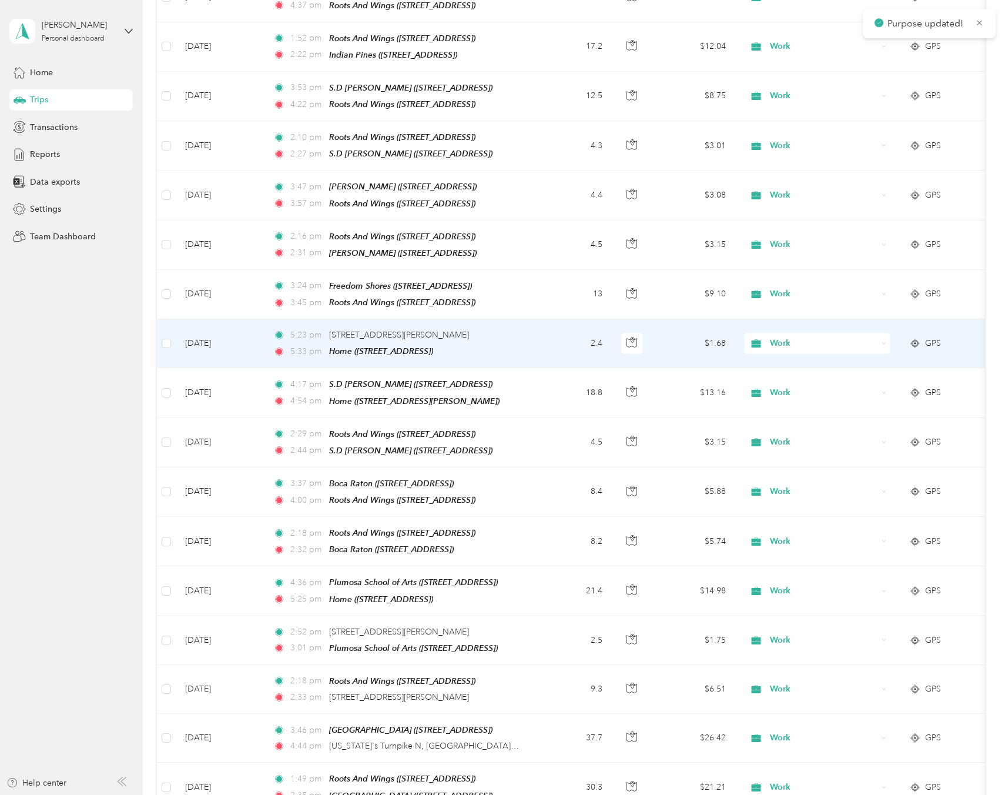
click at [818, 340] on span "Work" at bounding box center [824, 343] width 108 height 13
click at [807, 377] on span "Personal" at bounding box center [828, 376] width 109 height 12
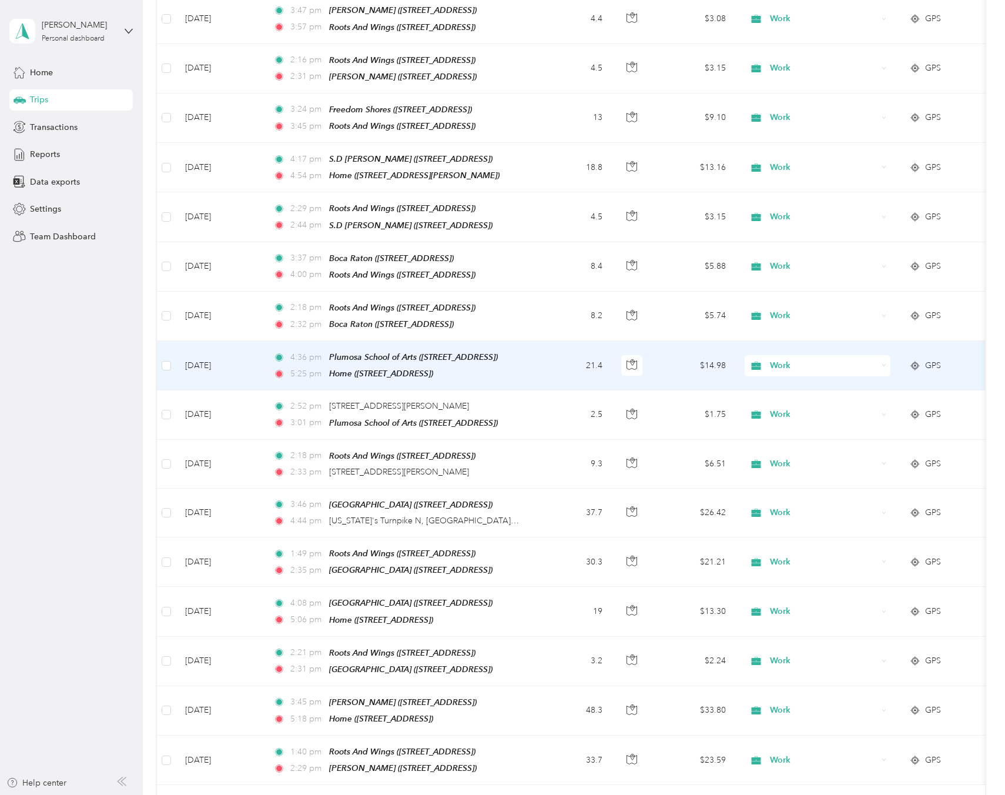
scroll to position [457, 0]
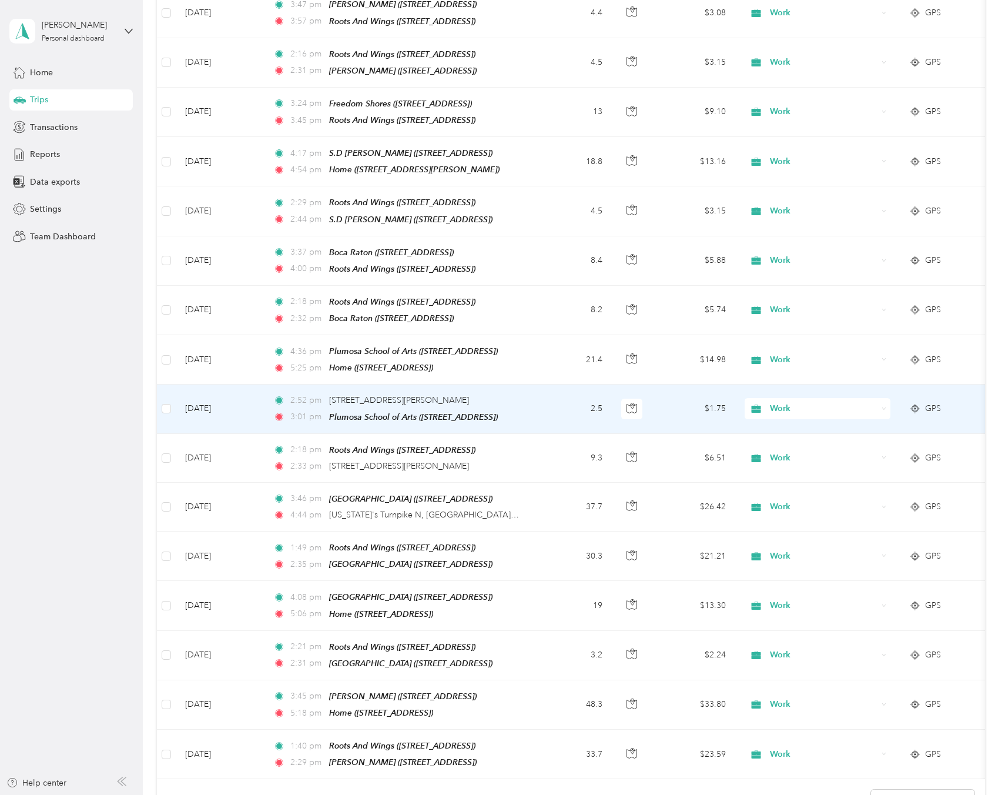
click at [802, 402] on span "Work" at bounding box center [824, 408] width 108 height 13
click at [799, 439] on li "Personal" at bounding box center [818, 436] width 146 height 21
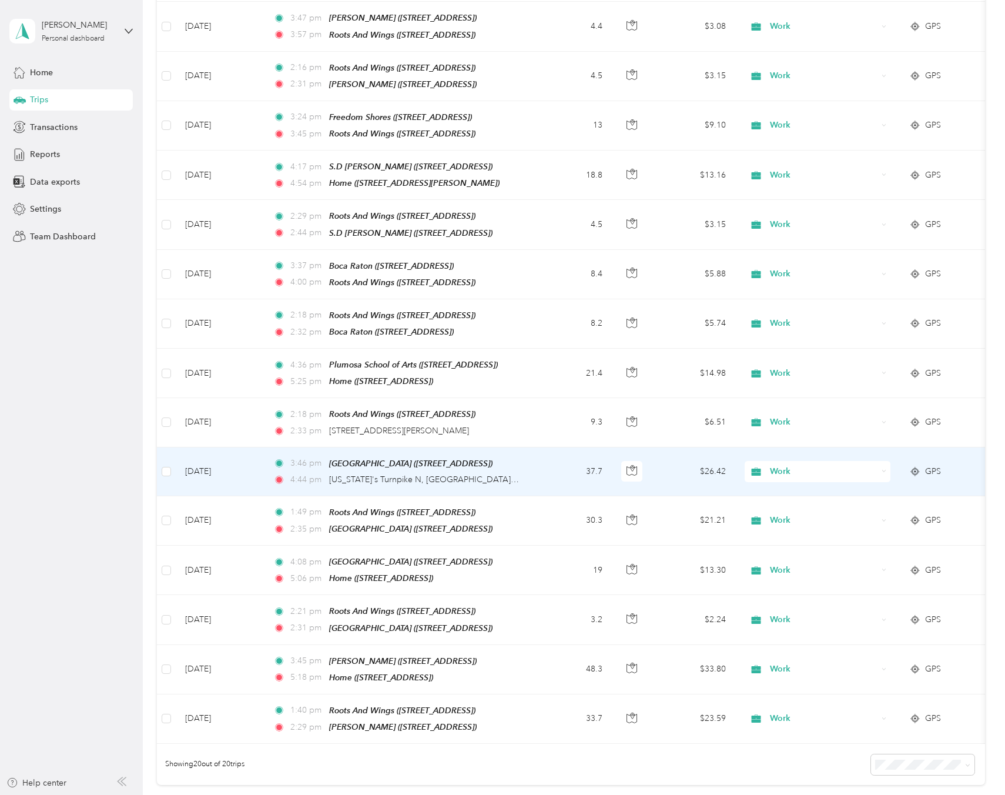
scroll to position [439, 0]
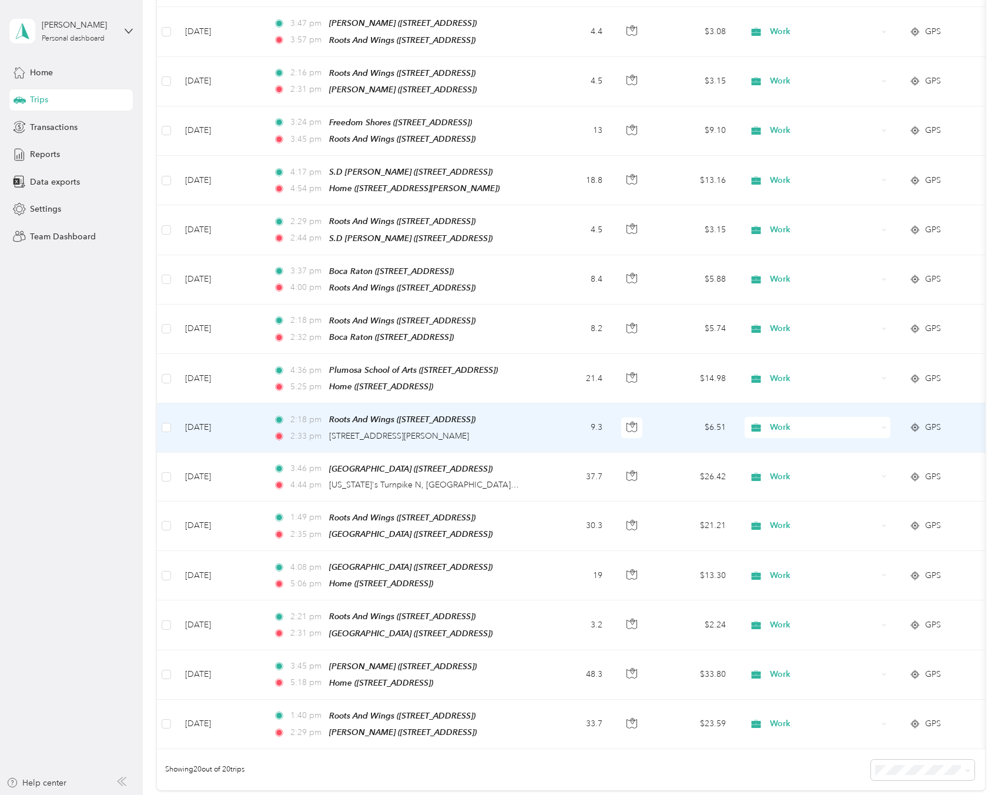
click at [786, 421] on span "Work" at bounding box center [824, 427] width 108 height 13
click at [785, 455] on li "Personal" at bounding box center [818, 454] width 146 height 21
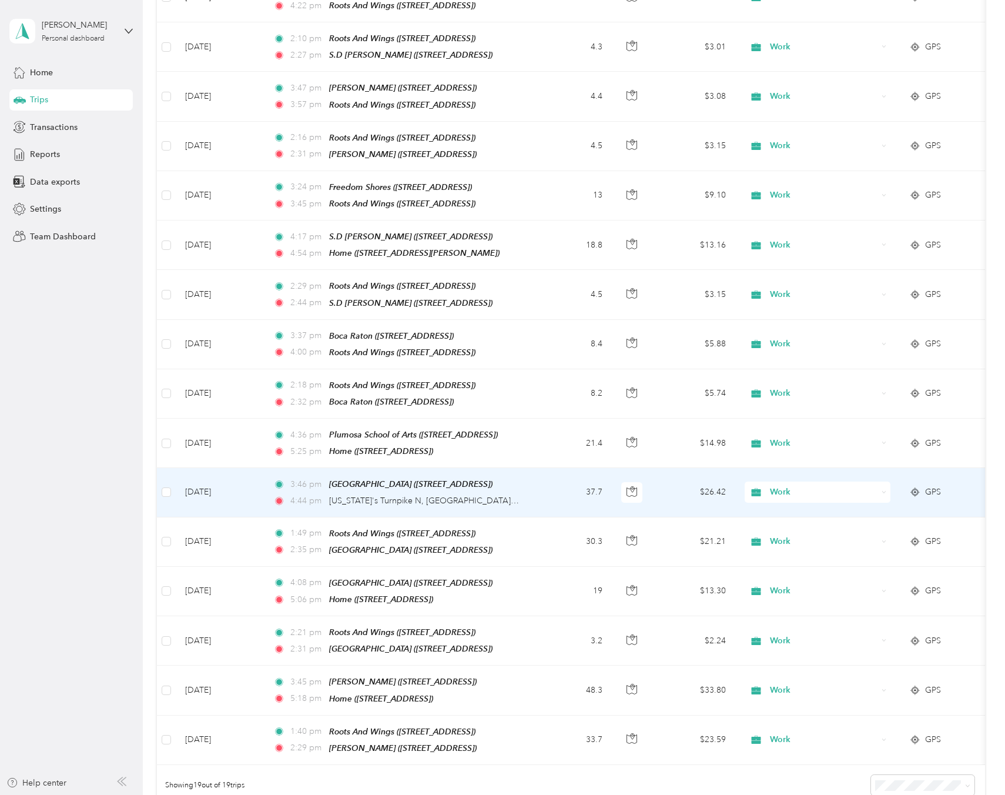
scroll to position [0, 0]
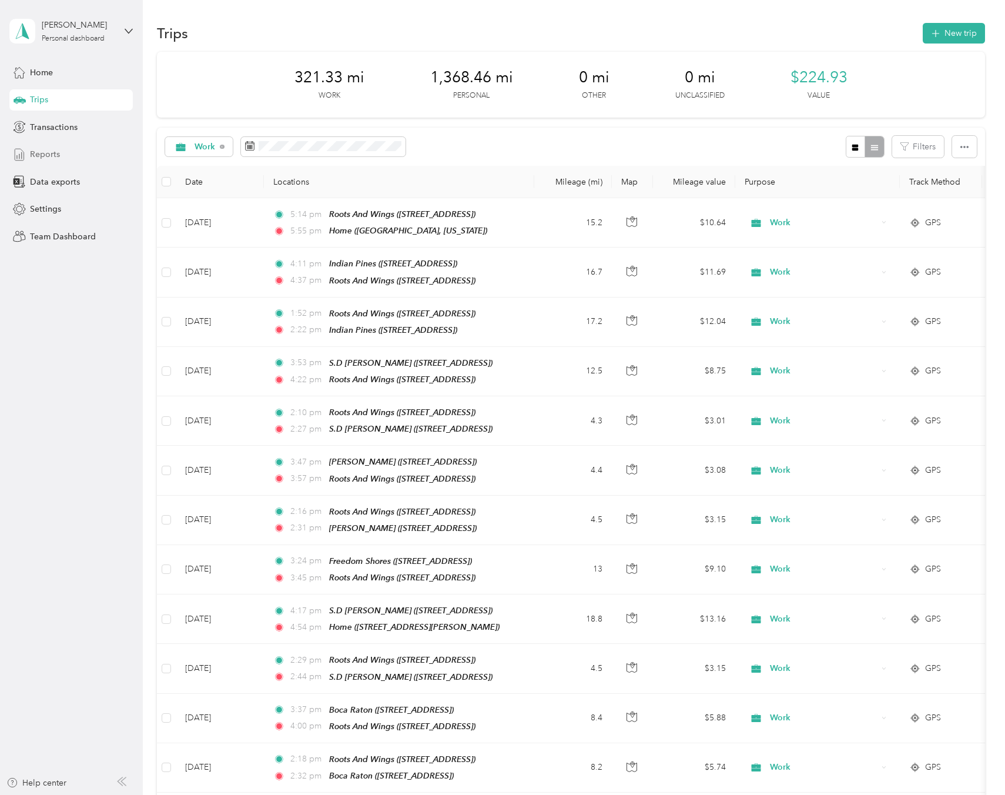
click at [72, 160] on div "Reports" at bounding box center [70, 154] width 123 height 21
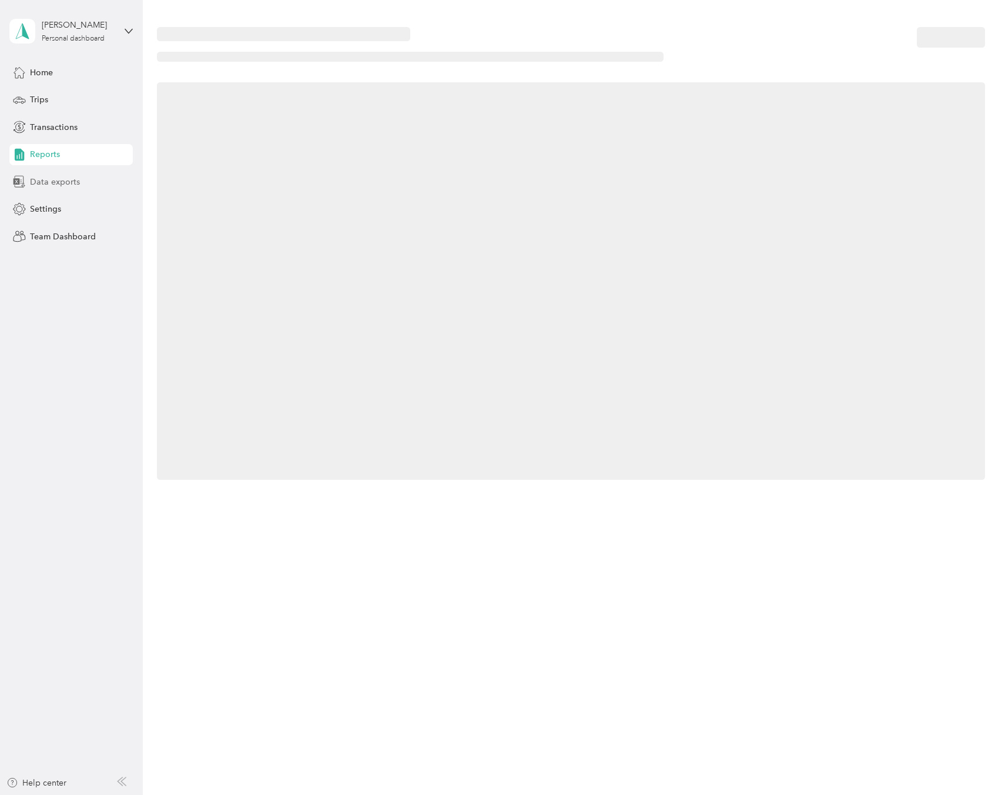
click at [69, 176] on span "Data exports" at bounding box center [55, 182] width 50 height 12
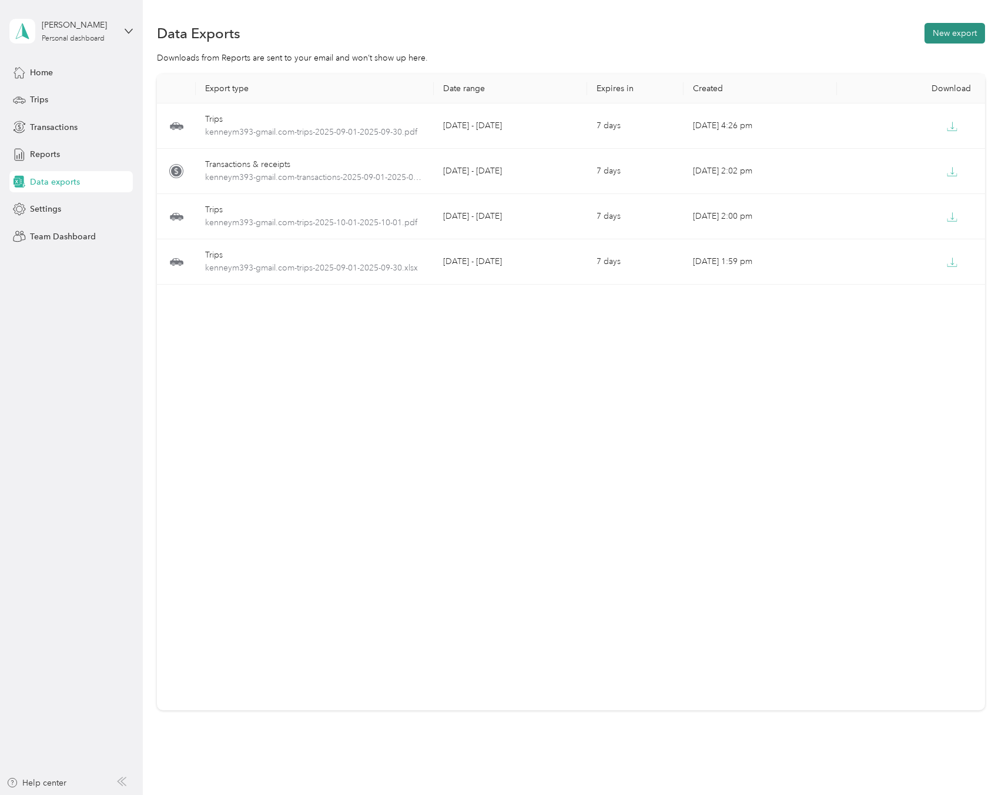
click at [938, 34] on button "New export" at bounding box center [955, 33] width 61 height 21
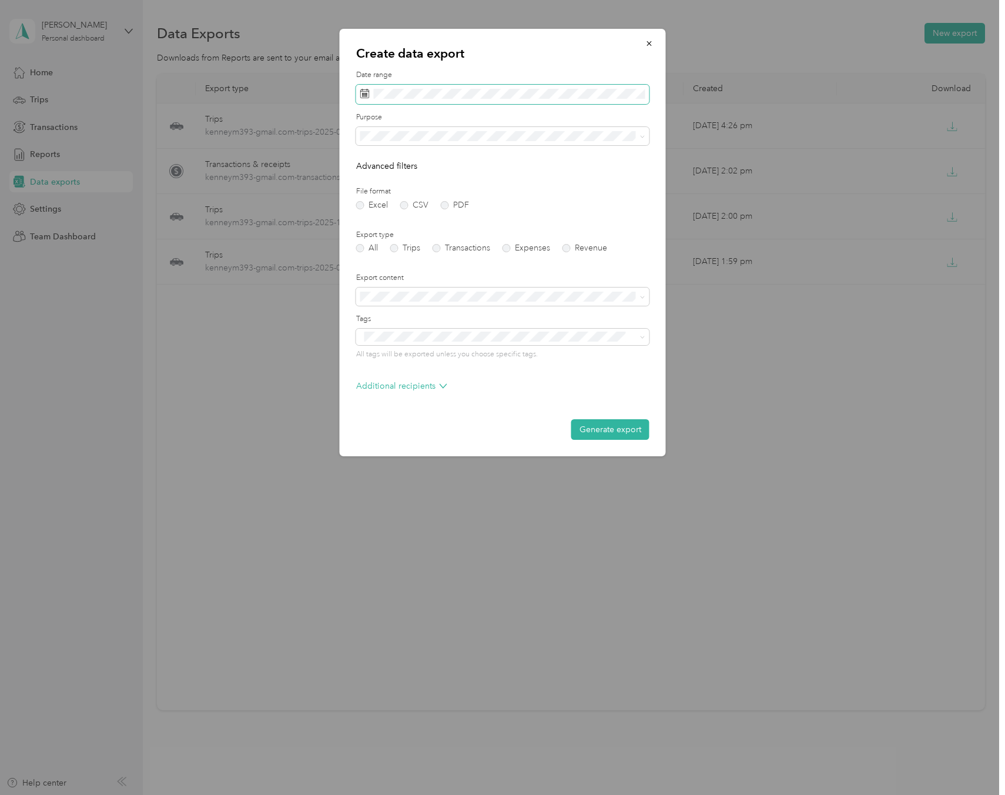
click at [560, 101] on span at bounding box center [502, 95] width 293 height 20
click at [380, 159] on icon at bounding box center [377, 162] width 12 height 12
click at [384, 195] on div "1" at bounding box center [387, 202] width 15 height 15
click at [399, 276] on div "30" at bounding box center [401, 276] width 15 height 15
click at [401, 248] on label "Trips" at bounding box center [405, 248] width 30 height 8
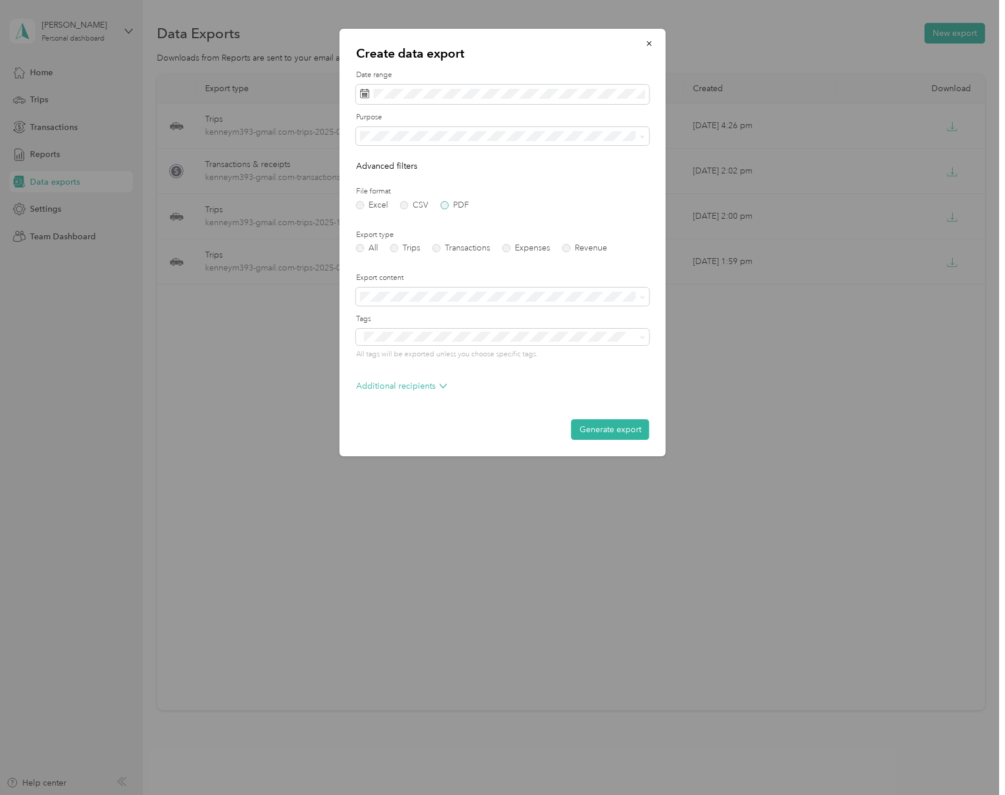
click at [447, 204] on label "PDF" at bounding box center [455, 205] width 28 height 8
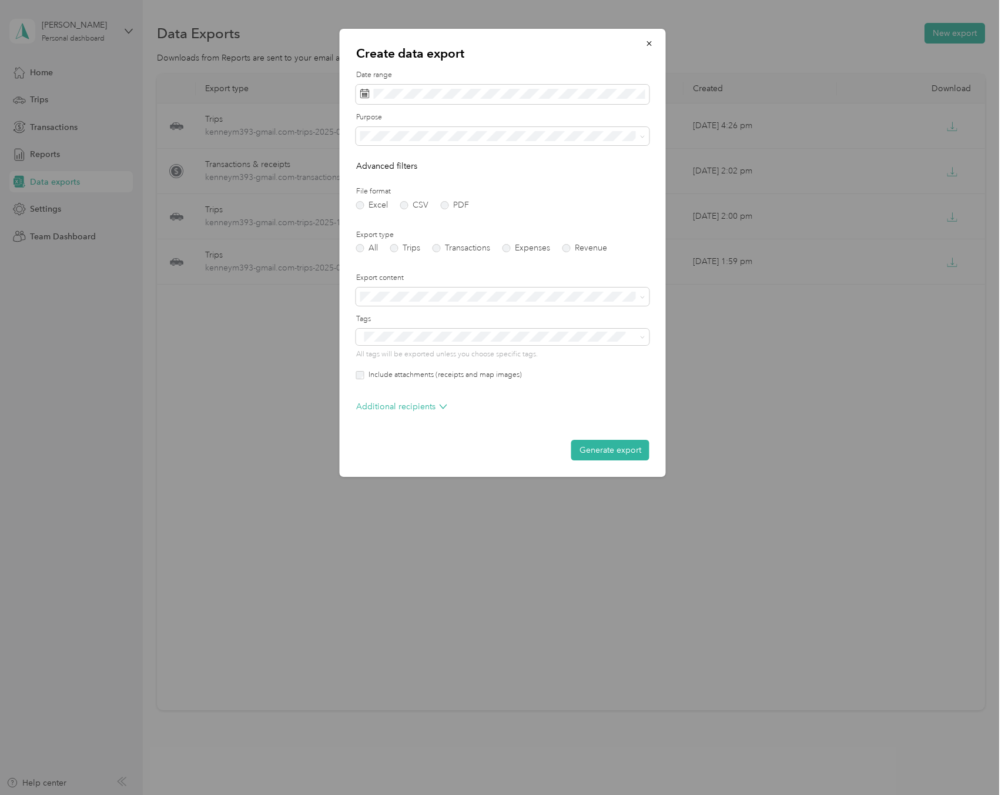
click at [461, 125] on div "Purpose" at bounding box center [502, 128] width 293 height 33
click at [444, 172] on div "Work" at bounding box center [502, 177] width 277 height 12
click at [593, 453] on button "Generate export" at bounding box center [610, 450] width 78 height 21
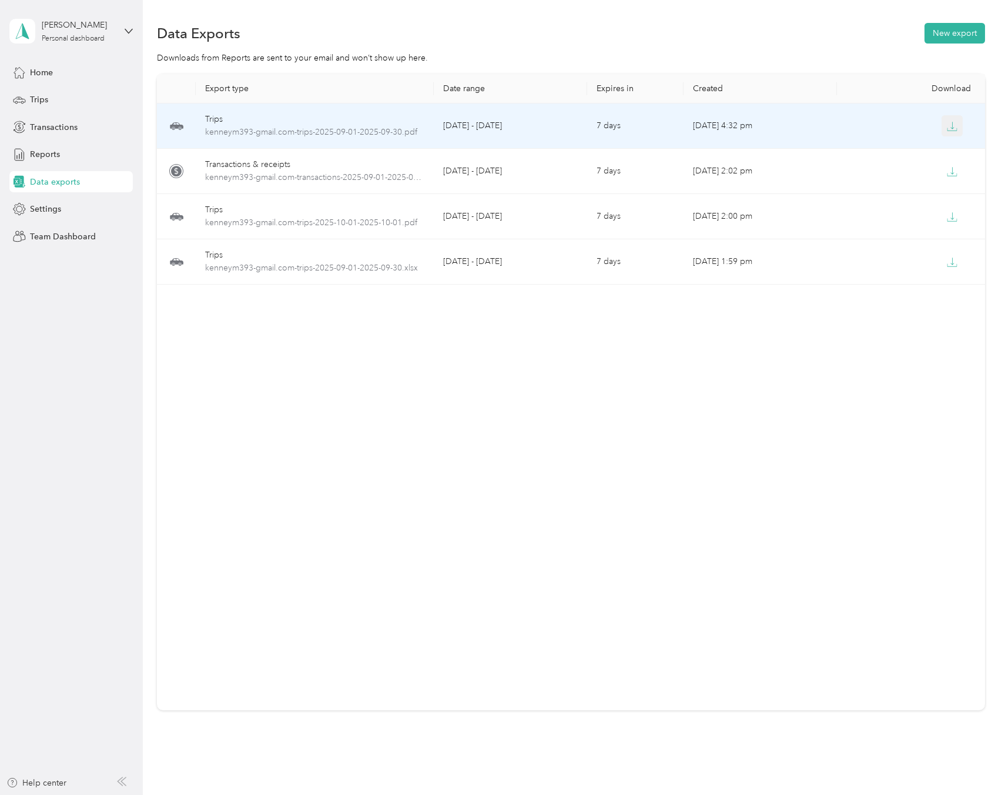
click at [949, 130] on icon "button" at bounding box center [952, 126] width 11 height 11
